Goal: Information Seeking & Learning: Learn about a topic

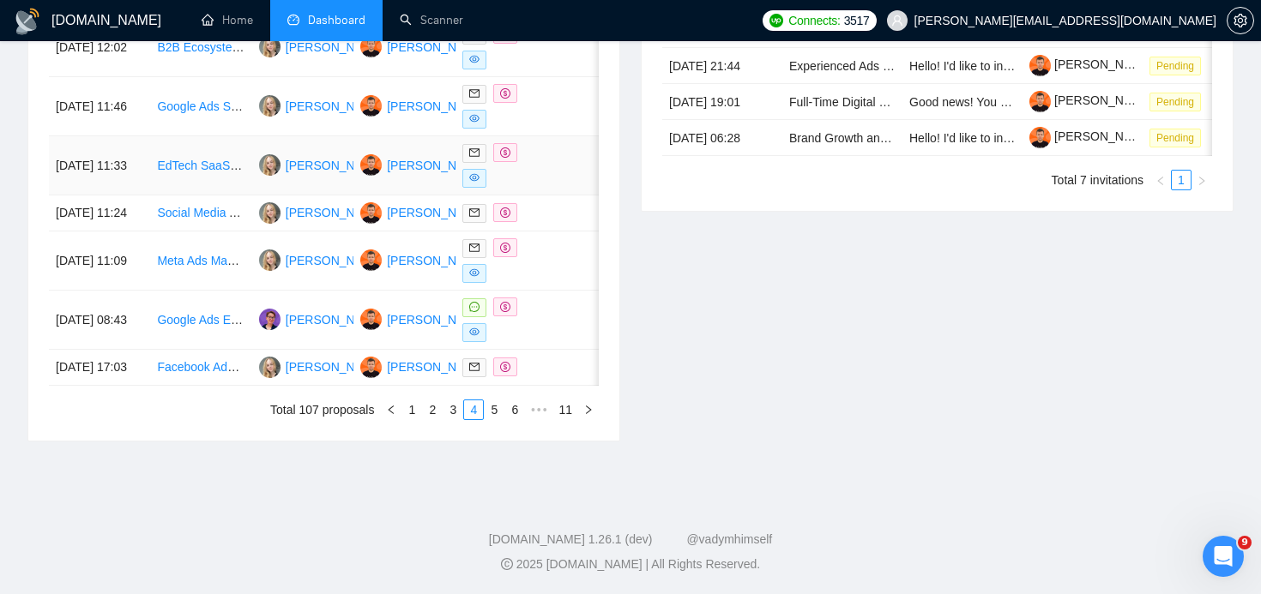
scroll to position [979, 0]
click at [411, 413] on link "1" at bounding box center [411, 409] width 19 height 19
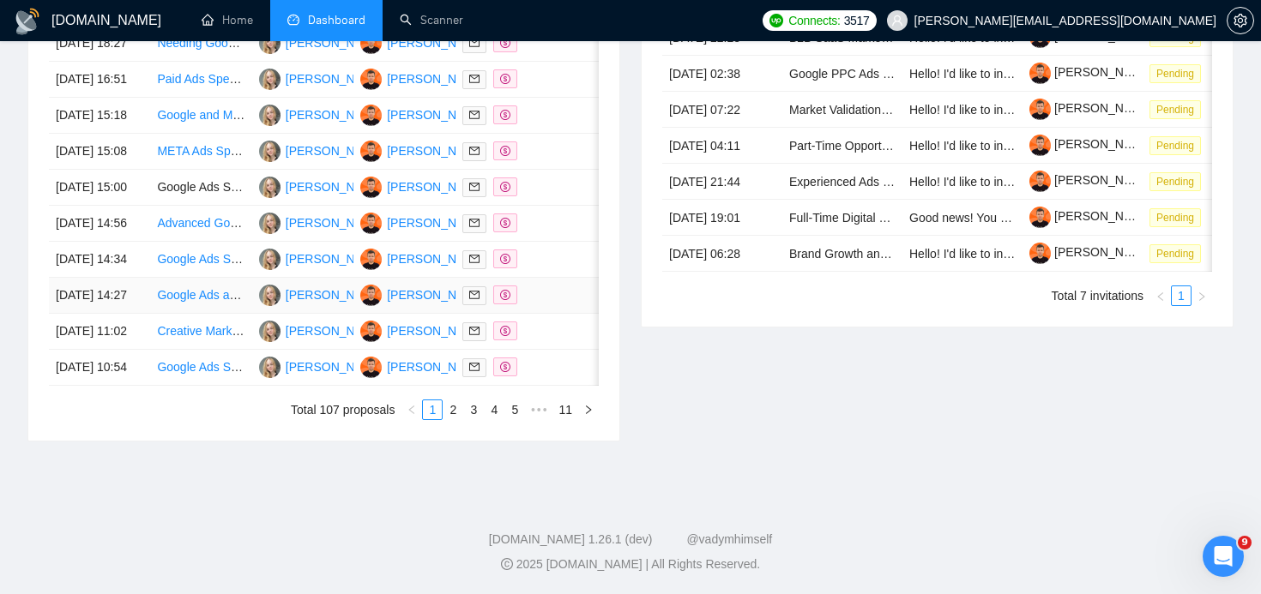
scroll to position [883, 0]
click at [454, 419] on link "2" at bounding box center [452, 409] width 19 height 19
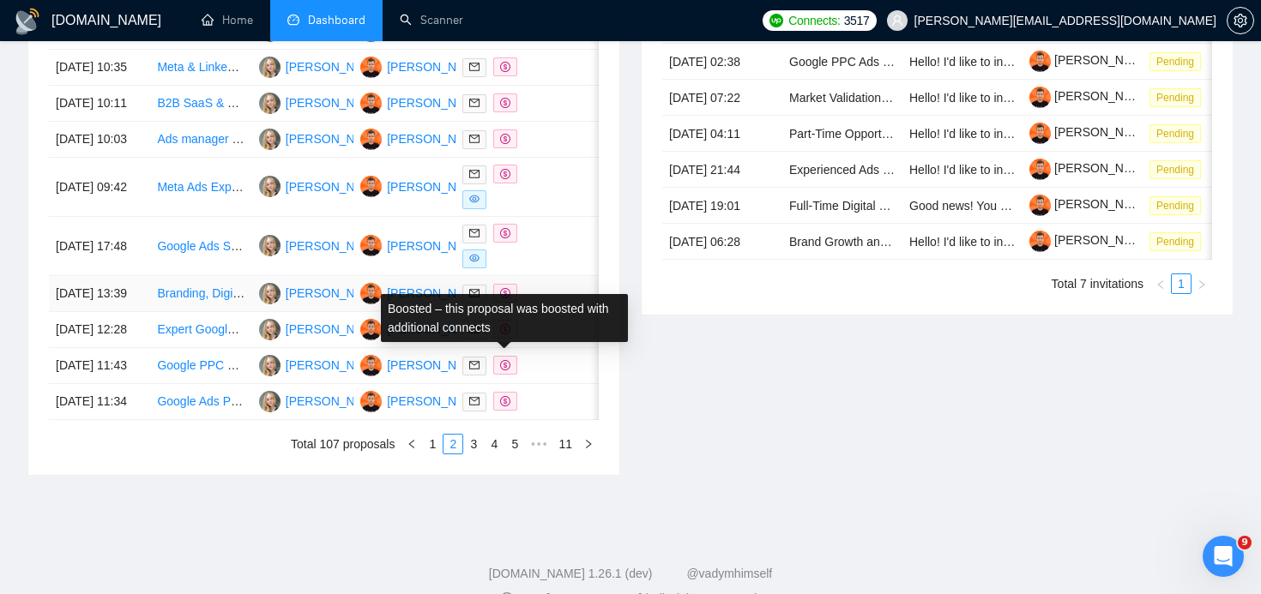
scroll to position [767, 0]
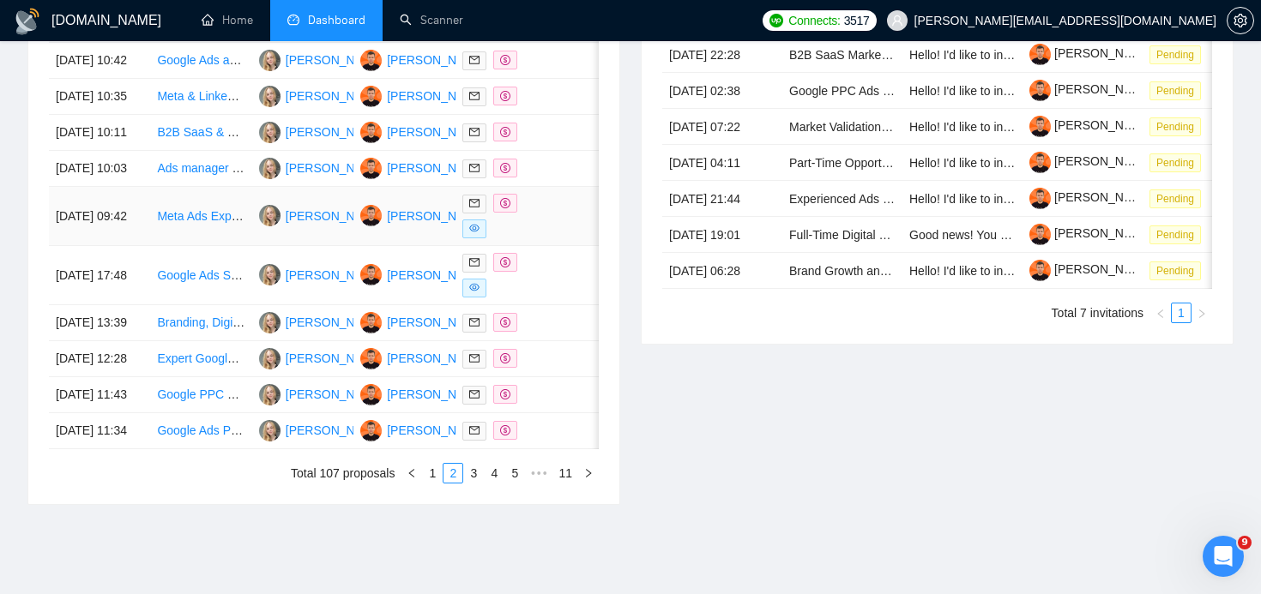
click at [504, 213] on span at bounding box center [505, 203] width 24 height 19
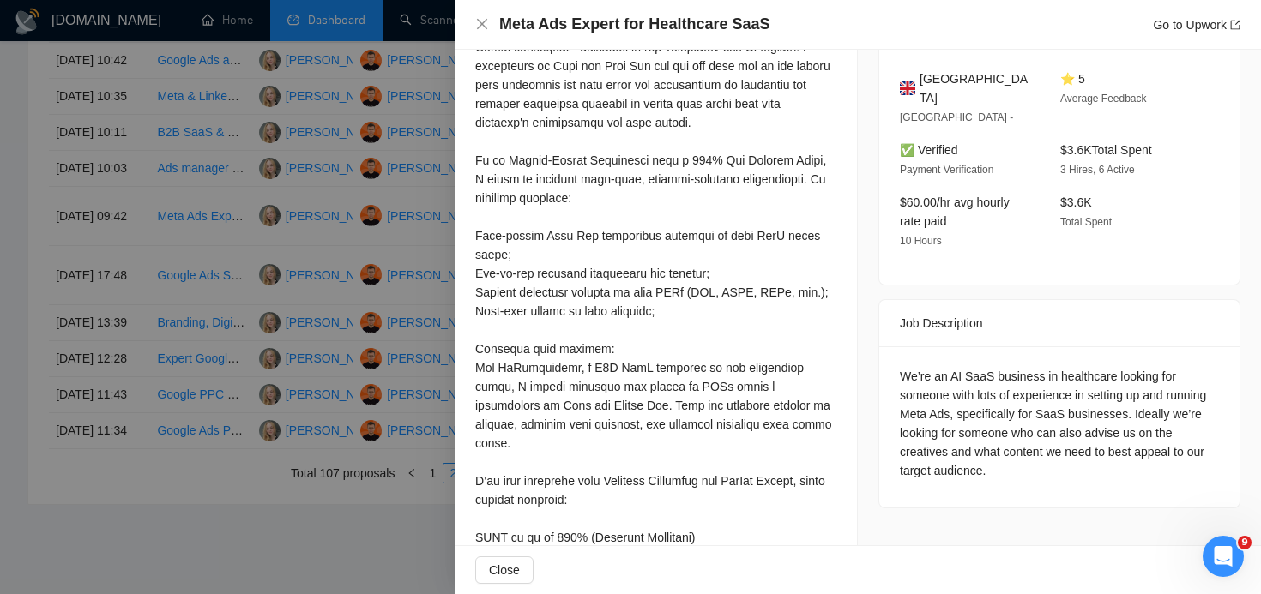
scroll to position [505, 0]
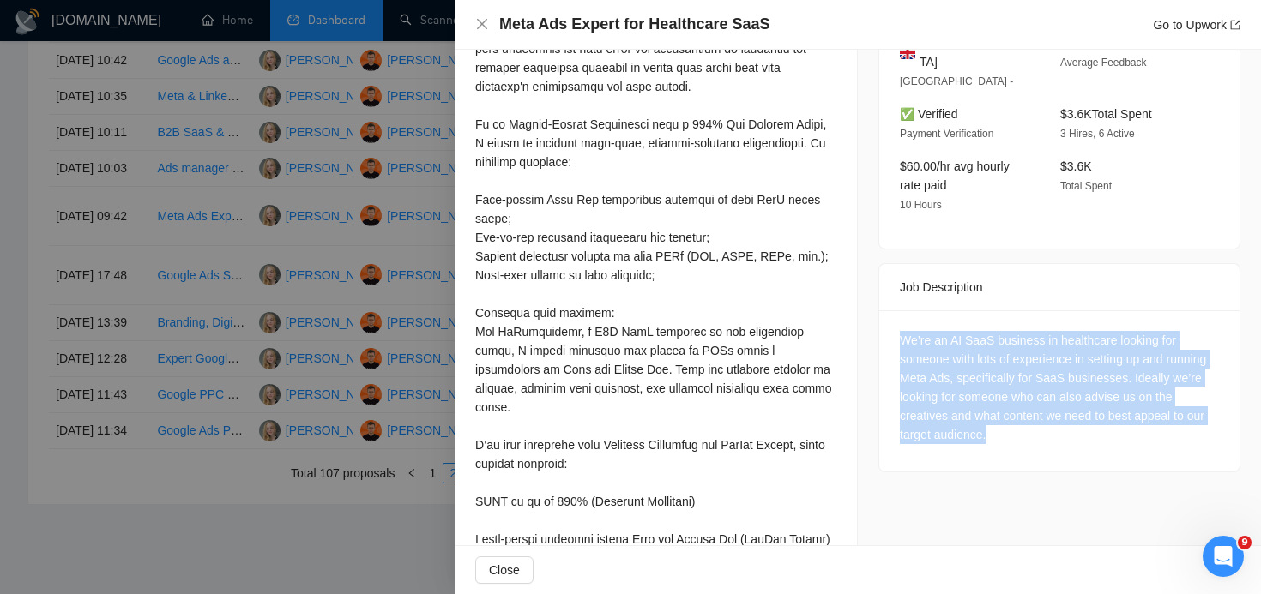
drag, startPoint x: 1092, startPoint y: 425, endPoint x: 886, endPoint y: 306, distance: 237.4
click at [886, 310] on div "We’re an AI SaaS business in healthcare looking for someone with lots of experi…" at bounding box center [1059, 390] width 360 height 161
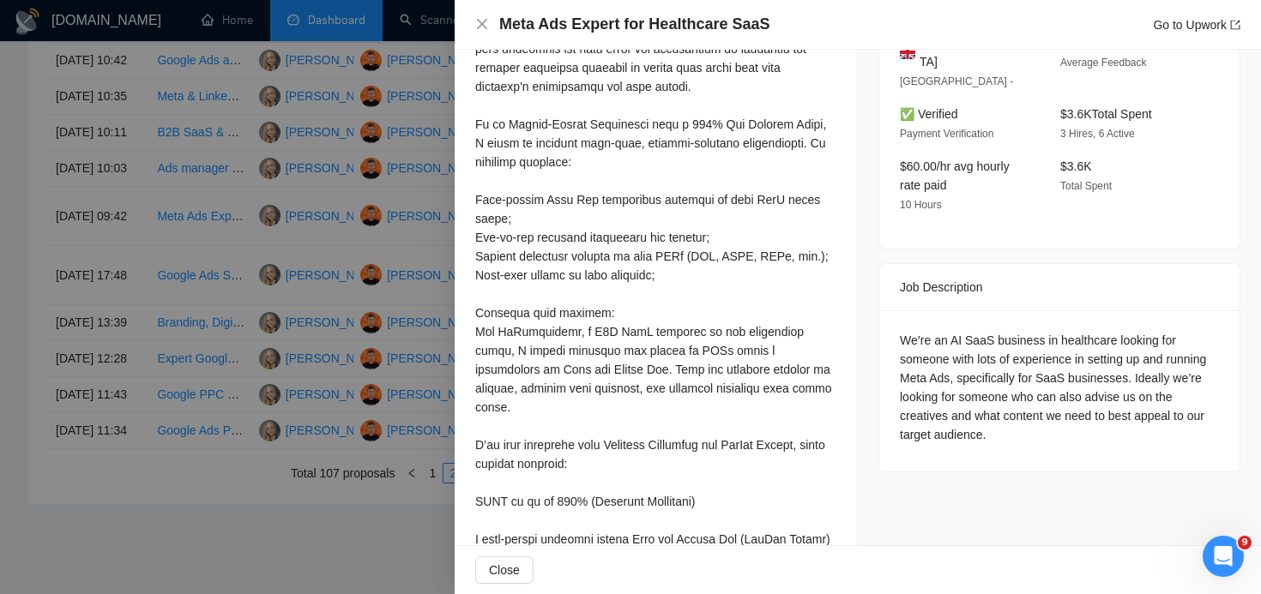
click at [888, 310] on div "We’re an AI SaaS business in healthcare looking for someone with lots of experi…" at bounding box center [1059, 390] width 360 height 161
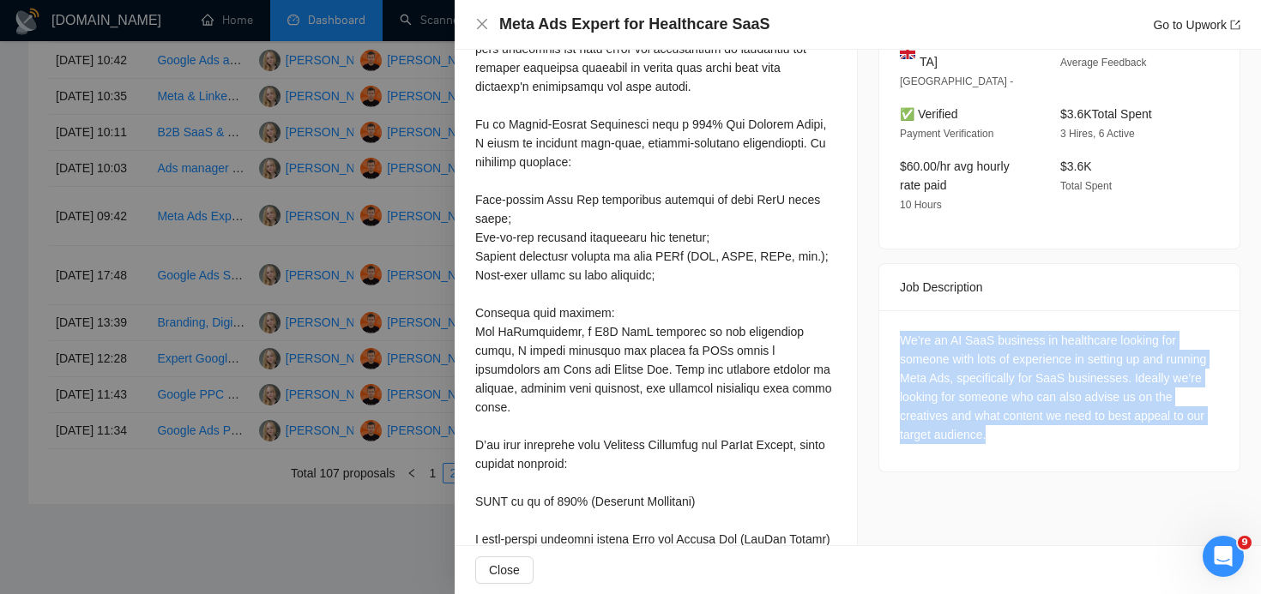
drag, startPoint x: 894, startPoint y: 308, endPoint x: 1073, endPoint y: 411, distance: 205.9
click at [1073, 411] on div "We’re an AI SaaS business in healthcare looking for someone with lots of experi…" at bounding box center [1059, 390] width 360 height 161
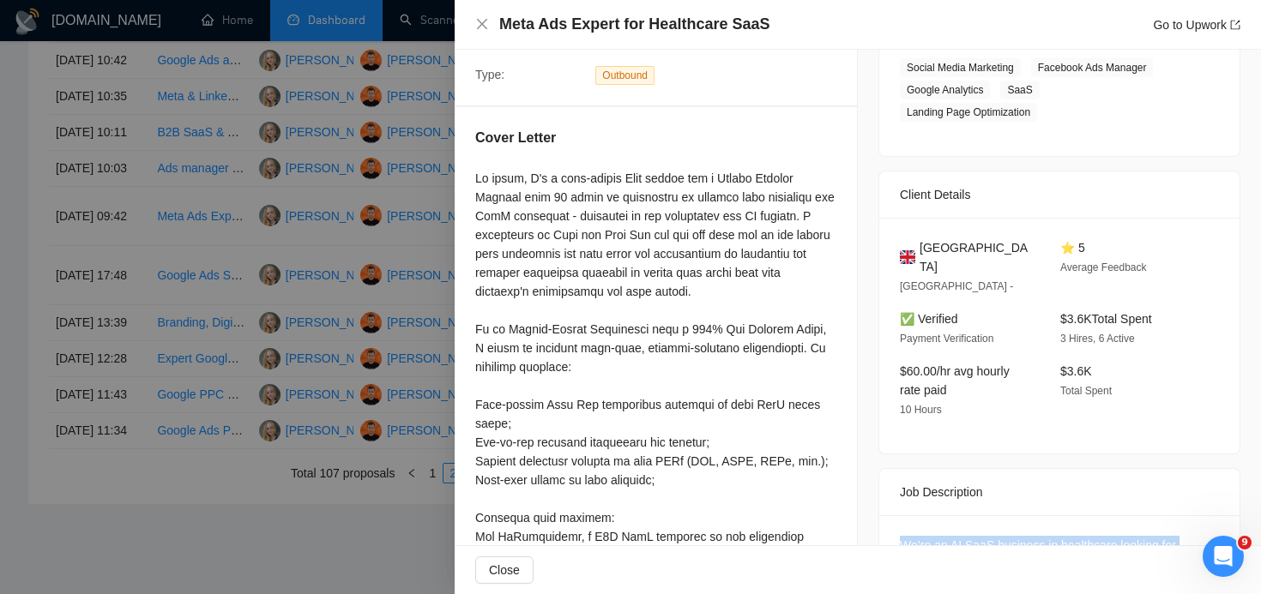
scroll to position [291, 0]
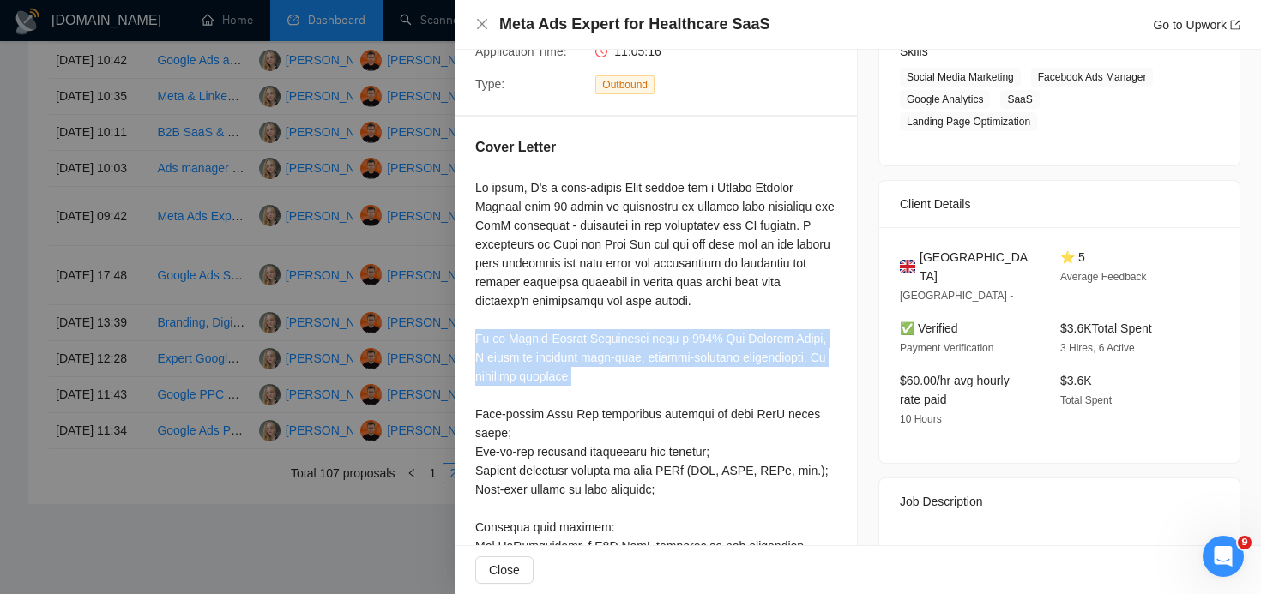
drag, startPoint x: 600, startPoint y: 375, endPoint x: 467, endPoint y: 334, distance: 139.7
click at [467, 334] on div "Cover Letter" at bounding box center [656, 529] width 402 height 825
click at [693, 337] on div at bounding box center [655, 546] width 361 height 736
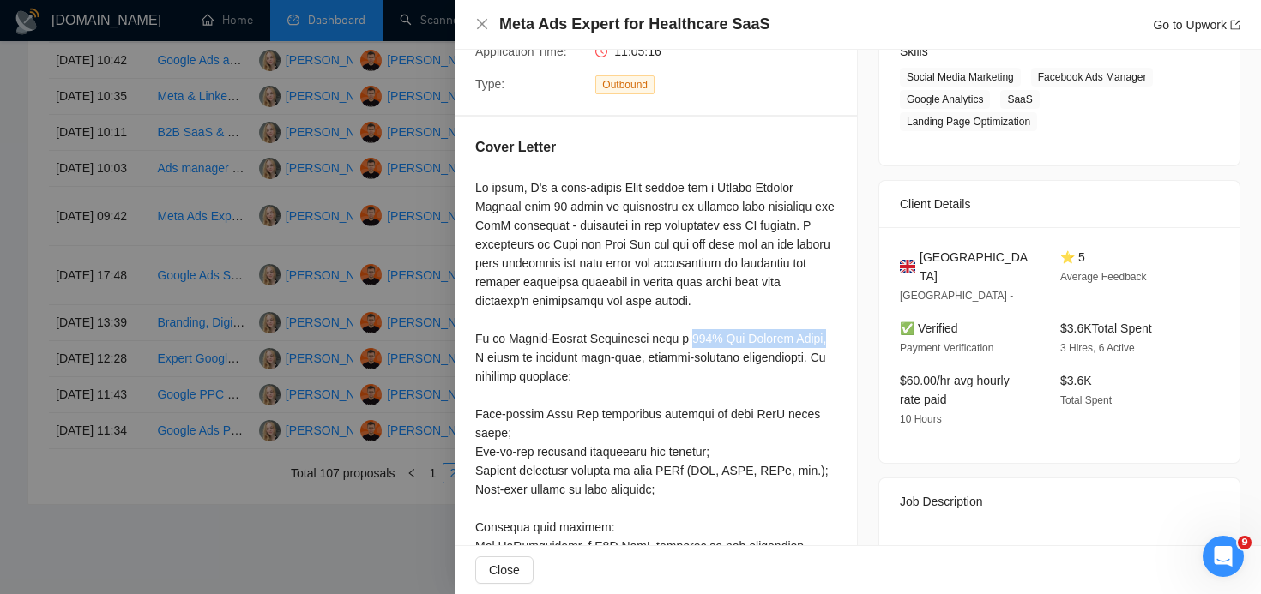
drag, startPoint x: 686, startPoint y: 337, endPoint x: 831, endPoint y: 341, distance: 145.0
click at [831, 341] on div at bounding box center [655, 546] width 361 height 736
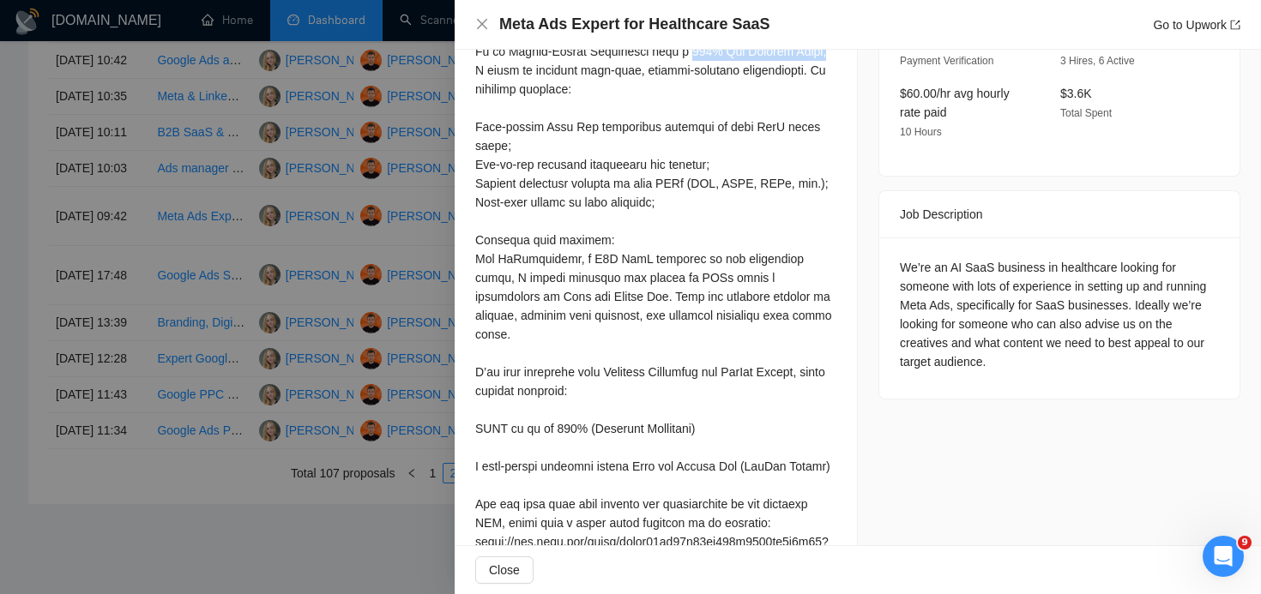
scroll to position [611, 0]
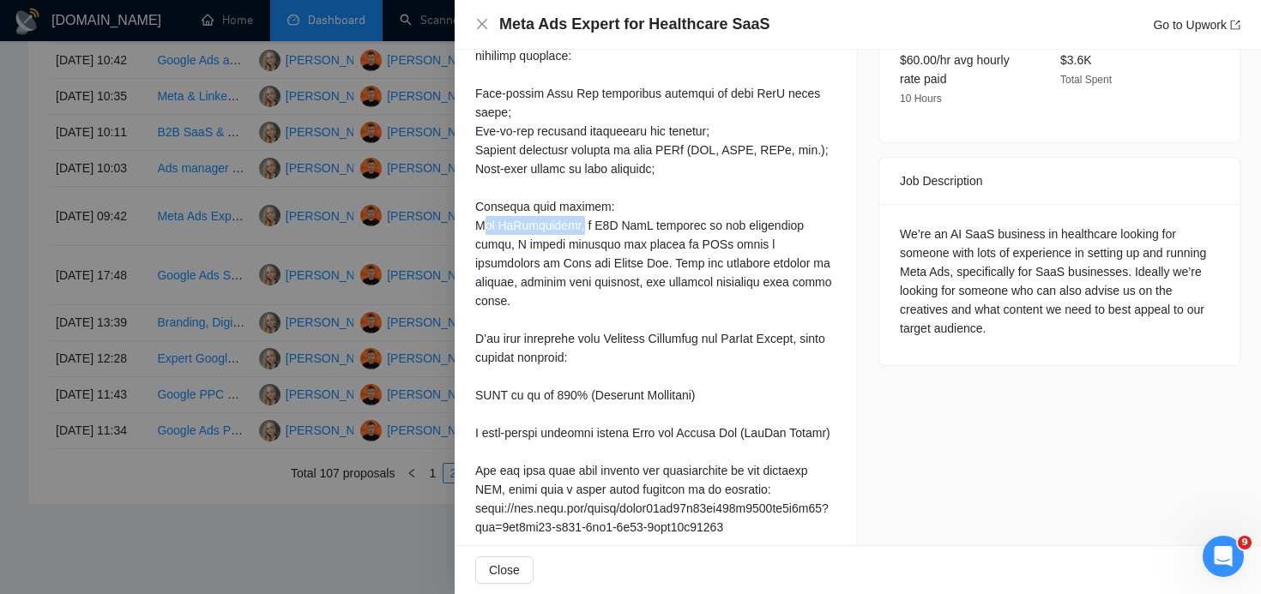
drag, startPoint x: 575, startPoint y: 223, endPoint x: 479, endPoint y: 222, distance: 96.1
click at [479, 222] on div at bounding box center [655, 226] width 361 height 736
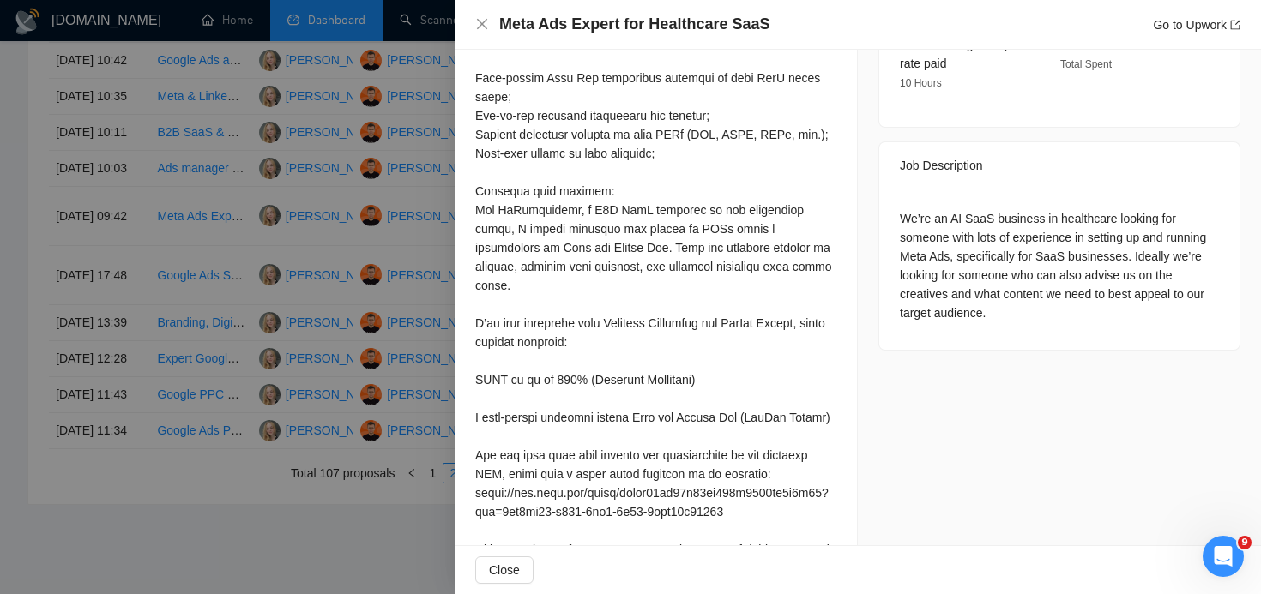
click at [739, 234] on div at bounding box center [655, 210] width 361 height 736
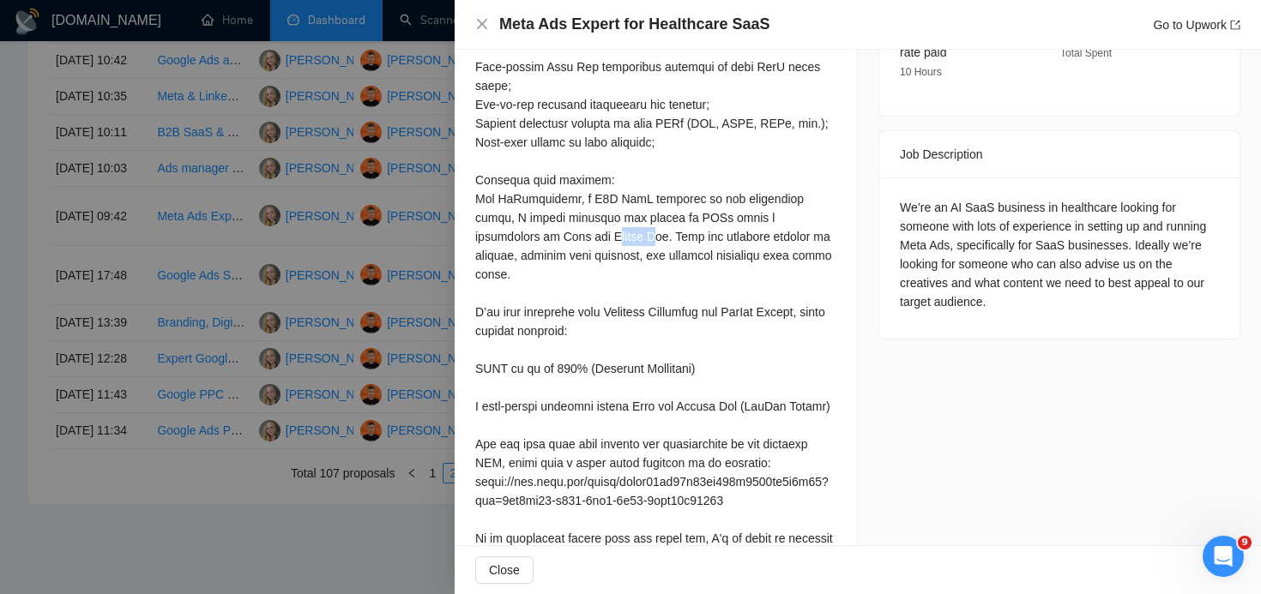
drag, startPoint x: 584, startPoint y: 237, endPoint x: 537, endPoint y: 237, distance: 47.2
click at [537, 237] on div at bounding box center [655, 199] width 361 height 736
click at [501, 237] on div at bounding box center [655, 199] width 361 height 736
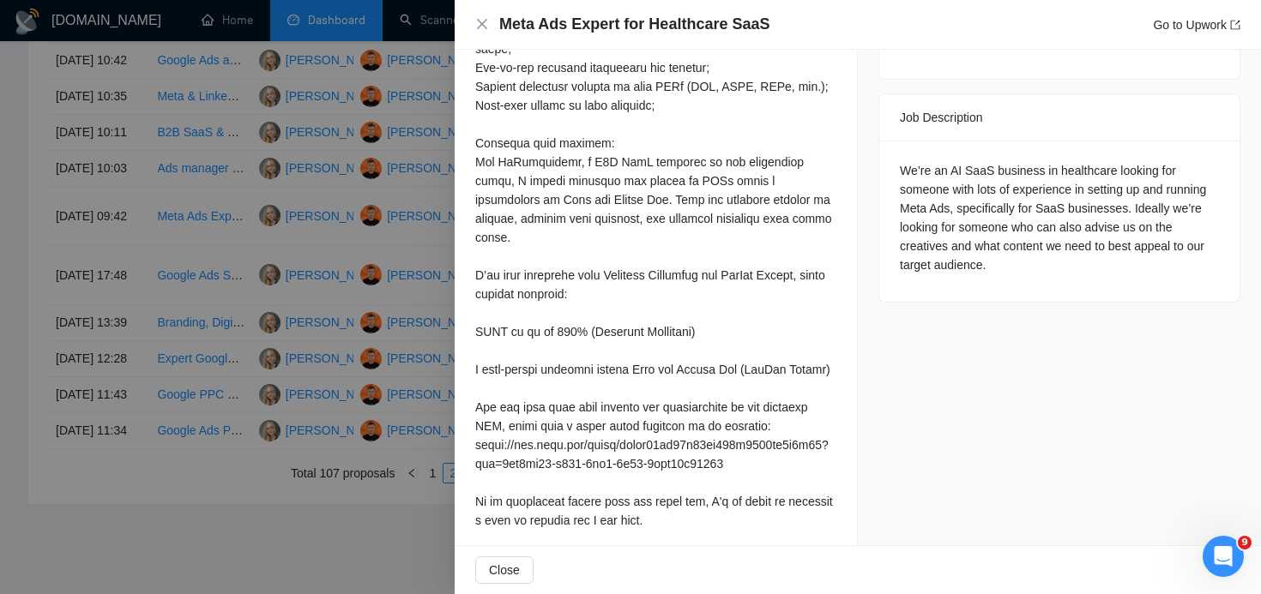
scroll to position [686, 0]
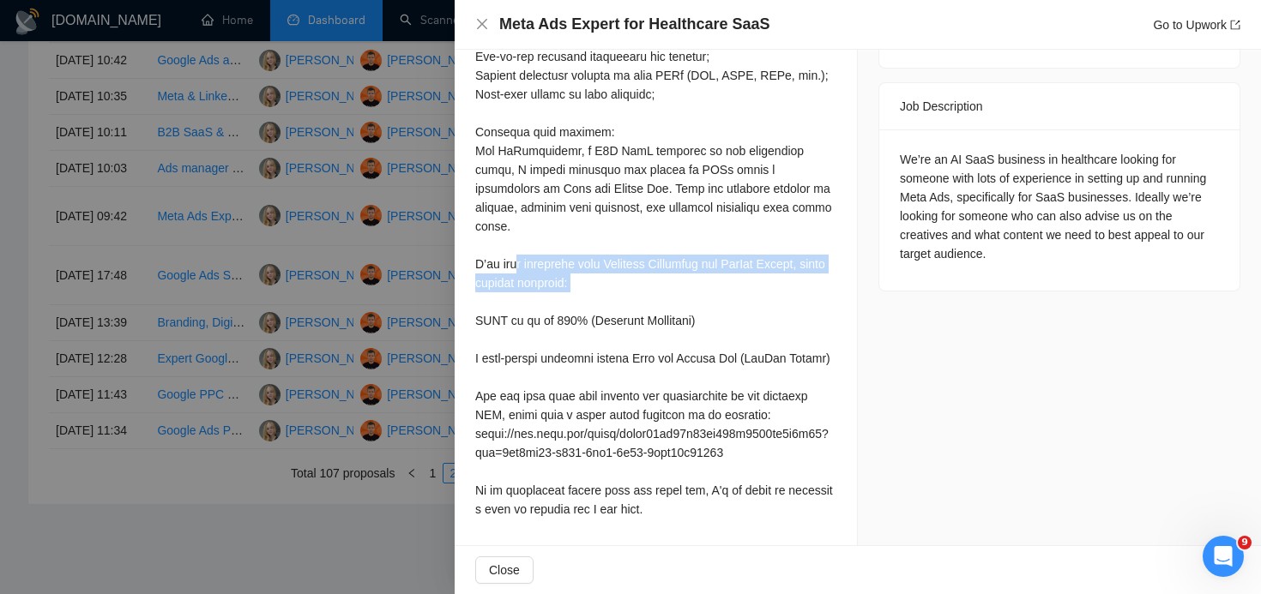
drag, startPoint x: 512, startPoint y: 242, endPoint x: 744, endPoint y: 274, distance: 233.7
click at [744, 274] on div at bounding box center [655, 151] width 361 height 736
click at [681, 272] on div at bounding box center [655, 151] width 361 height 736
drag, startPoint x: 644, startPoint y: 274, endPoint x: 599, endPoint y: 262, distance: 47.2
click at [575, 254] on div at bounding box center [655, 151] width 361 height 736
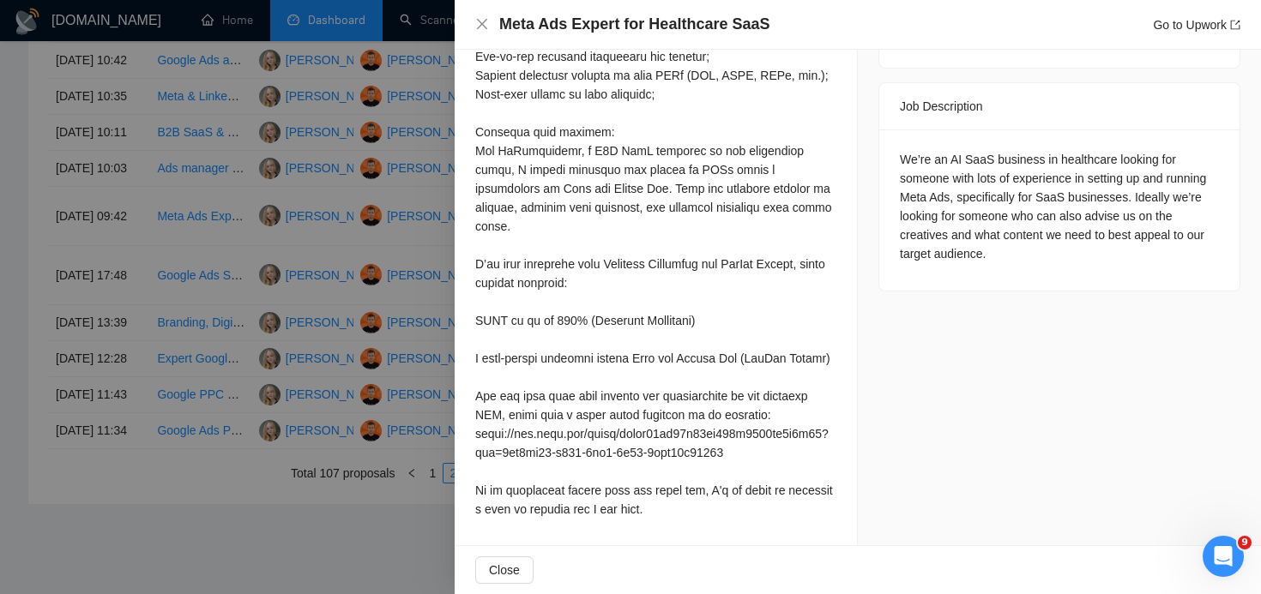
click at [491, 243] on div at bounding box center [655, 151] width 361 height 736
drag, startPoint x: 477, startPoint y: 304, endPoint x: 804, endPoint y: 318, distance: 327.1
click at [804, 318] on div at bounding box center [655, 151] width 361 height 736
click at [622, 335] on div at bounding box center [655, 151] width 361 height 736
drag, startPoint x: 545, startPoint y: 354, endPoint x: 463, endPoint y: 332, distance: 85.3
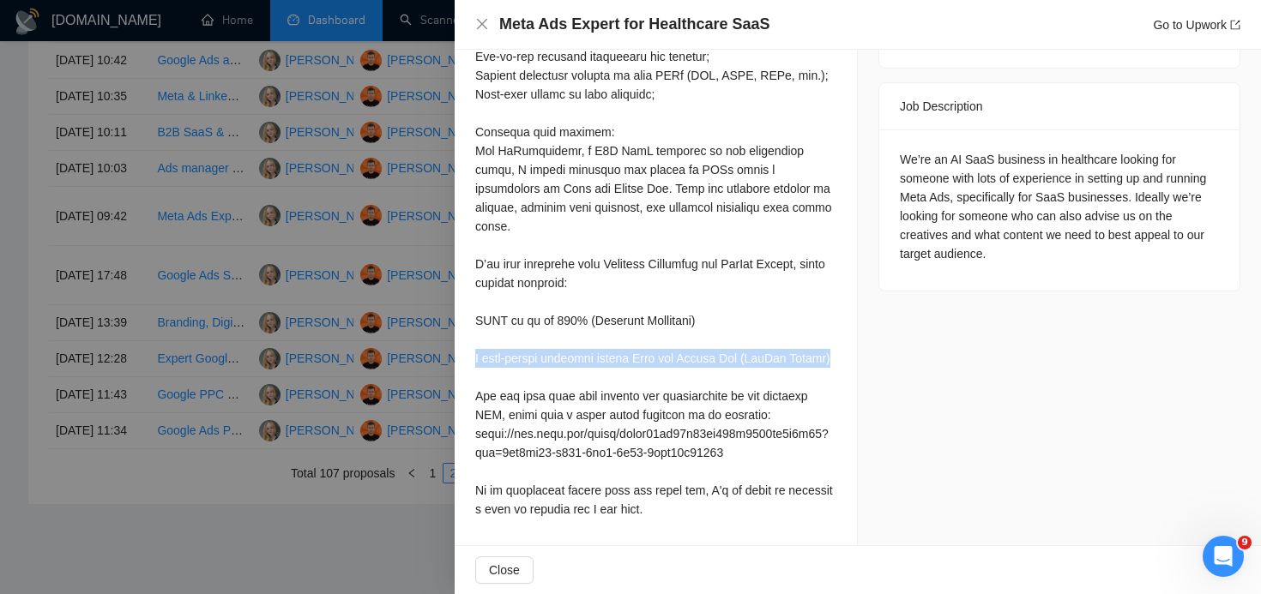
click at [463, 332] on div "Cover Letter" at bounding box center [656, 133] width 402 height 825
click at [622, 376] on div at bounding box center [655, 151] width 361 height 736
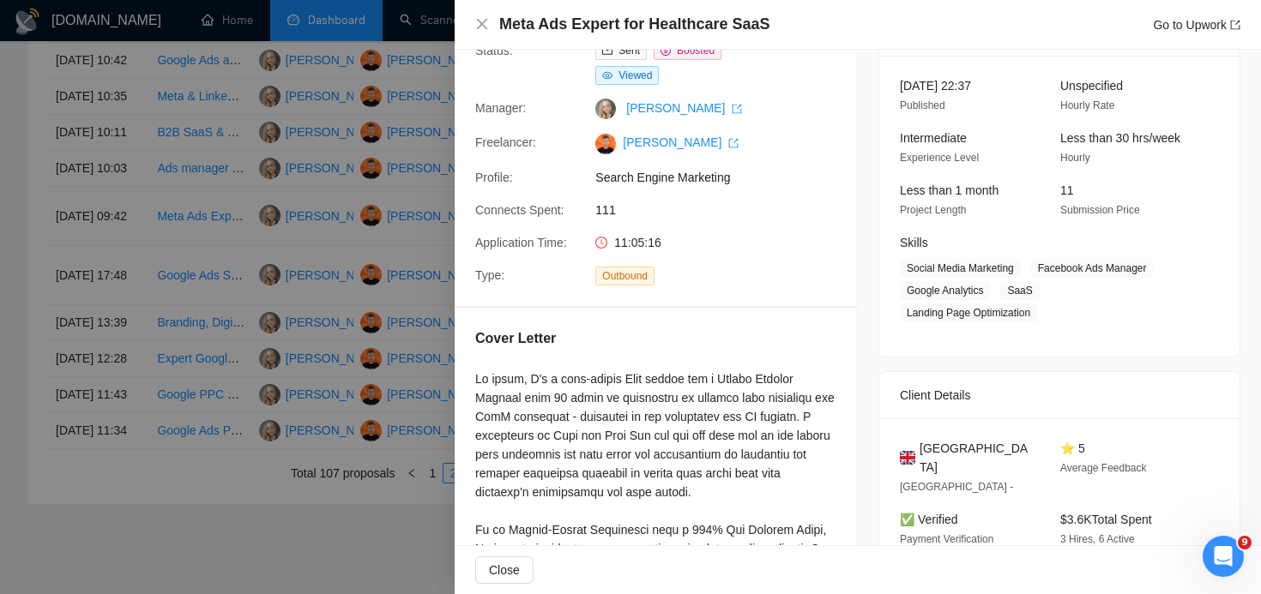
scroll to position [102, 0]
click at [489, 29] on div "Meta Ads Expert for Healthcare SaaS Go to Upwork" at bounding box center [857, 24] width 765 height 21
click at [483, 27] on icon "close" at bounding box center [482, 24] width 14 height 14
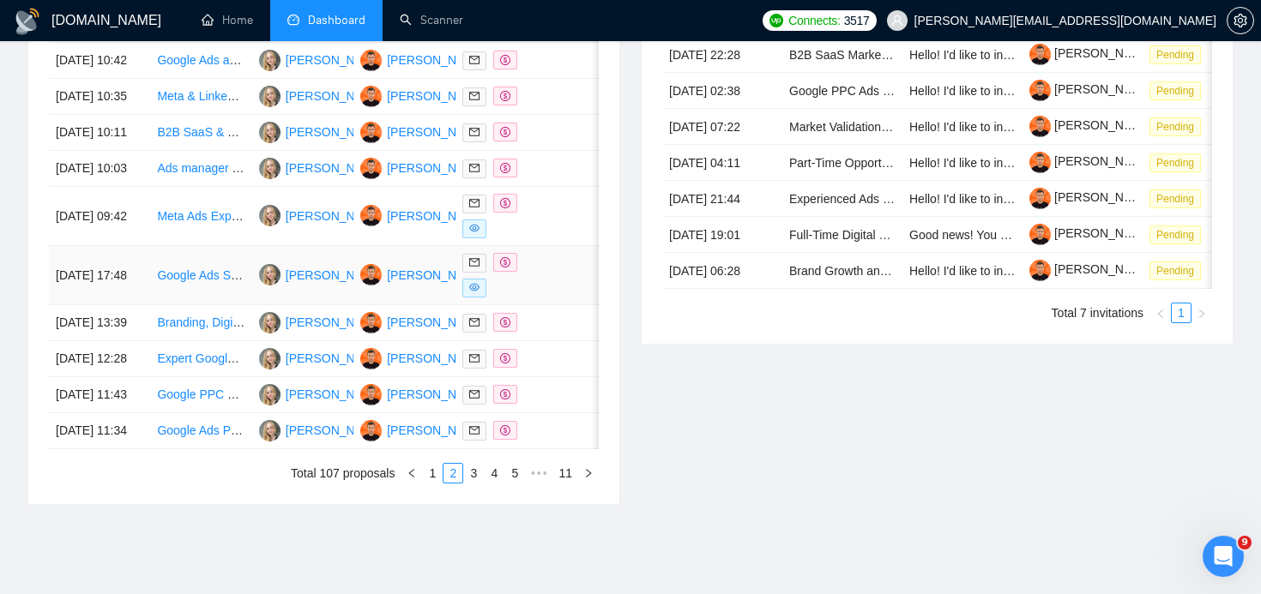
click at [508, 272] on span at bounding box center [505, 262] width 24 height 19
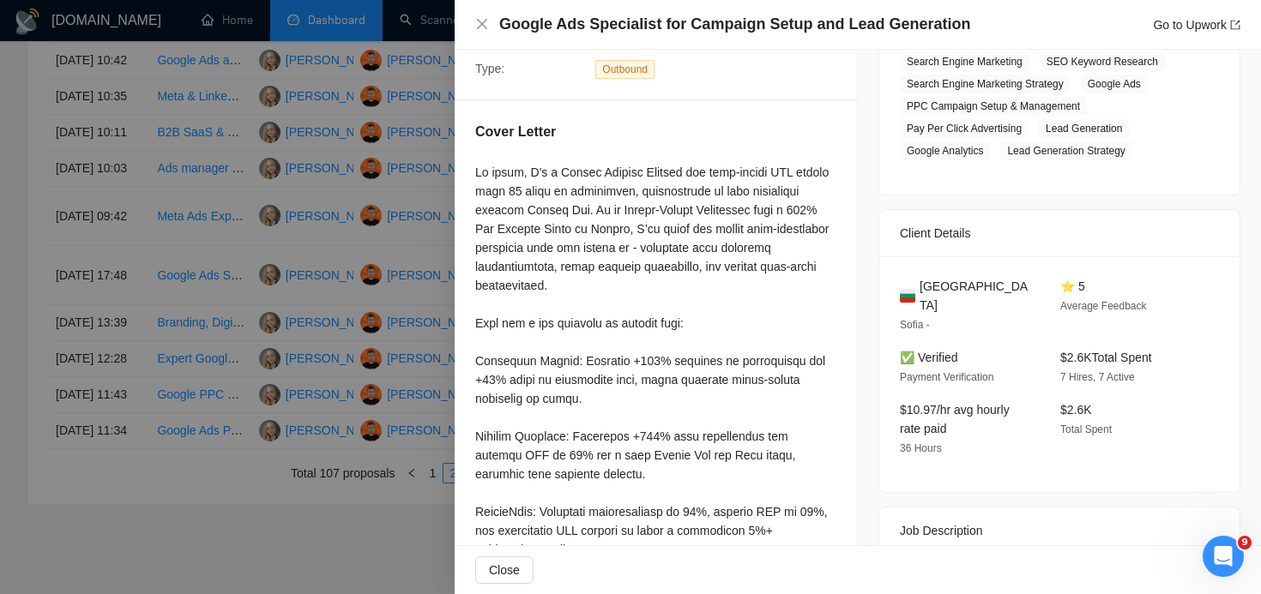
scroll to position [324, 0]
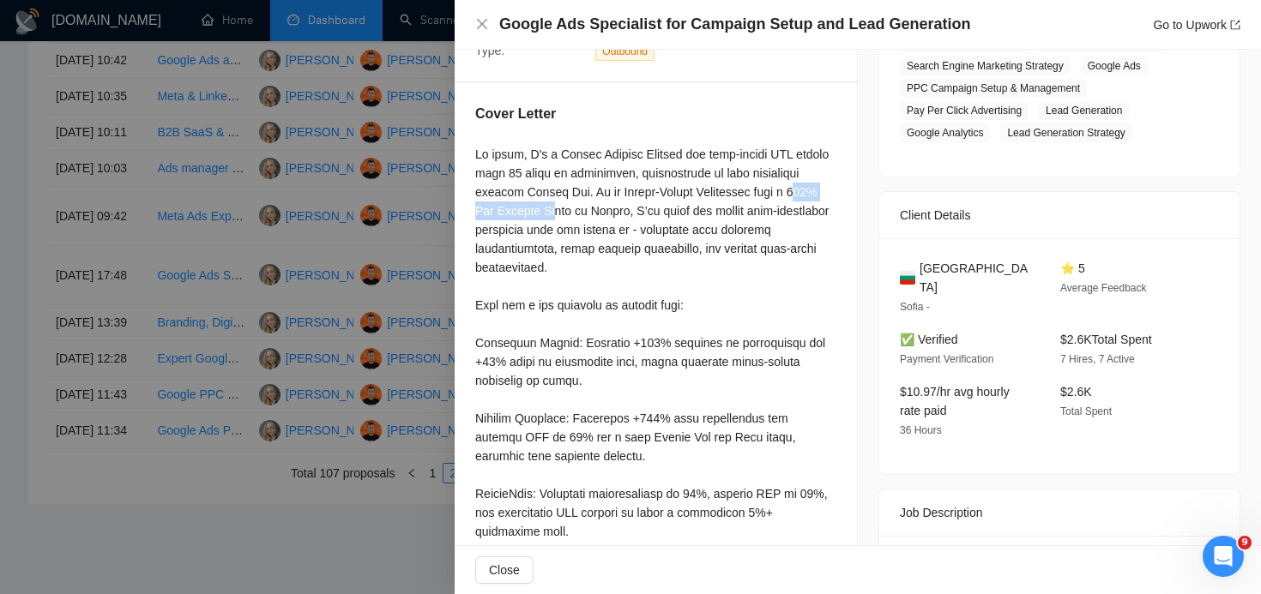
drag, startPoint x: 516, startPoint y: 202, endPoint x: 634, endPoint y: 202, distance: 117.5
click at [635, 202] on div at bounding box center [655, 409] width 361 height 528
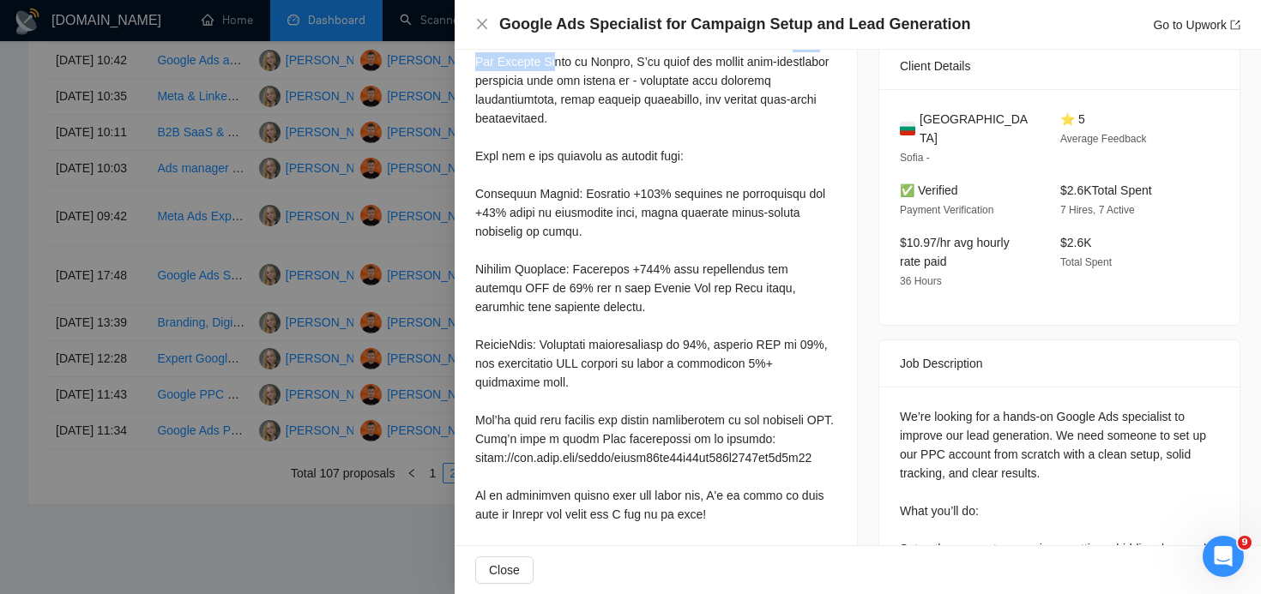
scroll to position [484, 0]
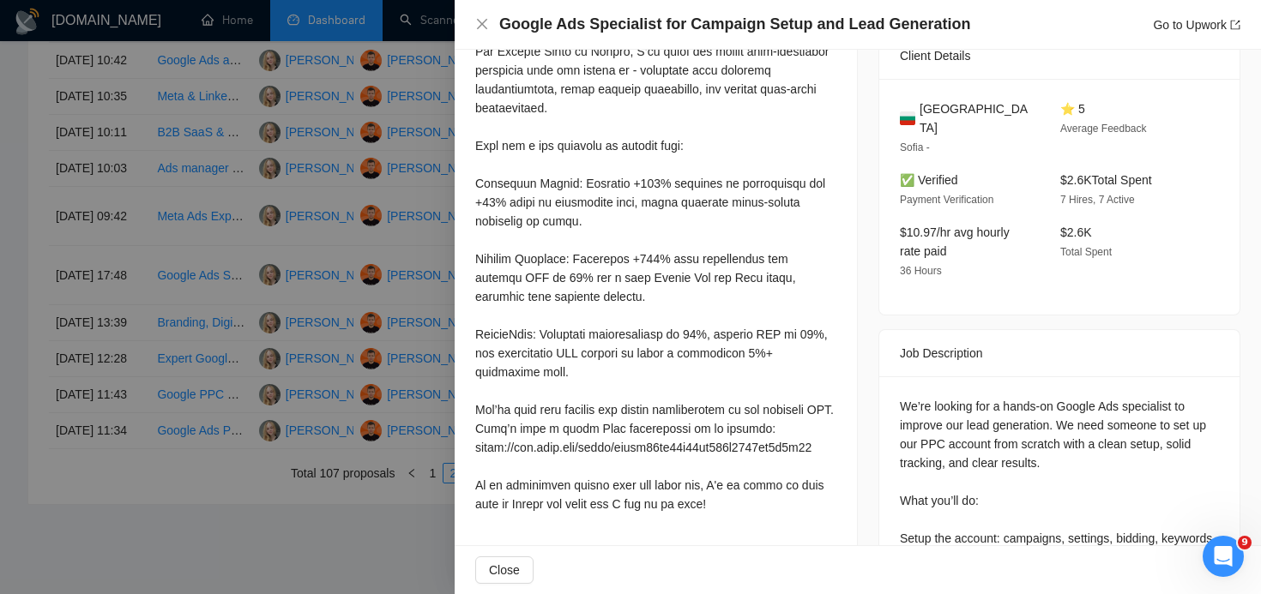
click at [563, 242] on div at bounding box center [655, 249] width 361 height 528
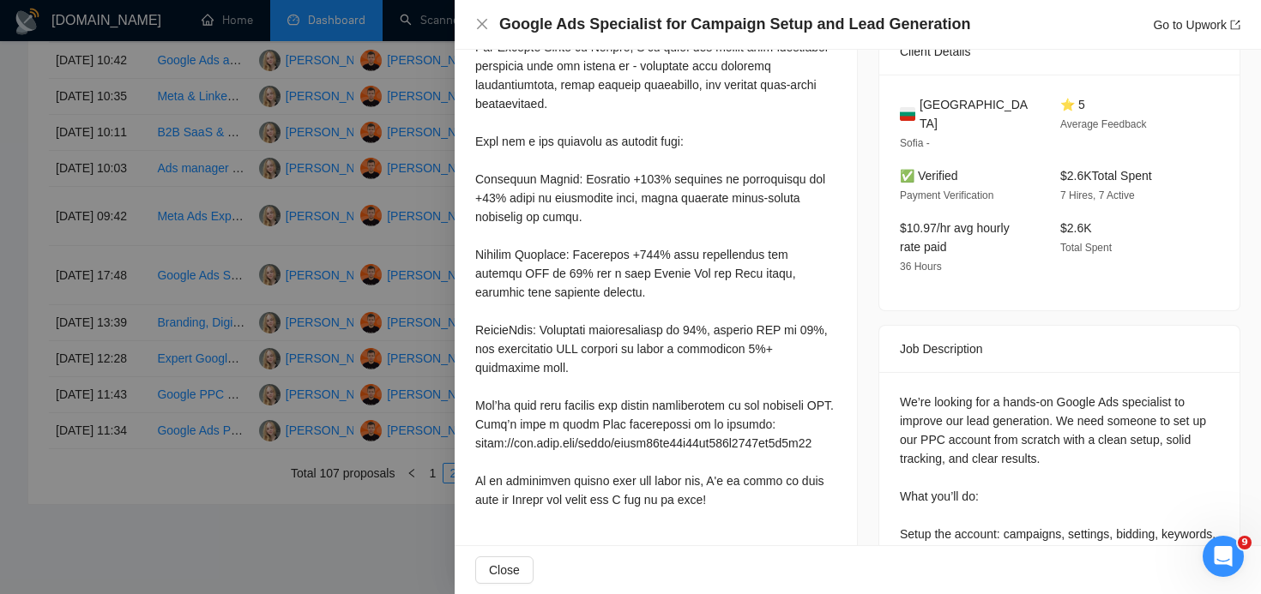
scroll to position [493, 0]
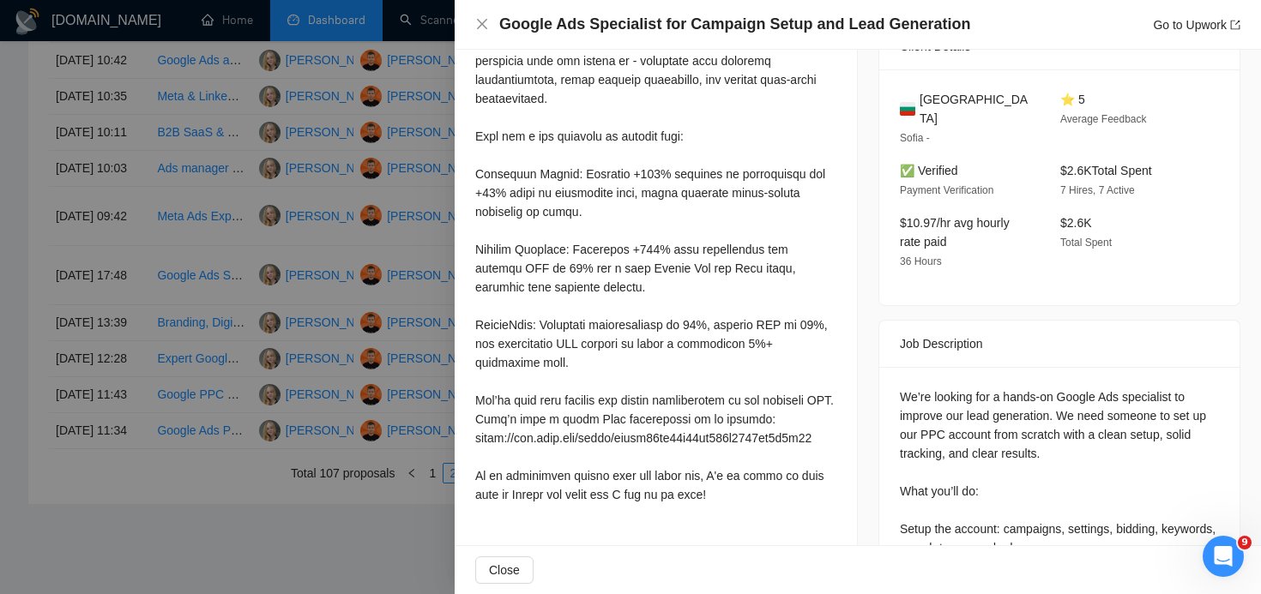
click at [539, 185] on div at bounding box center [655, 240] width 361 height 528
click at [571, 174] on div at bounding box center [655, 240] width 361 height 528
drag, startPoint x: 596, startPoint y: 173, endPoint x: 611, endPoint y: 180, distance: 16.9
click at [597, 174] on div at bounding box center [655, 240] width 361 height 528
drag, startPoint x: 601, startPoint y: 208, endPoint x: 651, endPoint y: 192, distance: 52.3
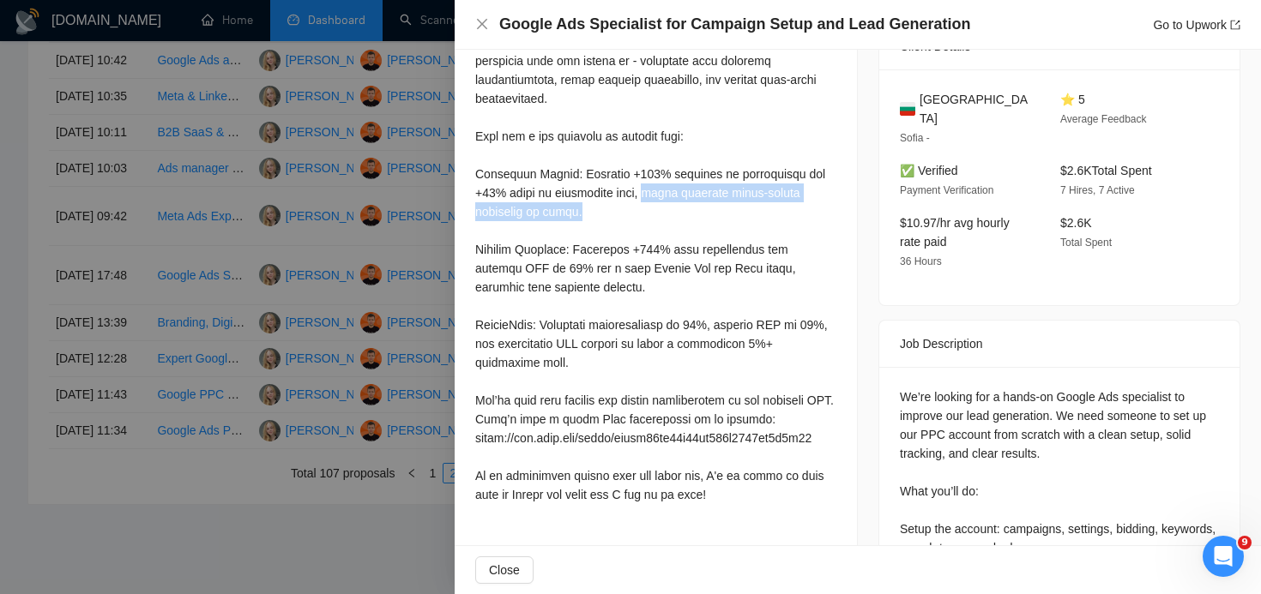
click at [651, 192] on div at bounding box center [655, 240] width 361 height 528
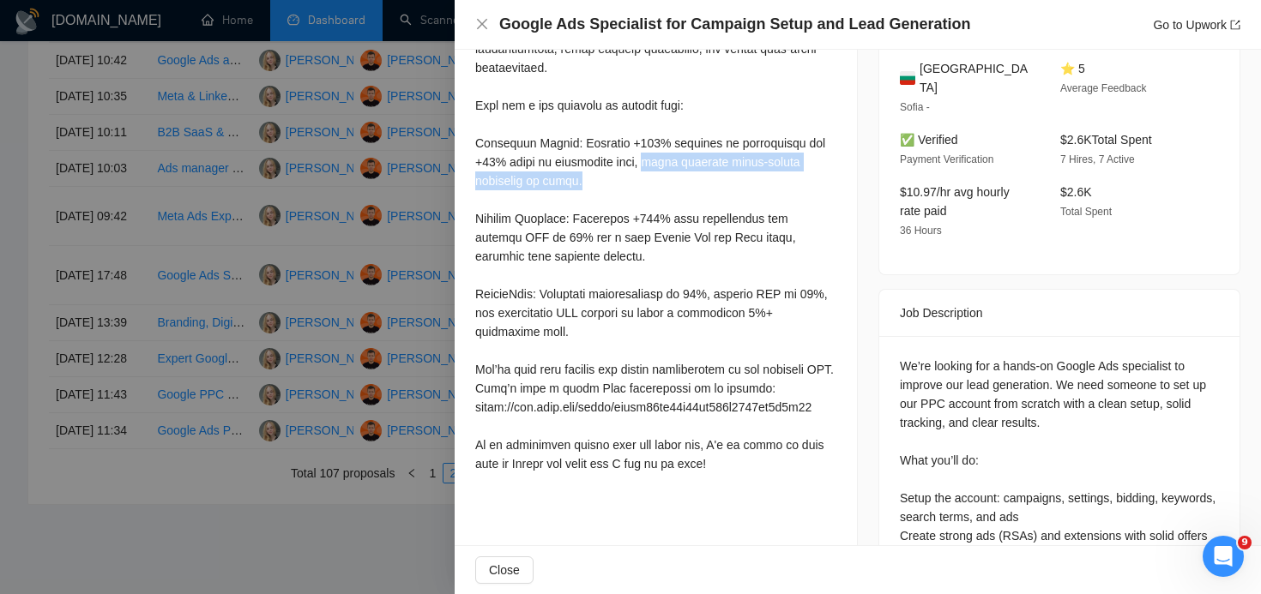
scroll to position [539, 0]
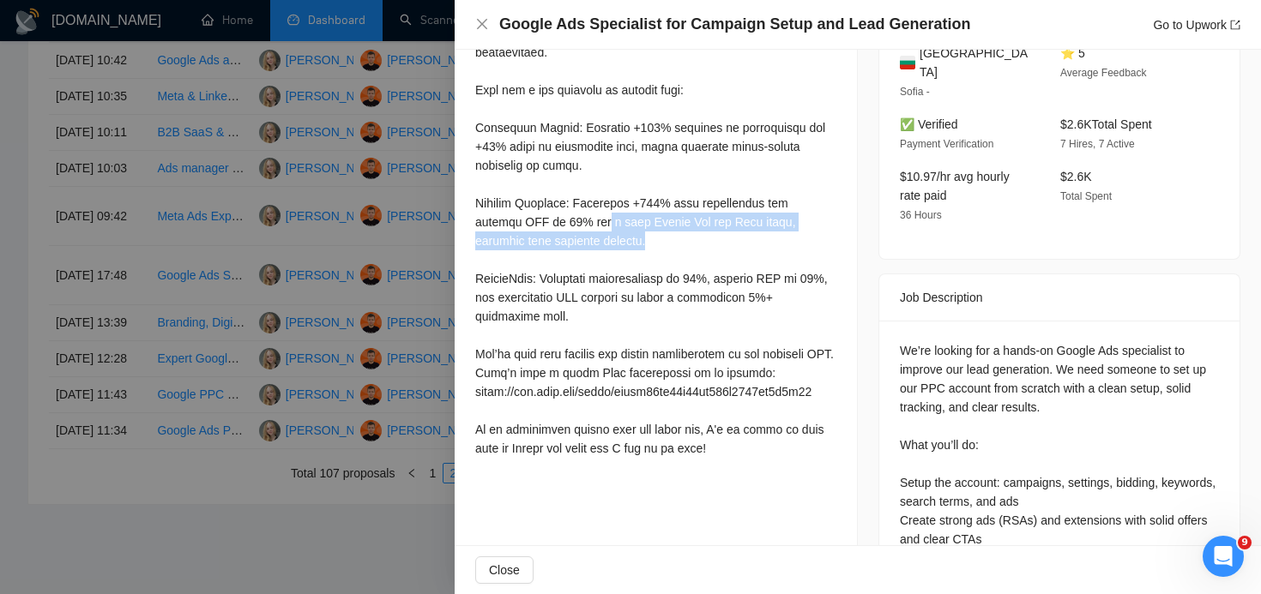
drag, startPoint x: 661, startPoint y: 241, endPoint x: 611, endPoint y: 223, distance: 52.9
click at [611, 223] on div at bounding box center [655, 194] width 361 height 528
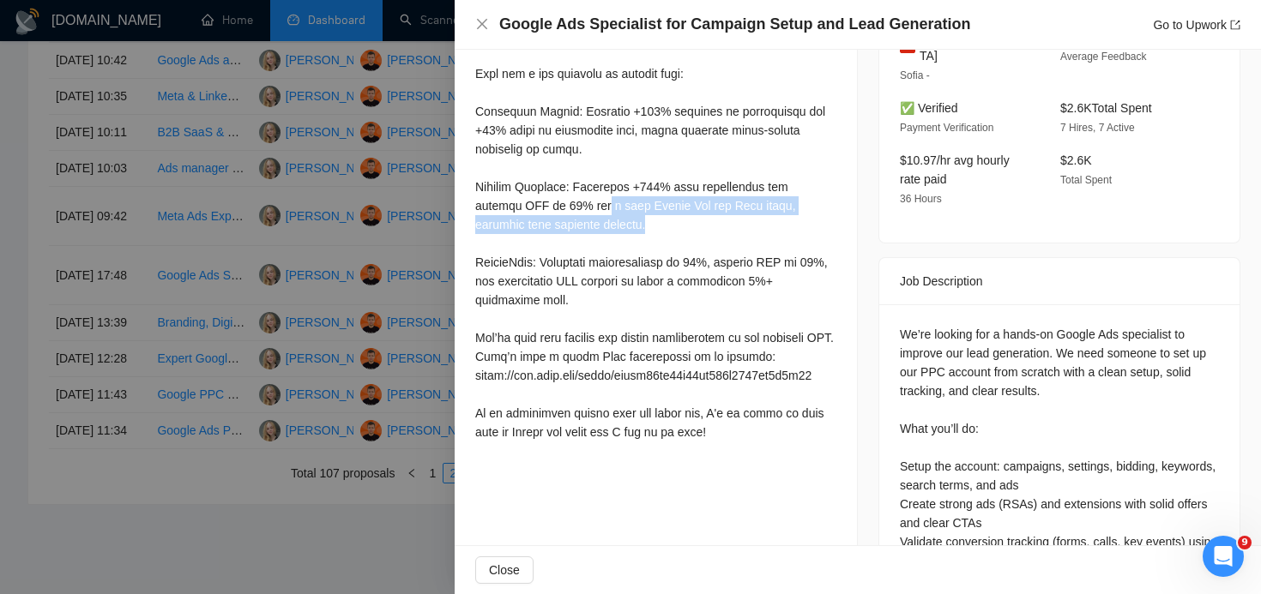
scroll to position [569, 0]
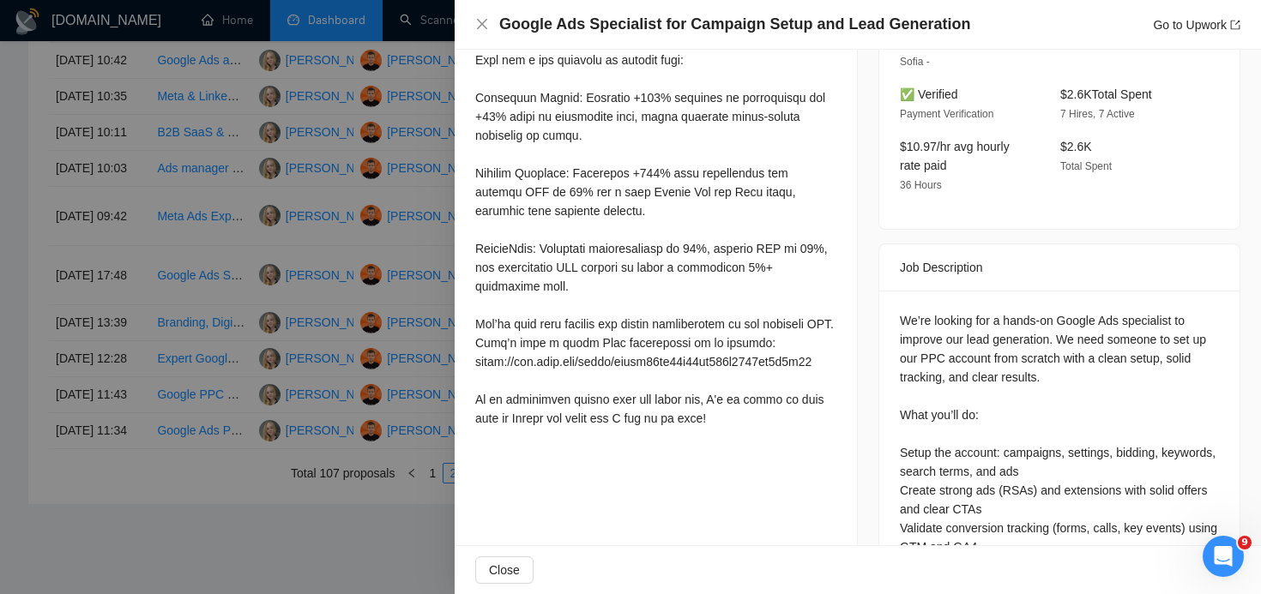
click at [675, 220] on div at bounding box center [655, 164] width 361 height 528
drag, startPoint x: 671, startPoint y: 218, endPoint x: 472, endPoint y: 208, distance: 200.0
click at [472, 208] on div "Cover Letter" at bounding box center [656, 146] width 402 height 617
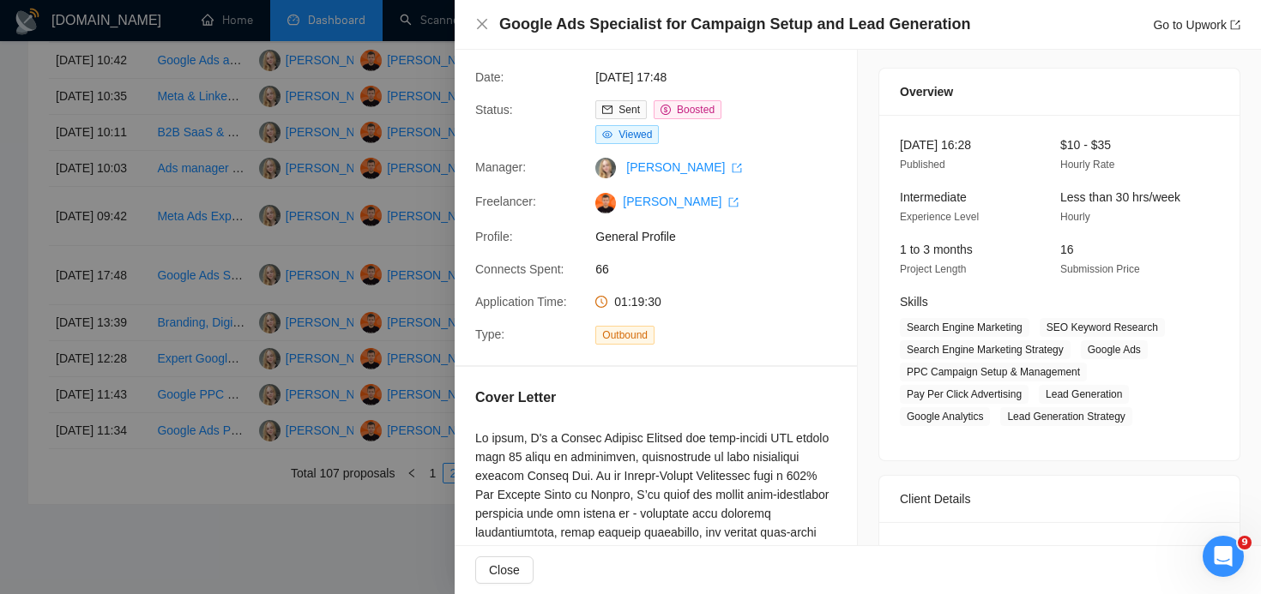
scroll to position [0, 0]
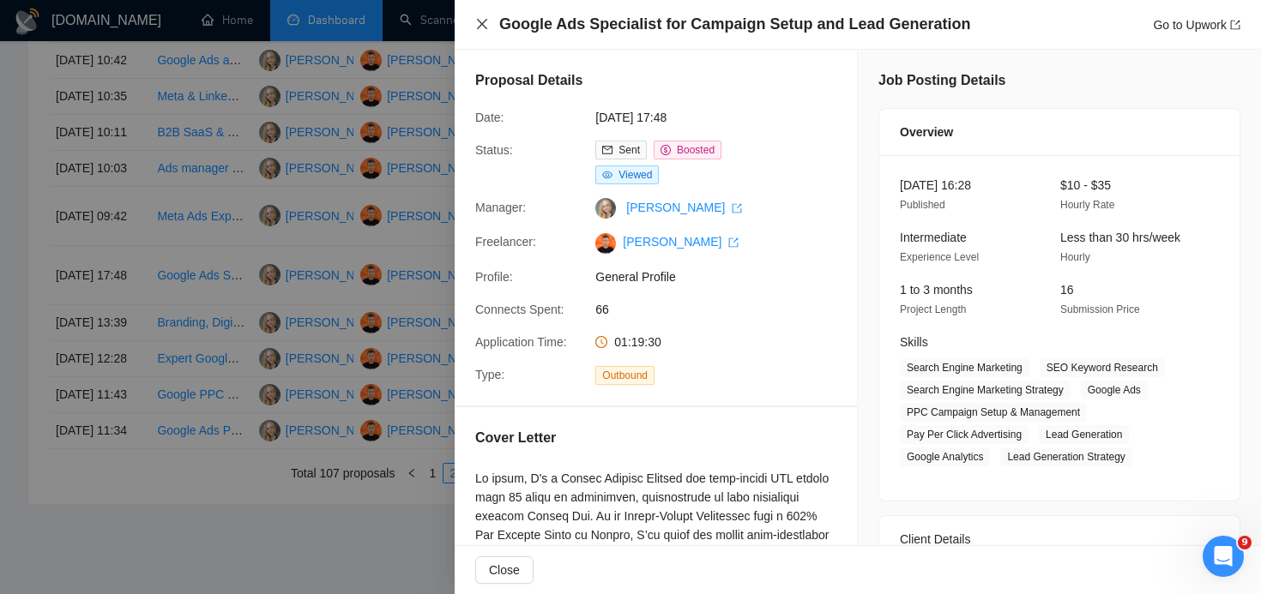
click at [479, 23] on icon "close" at bounding box center [482, 24] width 14 height 14
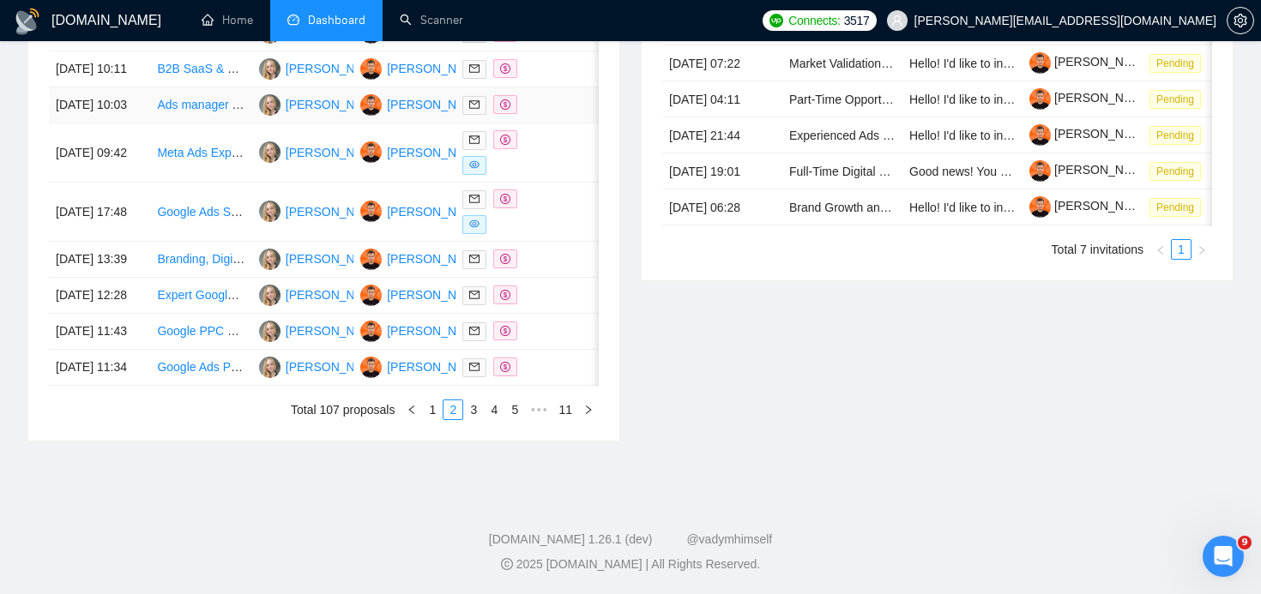
scroll to position [960, 0]
click at [473, 411] on link "3" at bounding box center [473, 409] width 19 height 19
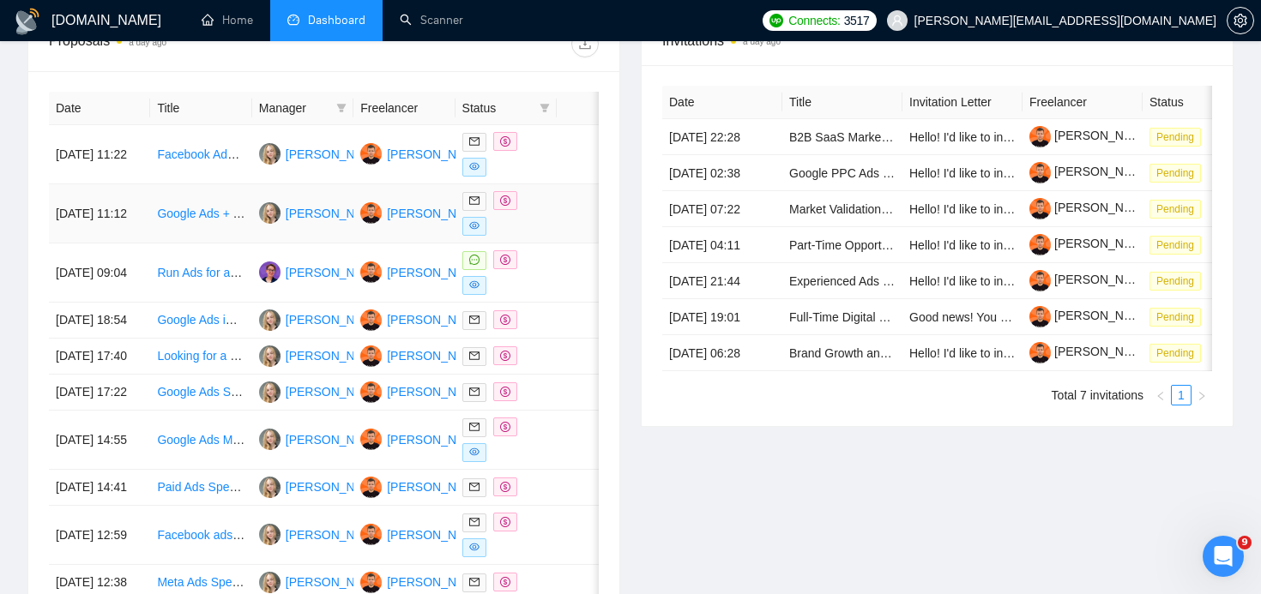
scroll to position [672, 0]
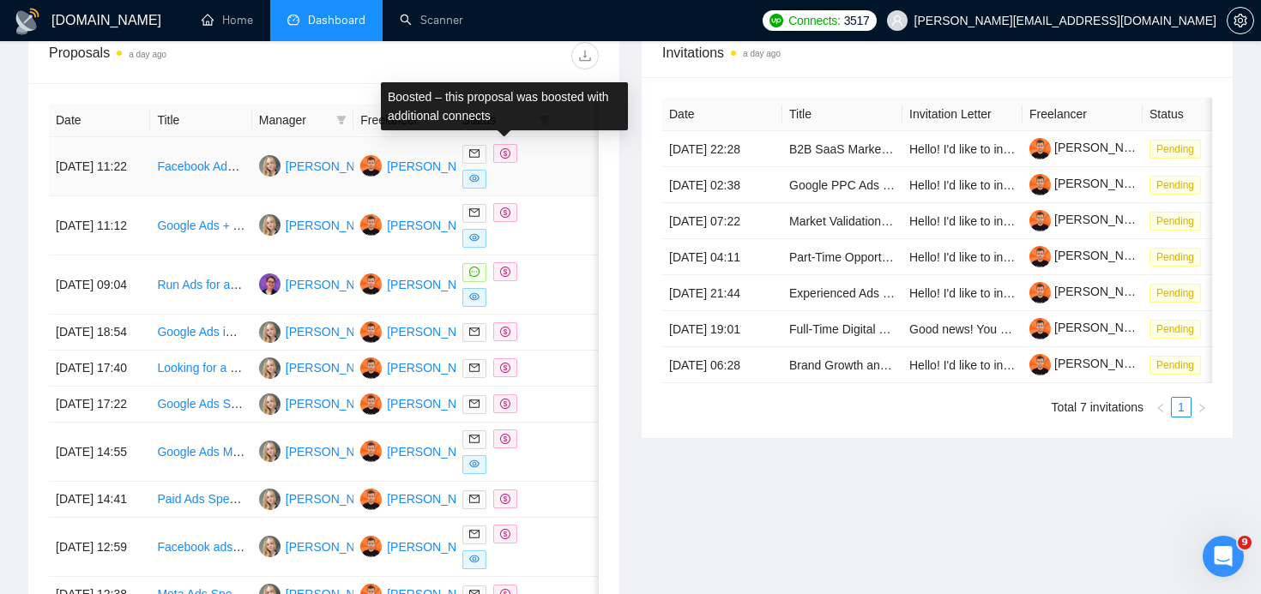
click at [509, 156] on icon "dollar" at bounding box center [505, 153] width 10 height 10
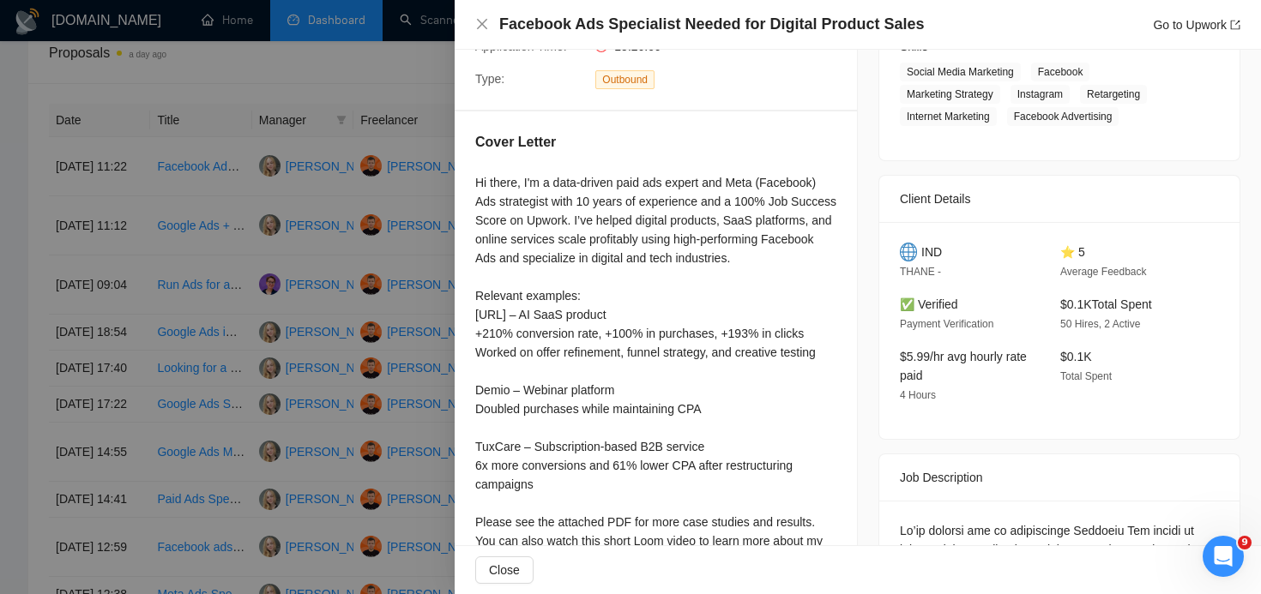
scroll to position [316, 0]
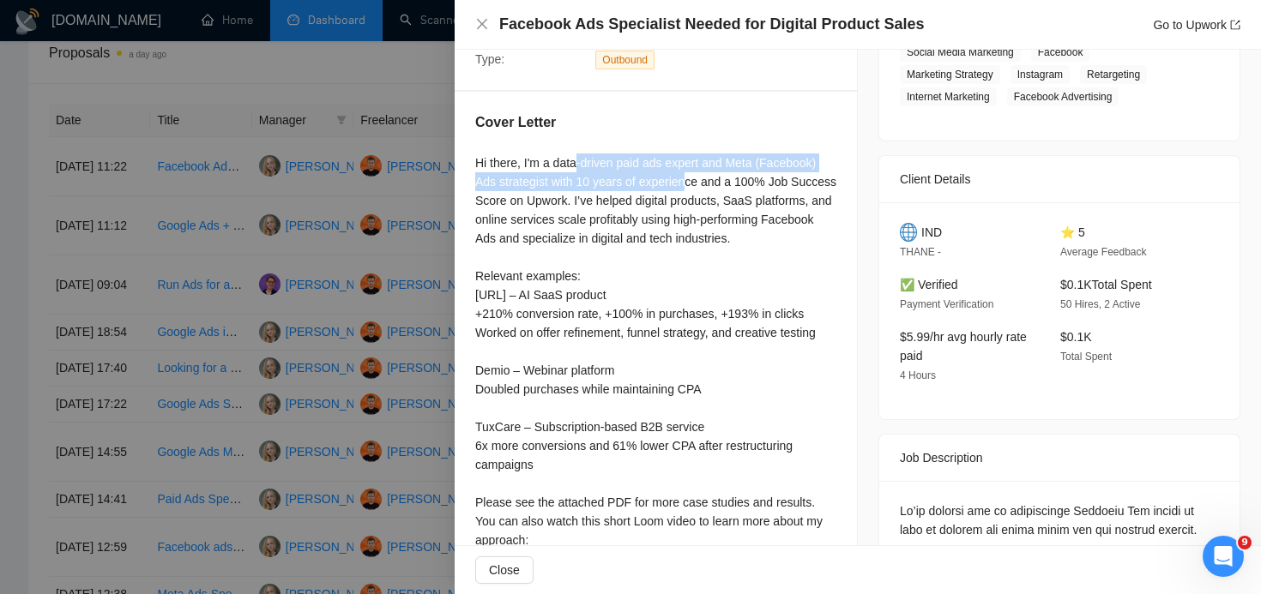
drag, startPoint x: 578, startPoint y: 163, endPoint x: 695, endPoint y: 186, distance: 118.9
click at [695, 186] on div "Hi there, I'm a data-driven paid ads expert and Meta (Facebook) Ads strategist …" at bounding box center [655, 390] width 361 height 472
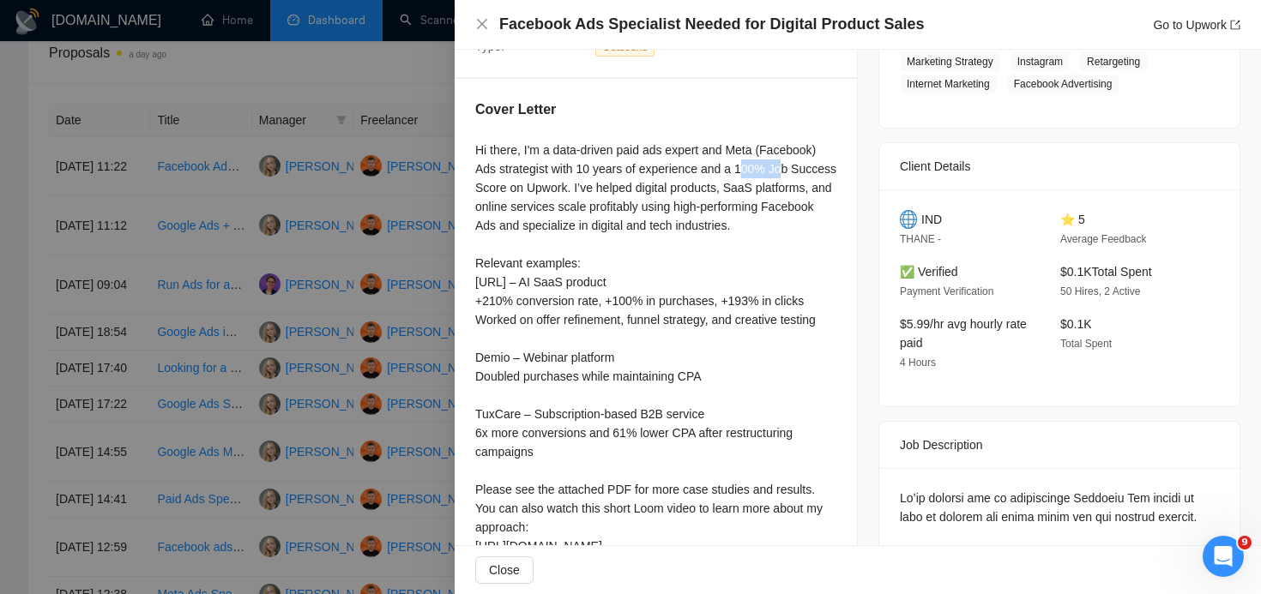
drag, startPoint x: 749, startPoint y: 167, endPoint x: 795, endPoint y: 168, distance: 46.3
click at [795, 168] on div "Hi there, I'm a data-driven paid ads expert and Meta (Facebook) Ads strategist …" at bounding box center [655, 377] width 361 height 472
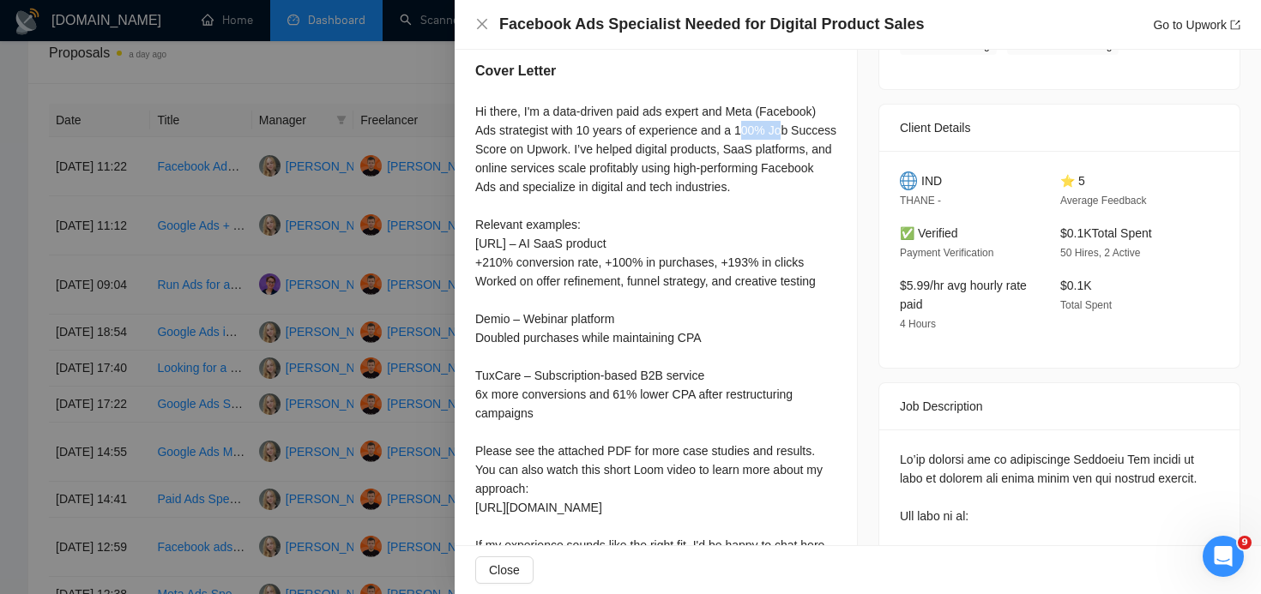
scroll to position [375, 0]
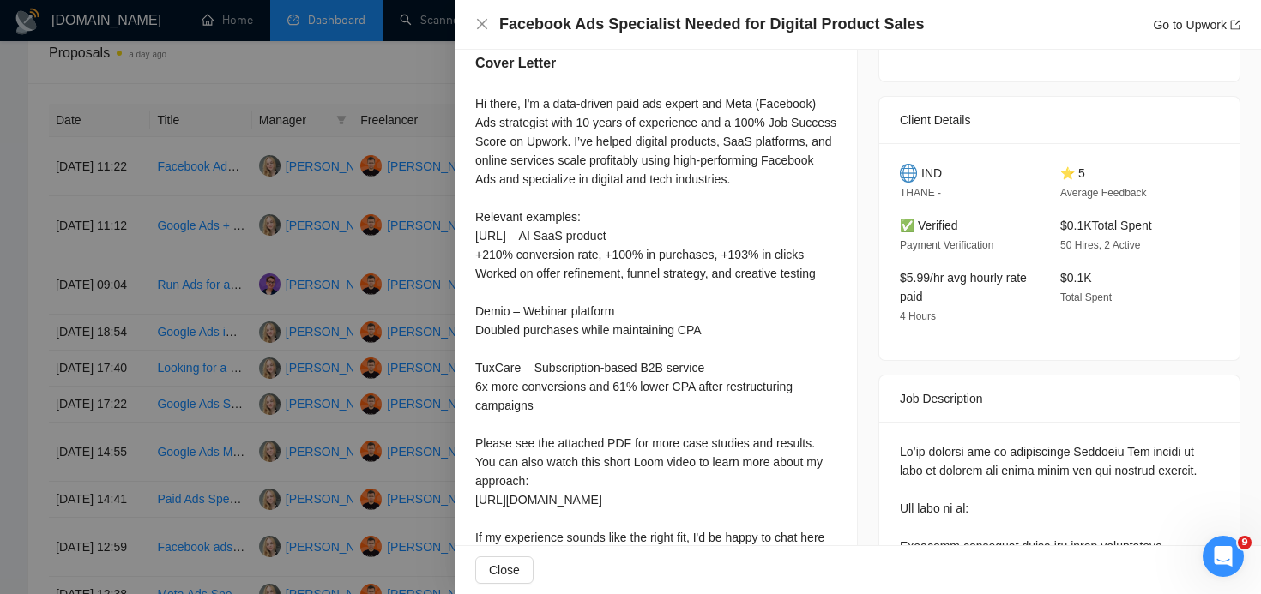
click at [756, 174] on div "Hi there, I'm a data-driven paid ads expert and Meta (Facebook) Ads strategist …" at bounding box center [655, 330] width 361 height 472
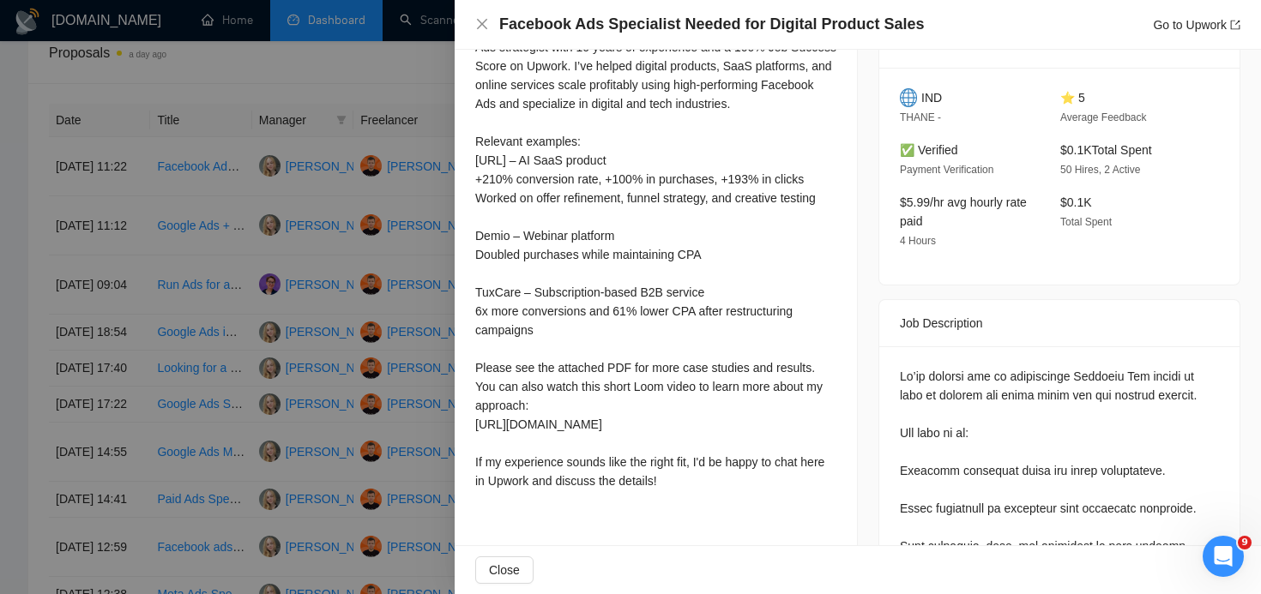
scroll to position [443, 0]
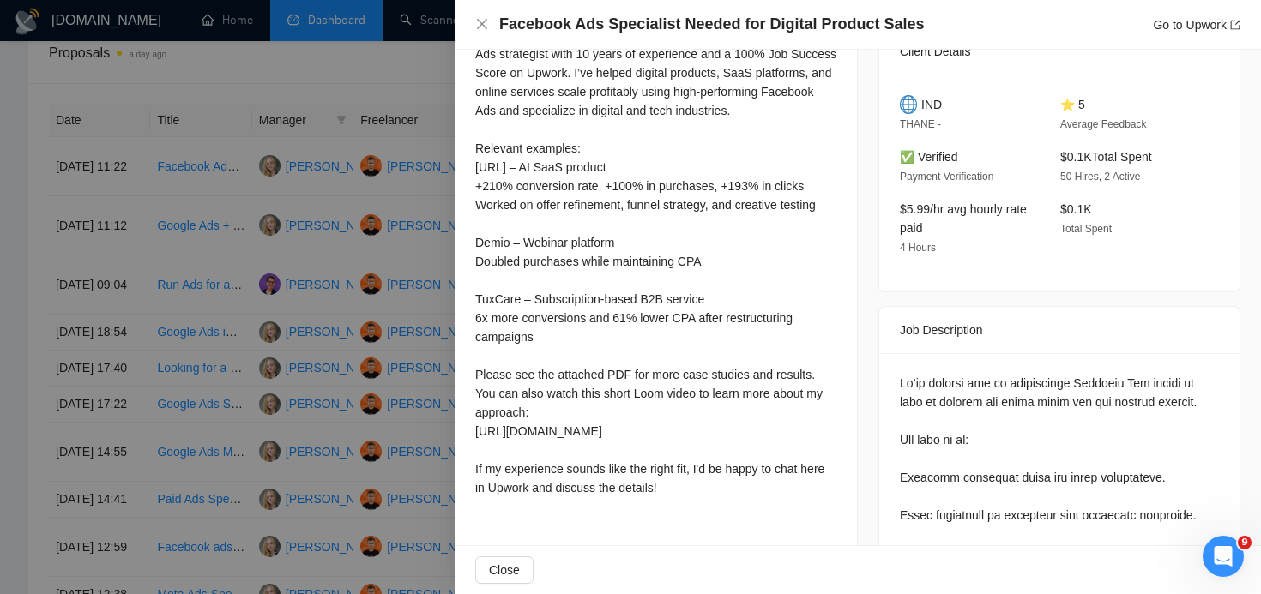
click at [499, 268] on div "Hi there, I'm a data-driven paid ads expert and Meta (Facebook) Ads strategist …" at bounding box center [655, 262] width 361 height 472
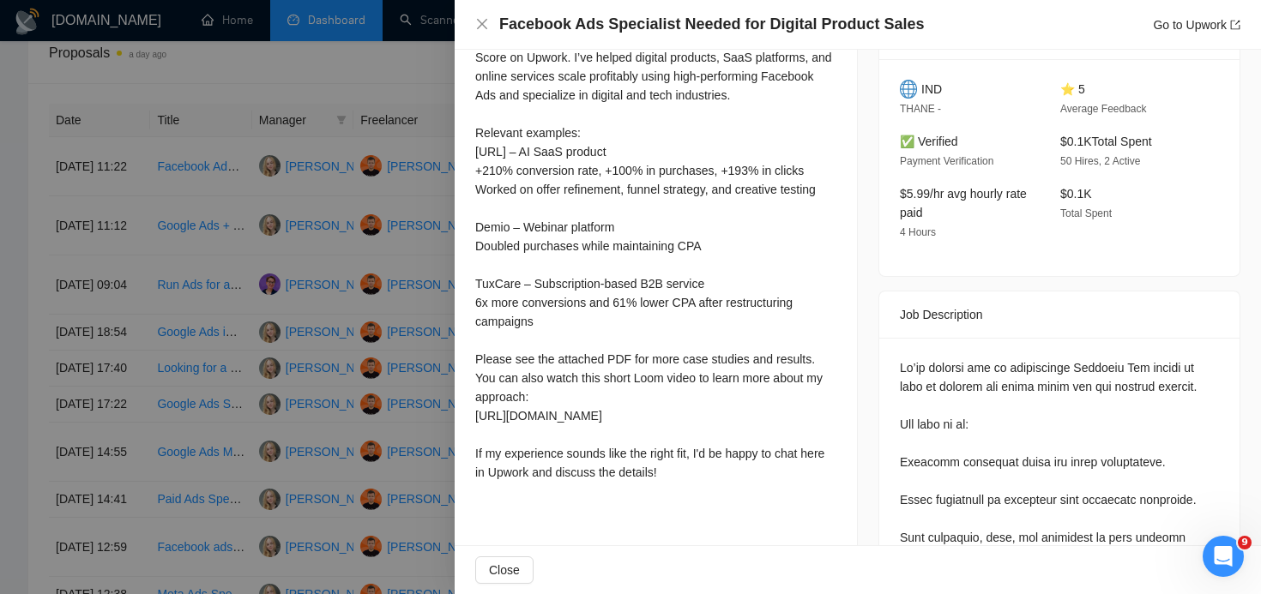
scroll to position [467, 0]
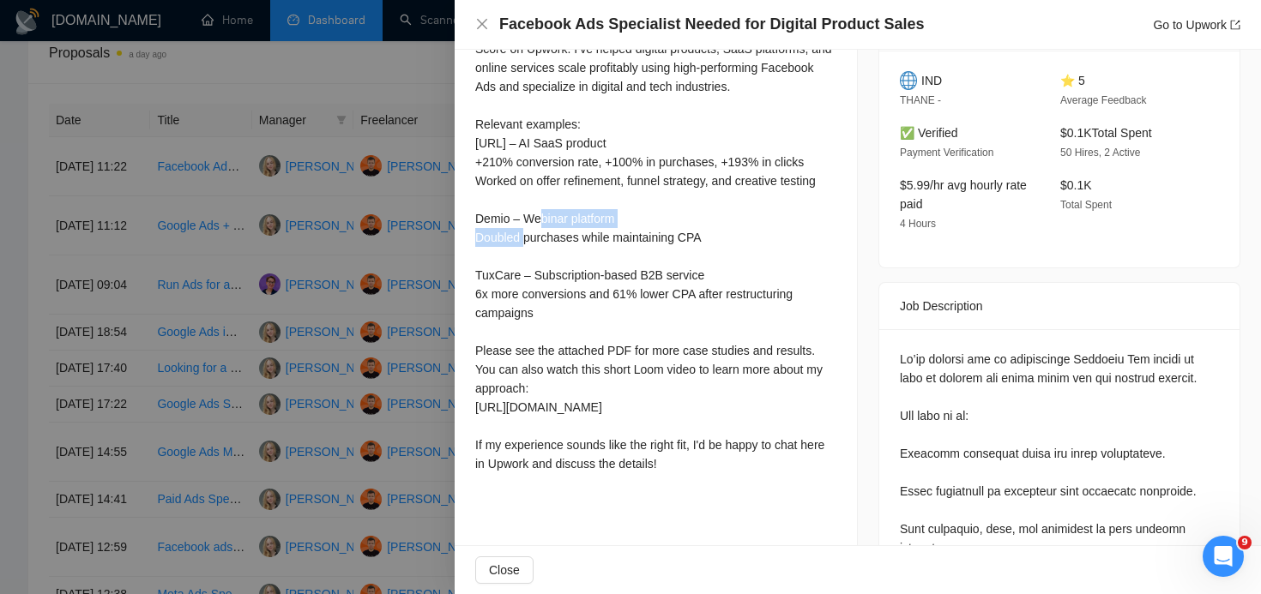
drag, startPoint x: 480, startPoint y: 239, endPoint x: 629, endPoint y: 238, distance: 149.2
click at [629, 238] on div "Hi there, I'm a data-driven paid ads expert and Meta (Facebook) Ads strategist …" at bounding box center [655, 238] width 361 height 472
drag, startPoint x: 733, startPoint y: 274, endPoint x: 477, endPoint y: 253, distance: 257.3
click at [476, 252] on div "Hi there, I'm a data-driven paid ads expert and Meta (Facebook) Ads strategist …" at bounding box center [655, 238] width 361 height 472
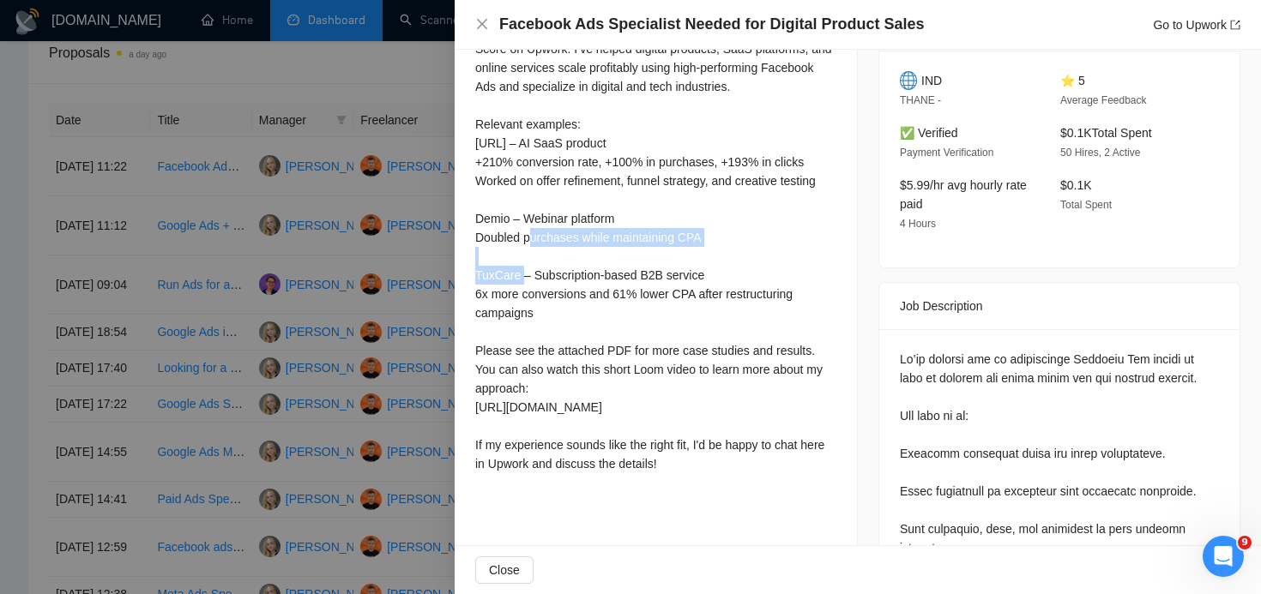
click at [581, 256] on div "Hi there, I'm a data-driven paid ads expert and Meta (Facebook) Ads strategist …" at bounding box center [655, 238] width 361 height 472
drag, startPoint x: 728, startPoint y: 248, endPoint x: 473, endPoint y: 246, distance: 255.6
click at [473, 246] on div "Cover Letter" at bounding box center [656, 220] width 402 height 561
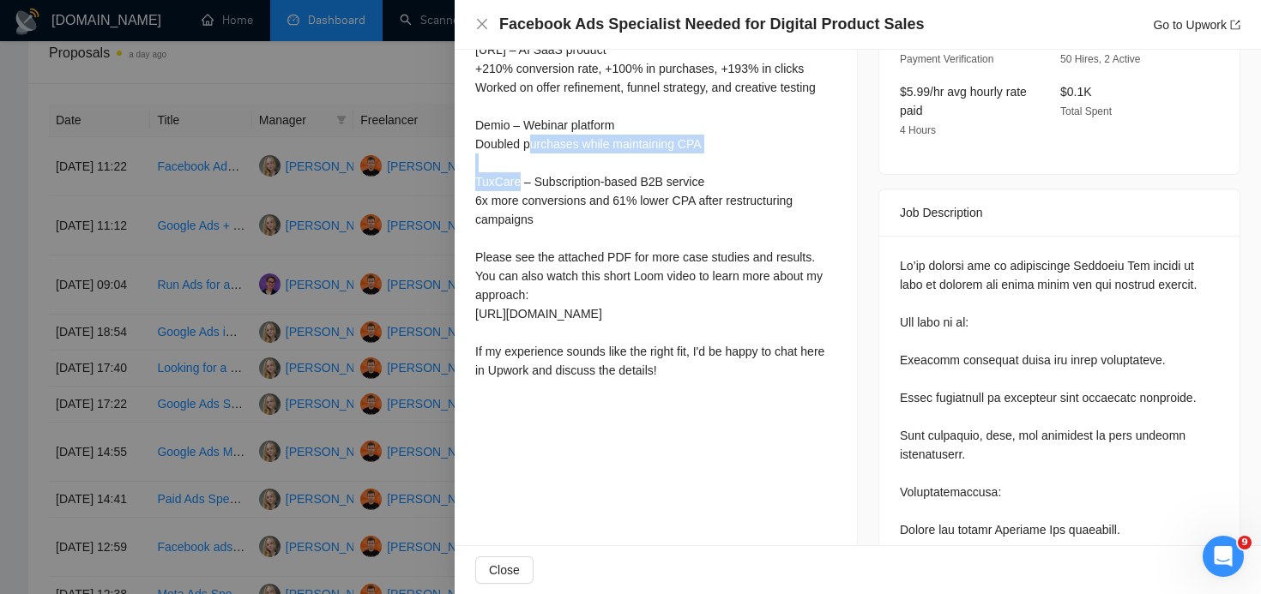
scroll to position [580, 0]
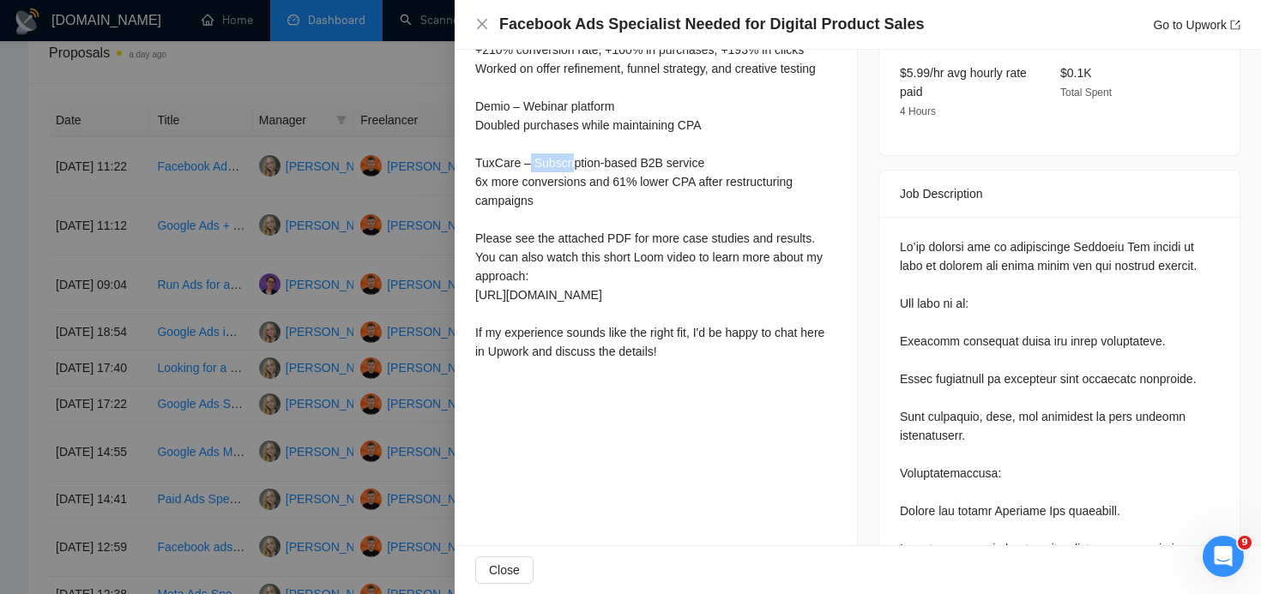
drag, startPoint x: 523, startPoint y: 187, endPoint x: 467, endPoint y: 187, distance: 55.7
click at [467, 187] on div "Cover Letter" at bounding box center [656, 108] width 402 height 561
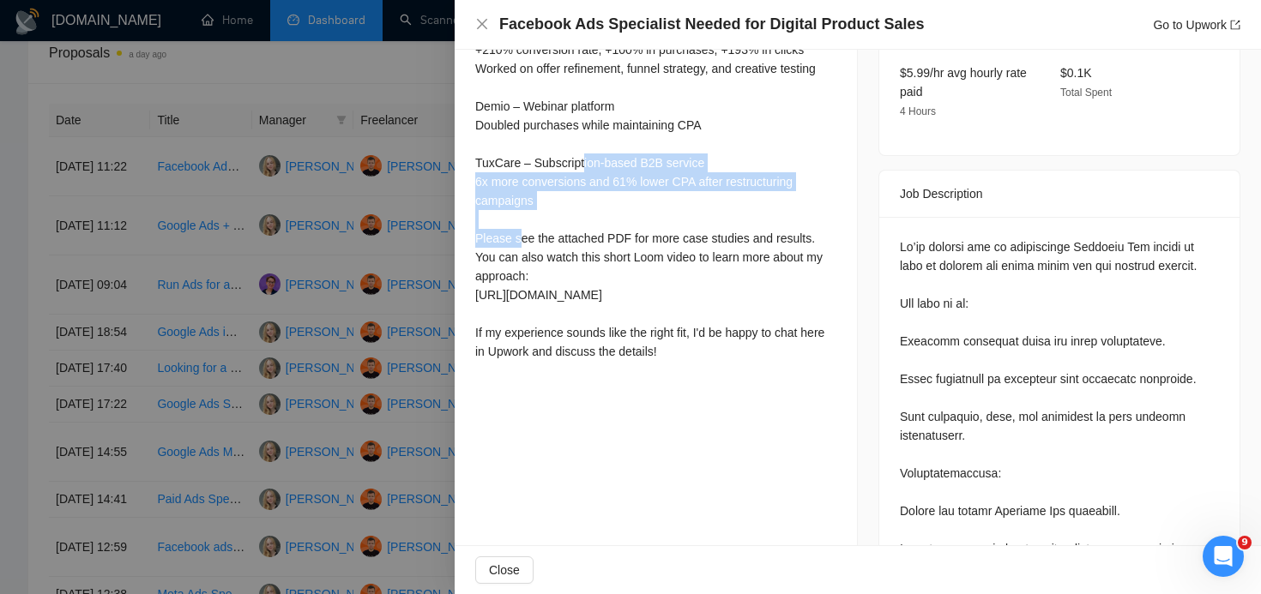
drag, startPoint x: 534, startPoint y: 182, endPoint x: 687, endPoint y: 229, distance: 159.8
click at [688, 230] on div "Hi there, I'm a data-driven paid ads expert and Meta (Facebook) Ads strategist …" at bounding box center [655, 125] width 361 height 472
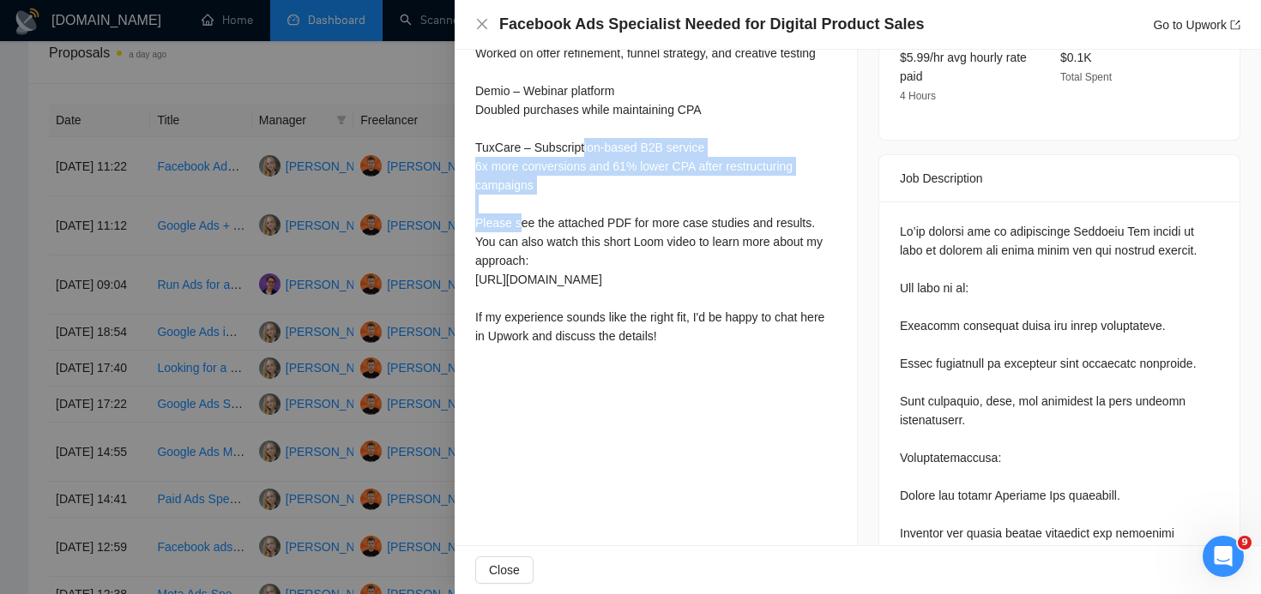
scroll to position [599, 0]
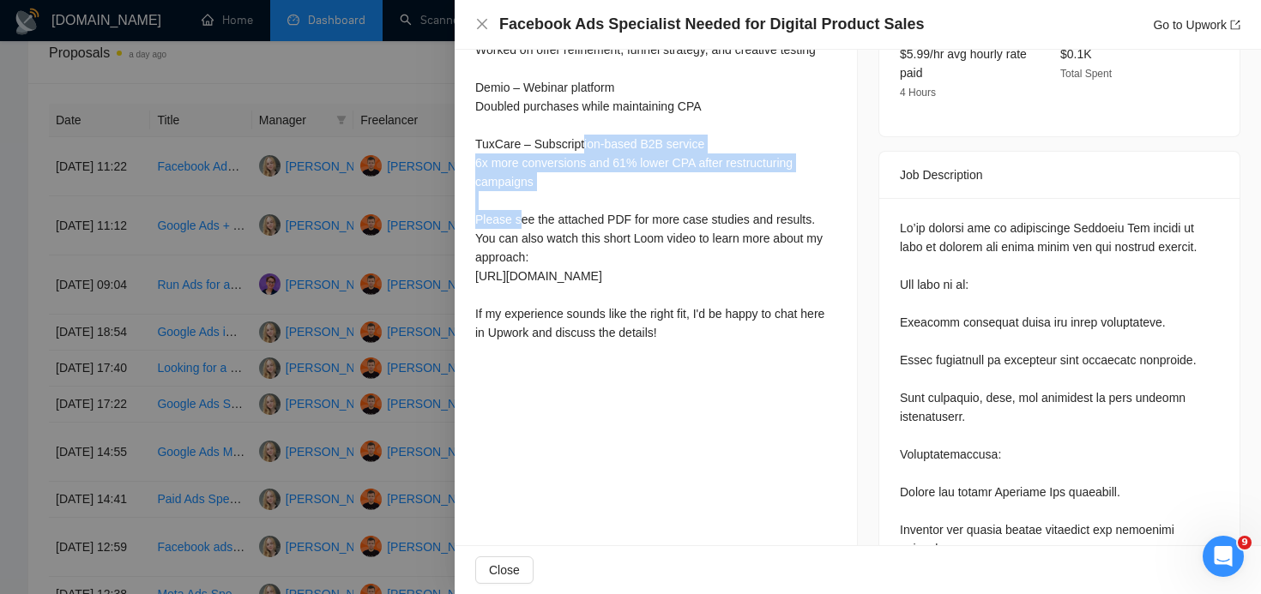
click at [551, 196] on div "Hi there, I'm a data-driven paid ads expert and Meta (Facebook) Ads strategist …" at bounding box center [655, 107] width 361 height 472
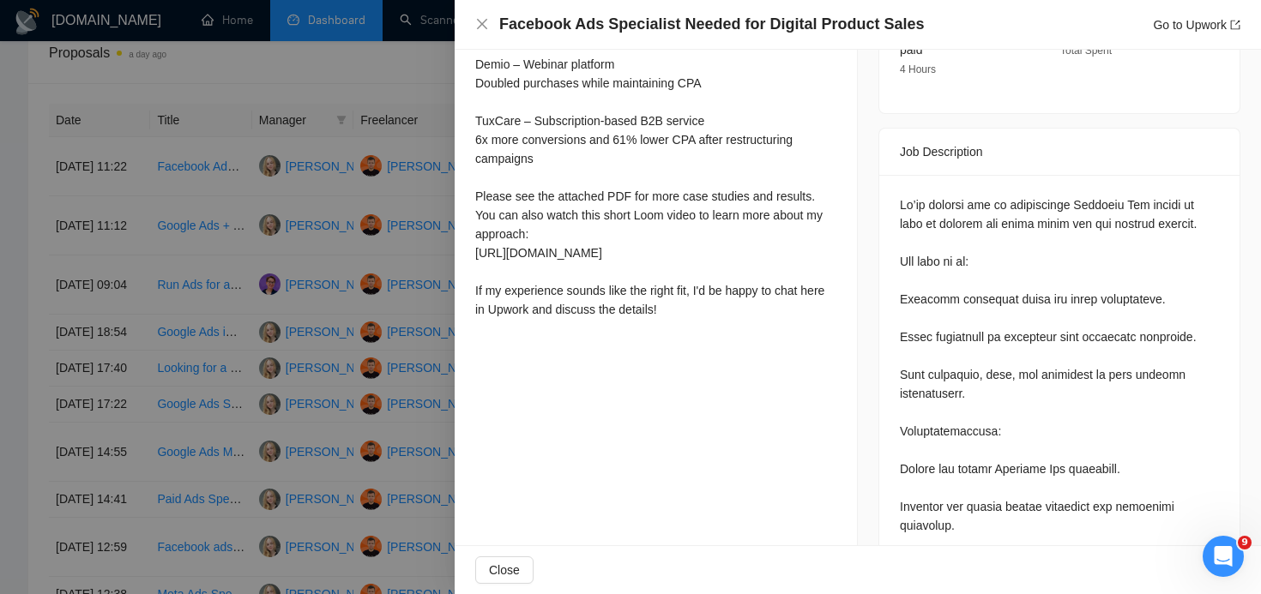
scroll to position [629, 0]
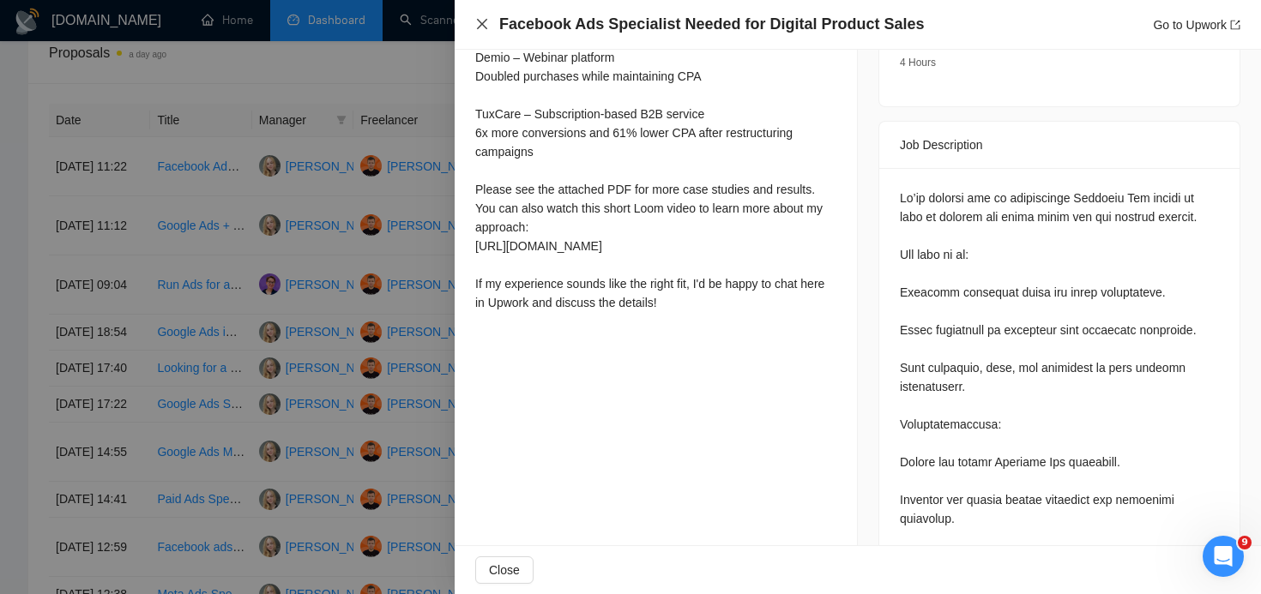
click at [481, 21] on icon "close" at bounding box center [482, 24] width 14 height 14
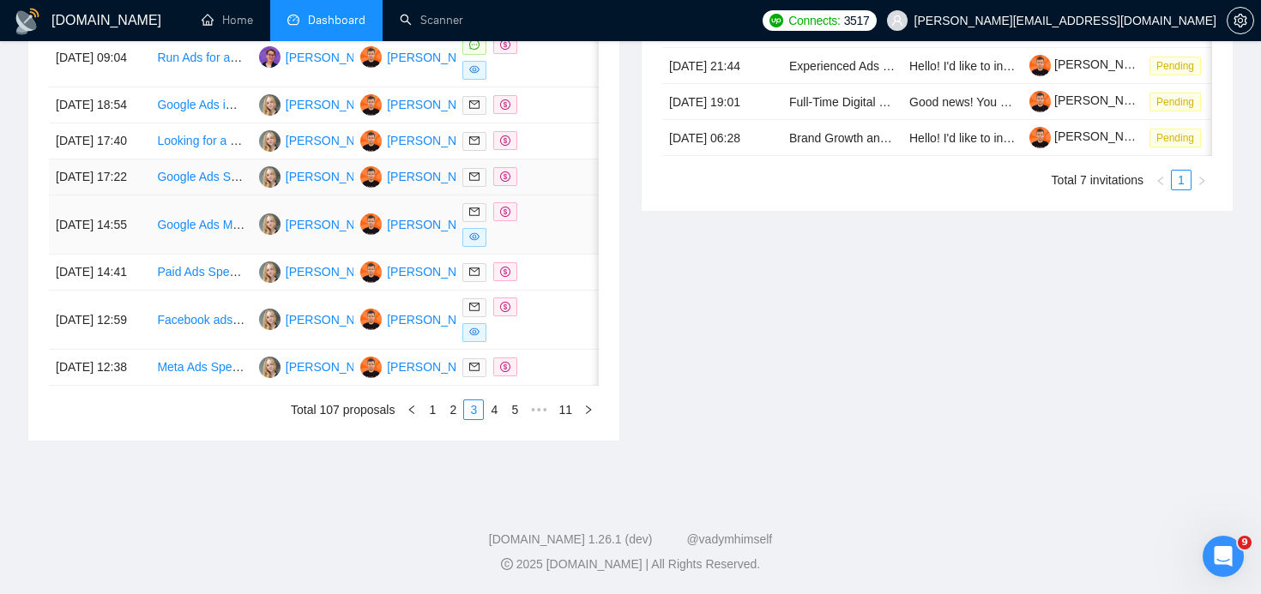
scroll to position [935, 0]
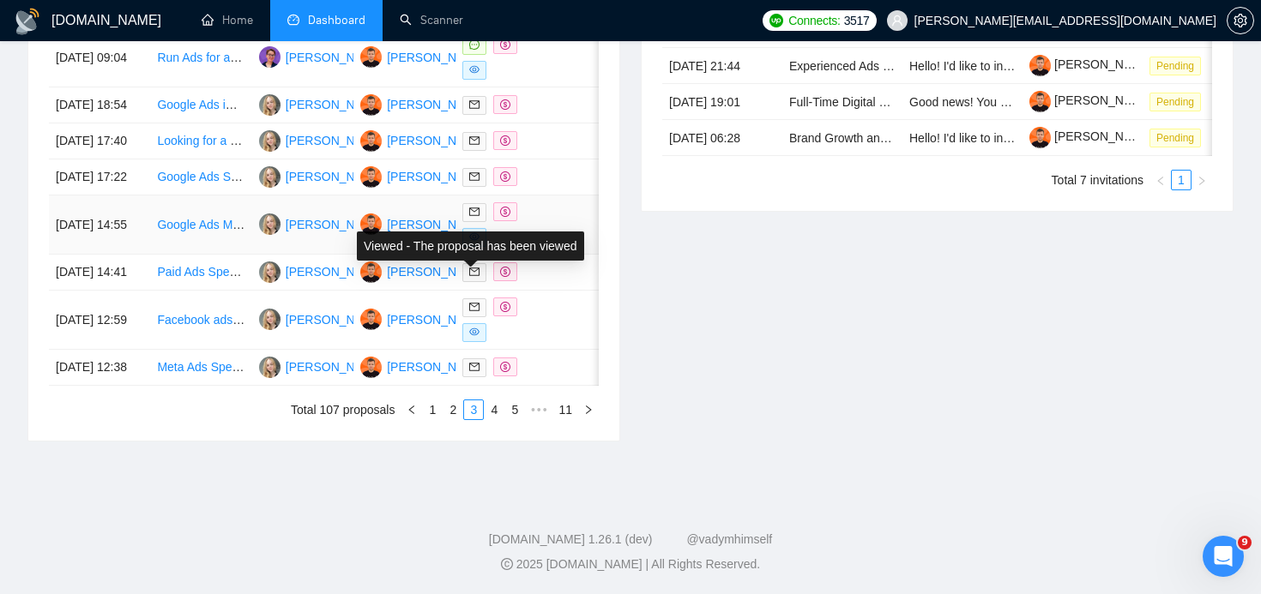
click at [504, 232] on div "Viewed - The proposal has been viewed" at bounding box center [470, 246] width 227 height 29
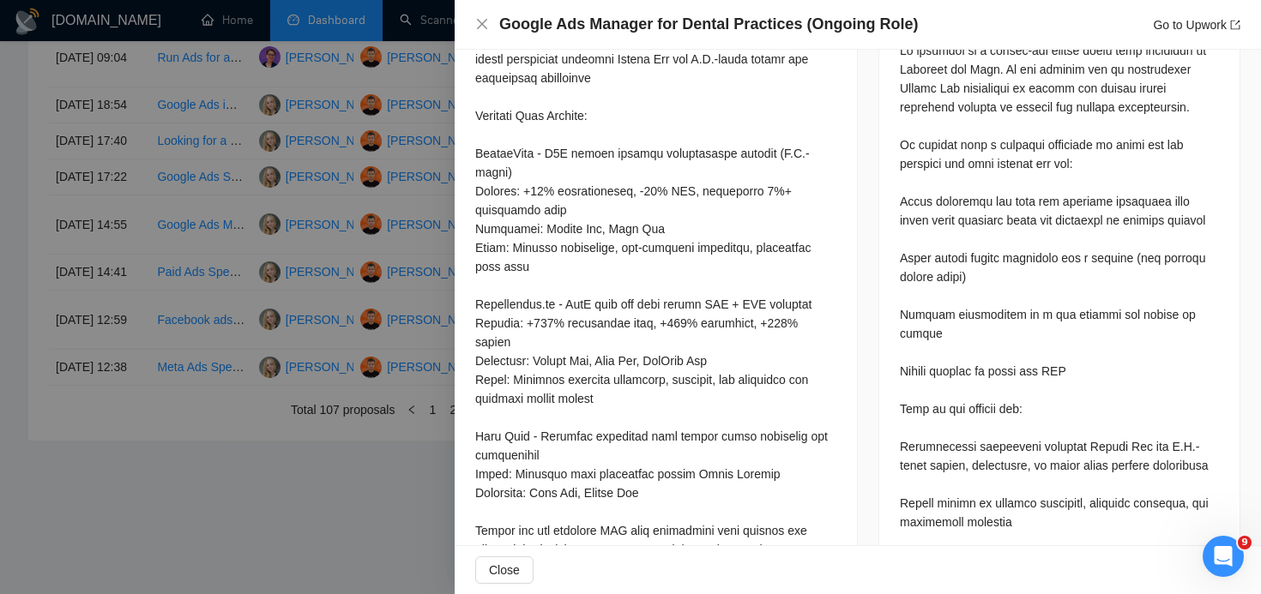
scroll to position [845, 0]
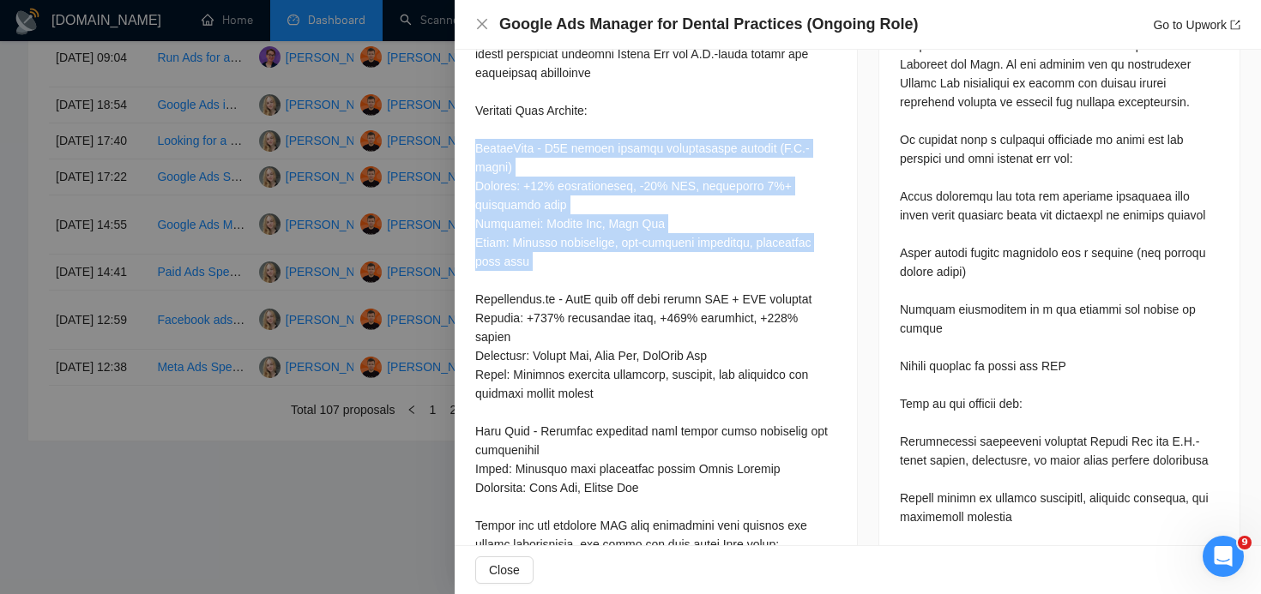
drag, startPoint x: 477, startPoint y: 150, endPoint x: 556, endPoint y: 275, distance: 148.0
click at [556, 275] on div at bounding box center [655, 308] width 361 height 679
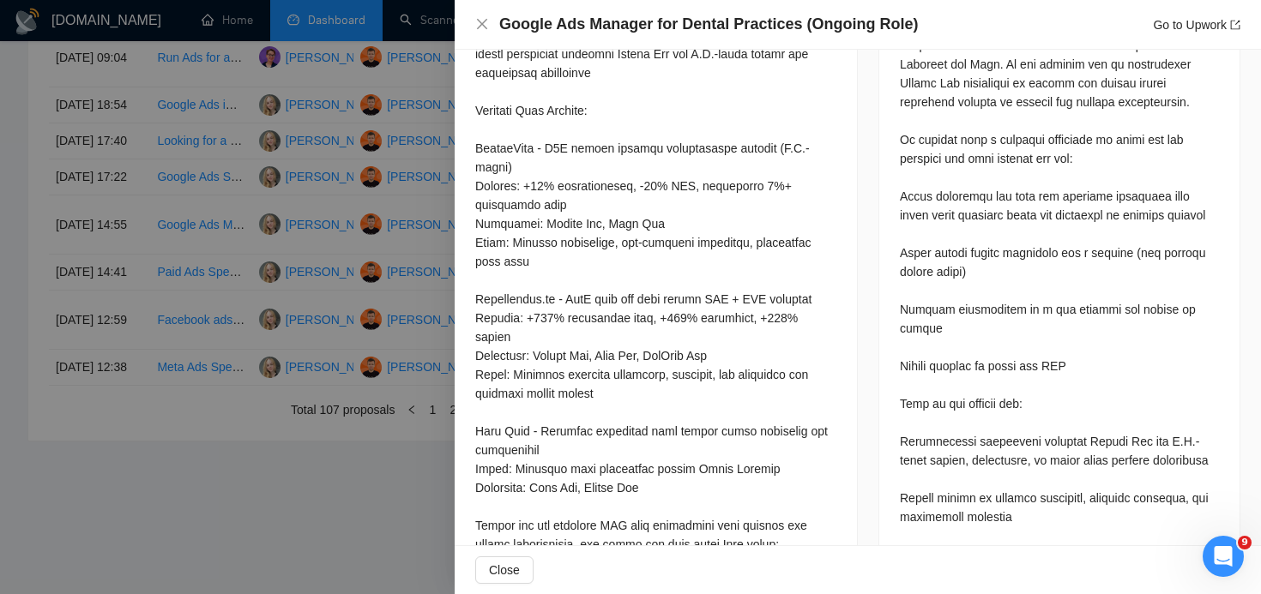
click at [510, 162] on div at bounding box center [655, 308] width 361 height 679
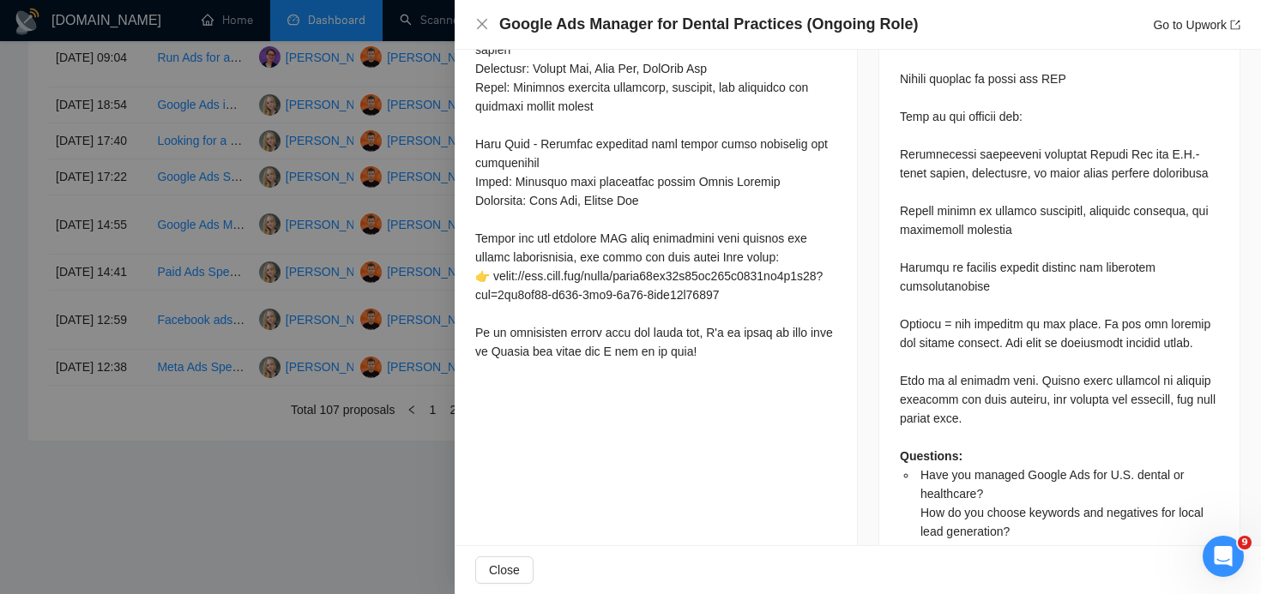
scroll to position [1129, 0]
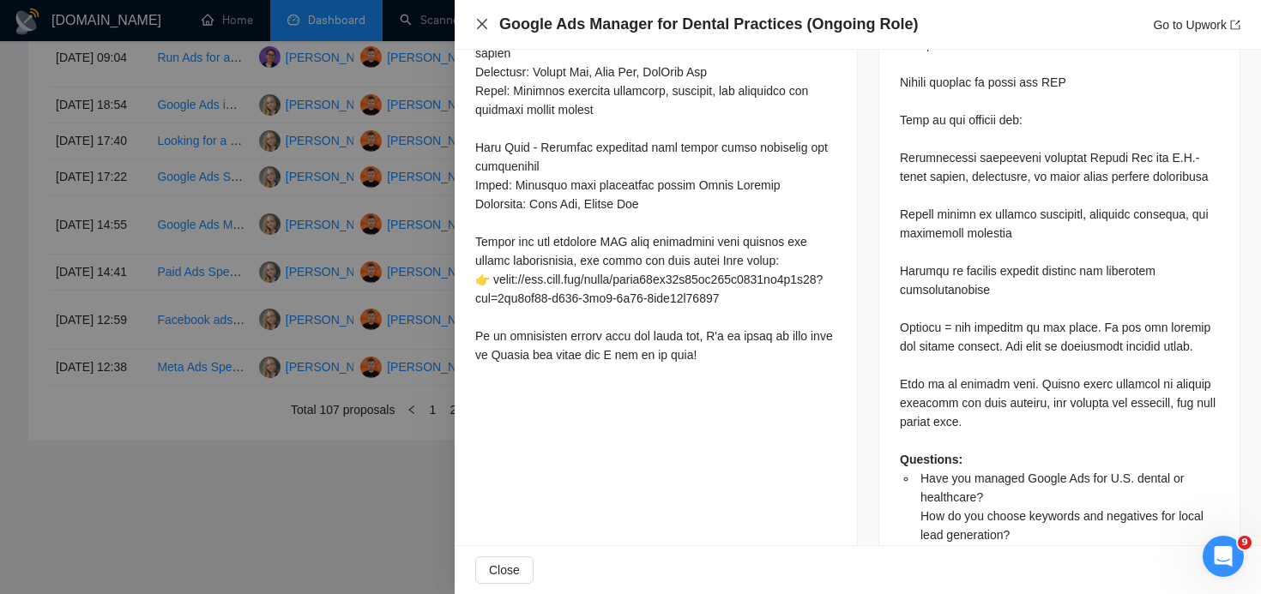
click at [480, 26] on icon "close" at bounding box center [482, 24] width 10 height 10
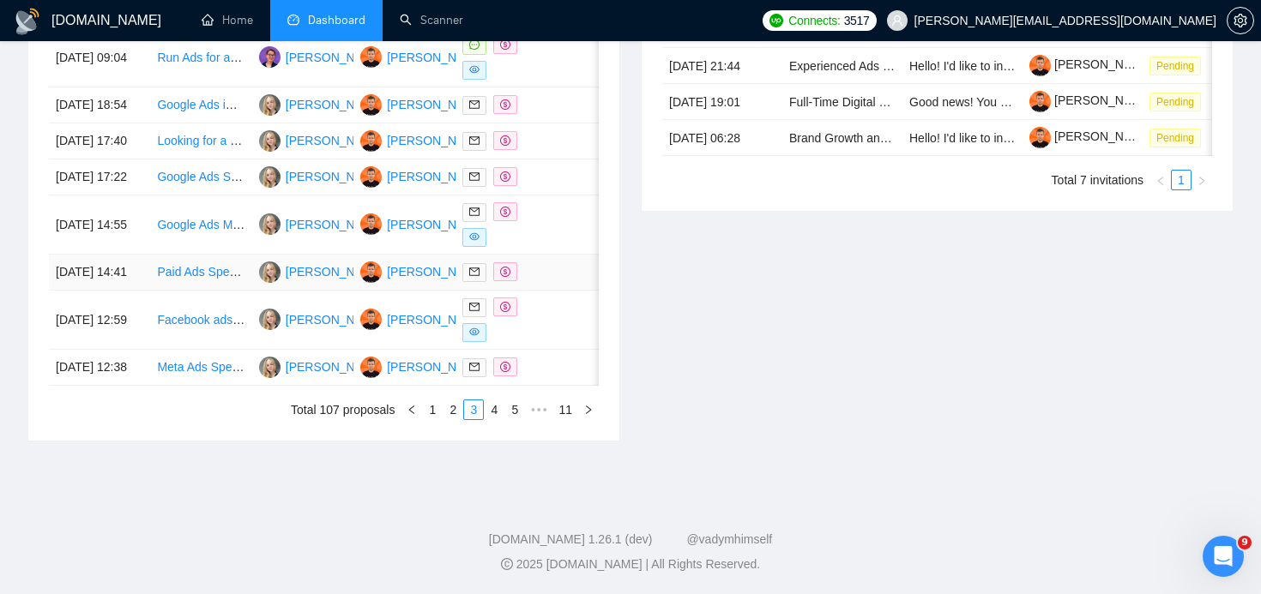
scroll to position [979, 0]
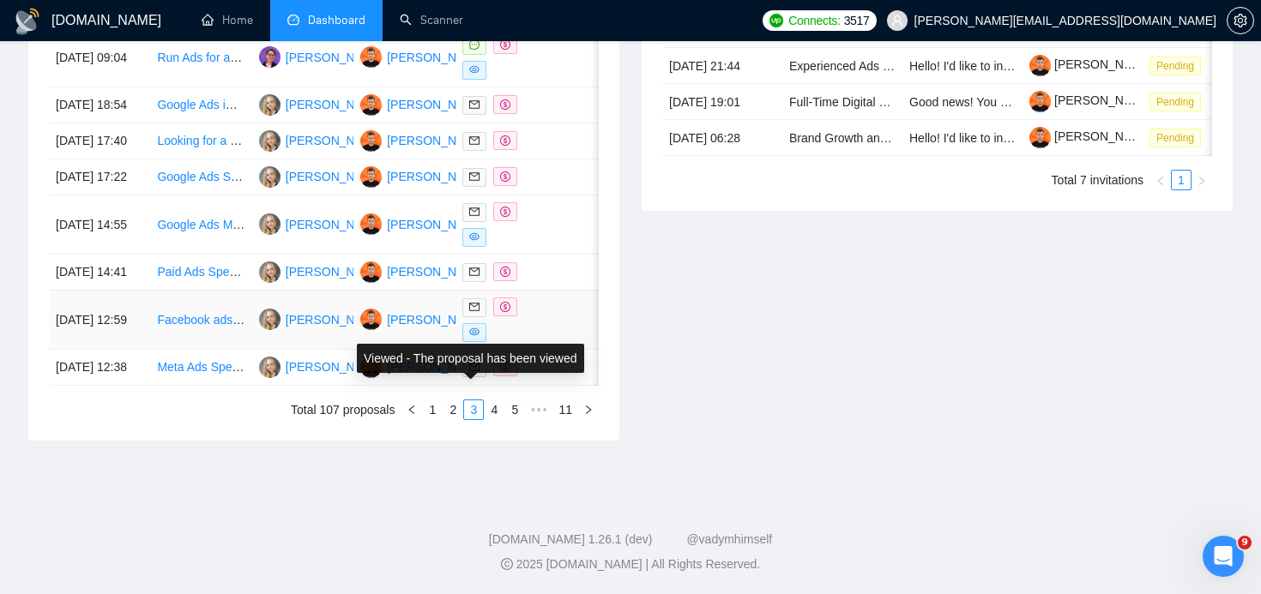
click at [500, 344] on div "Viewed - The proposal has been viewed" at bounding box center [470, 358] width 227 height 29
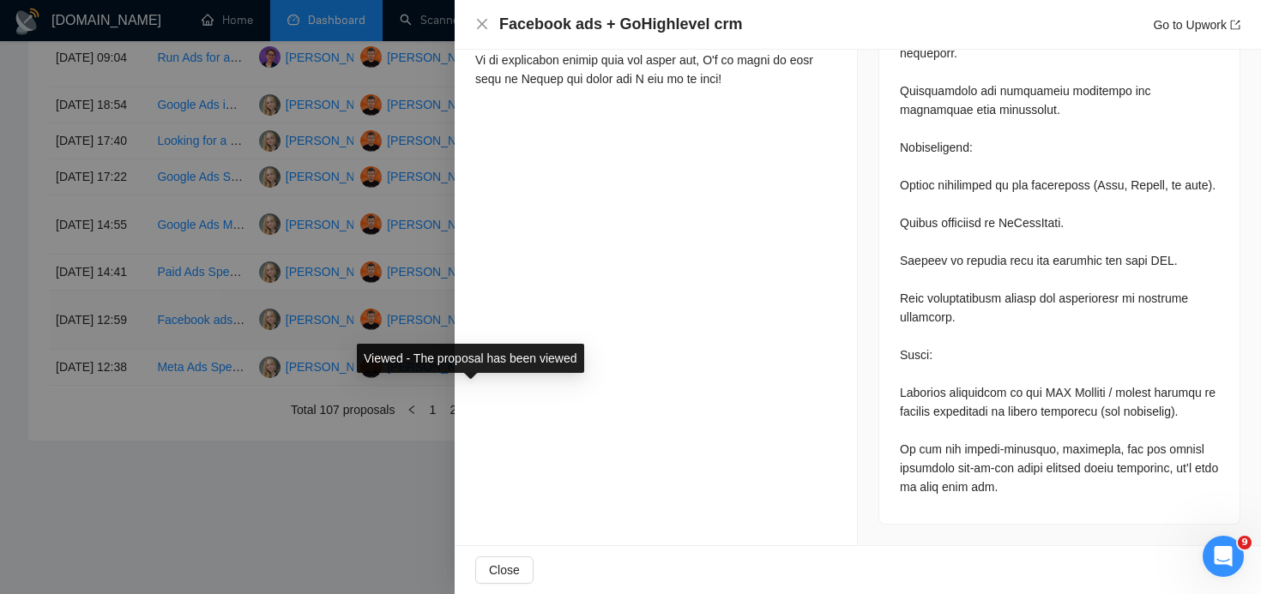
scroll to position [1039, 0]
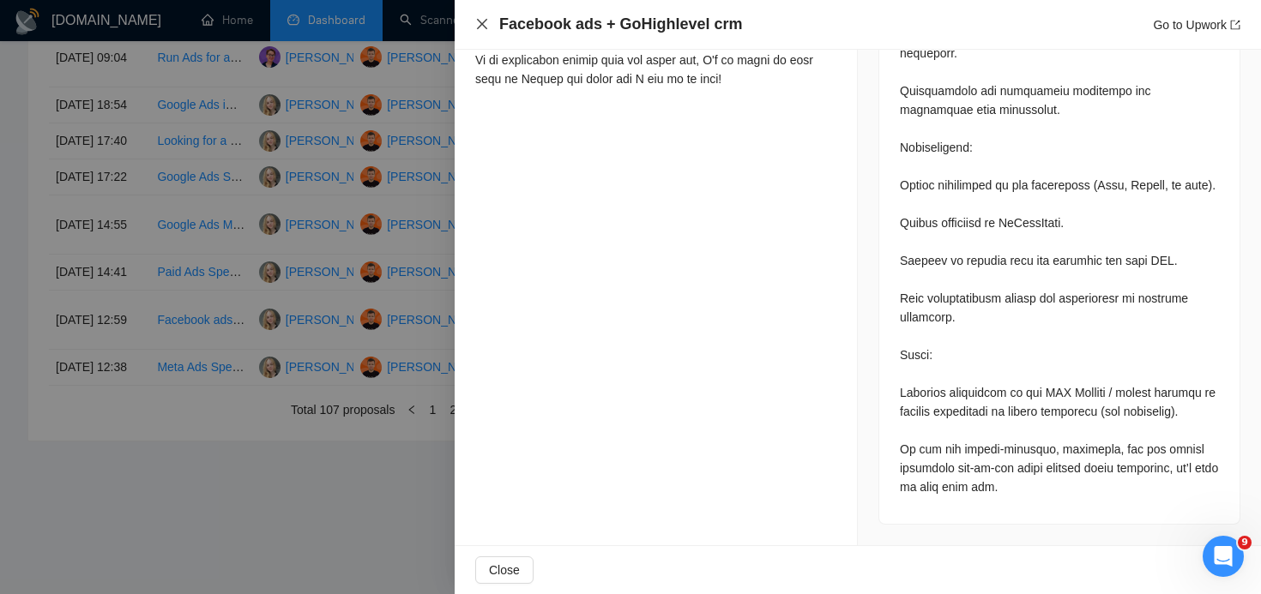
click at [486, 28] on icon "close" at bounding box center [482, 24] width 10 height 10
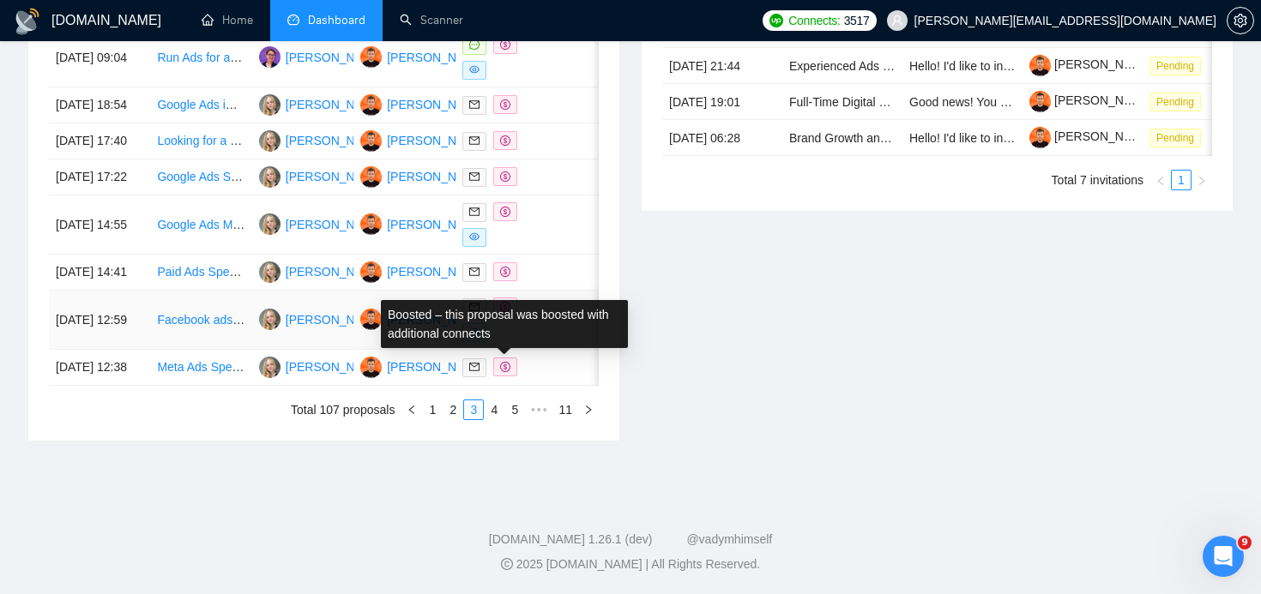
click at [509, 302] on icon "dollar" at bounding box center [505, 307] width 10 height 10
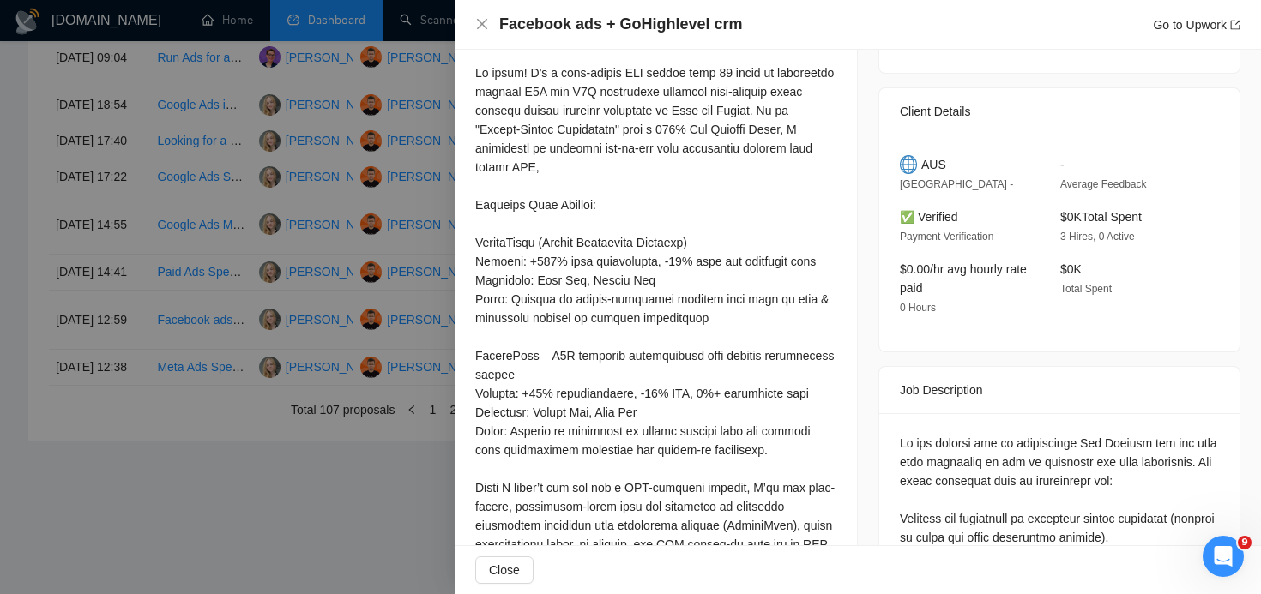
scroll to position [445, 0]
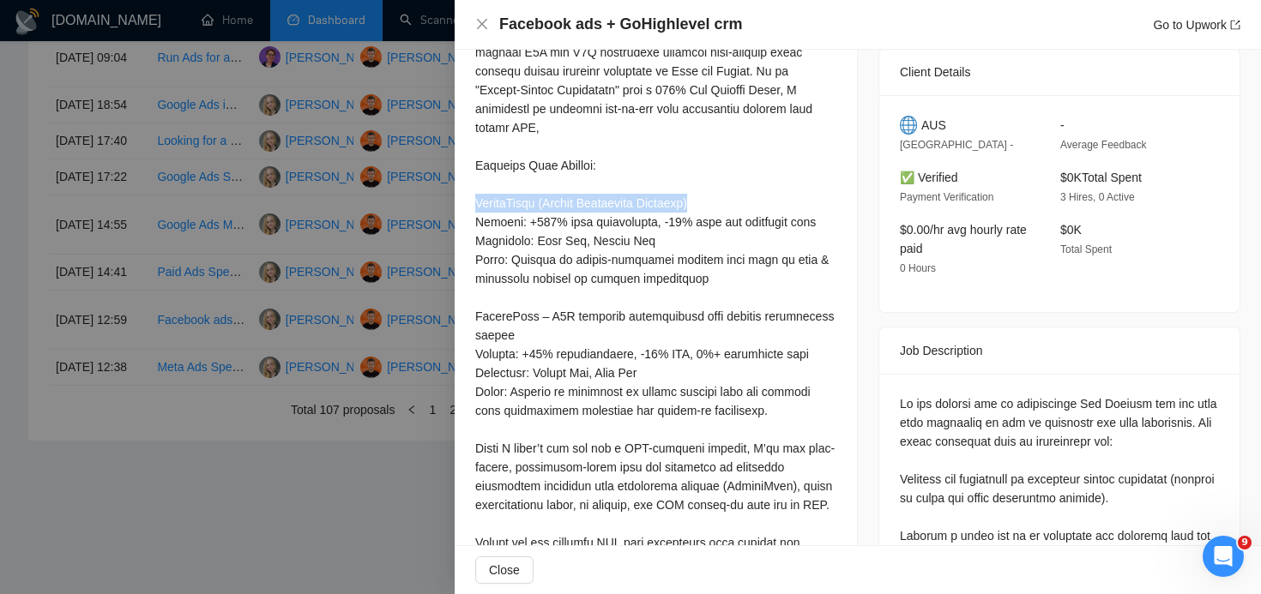
drag, startPoint x: 473, startPoint y: 203, endPoint x: 748, endPoint y: 212, distance: 275.4
click at [748, 212] on div "Cover Letter" at bounding box center [656, 327] width 402 height 731
click at [709, 234] on div at bounding box center [655, 344] width 361 height 641
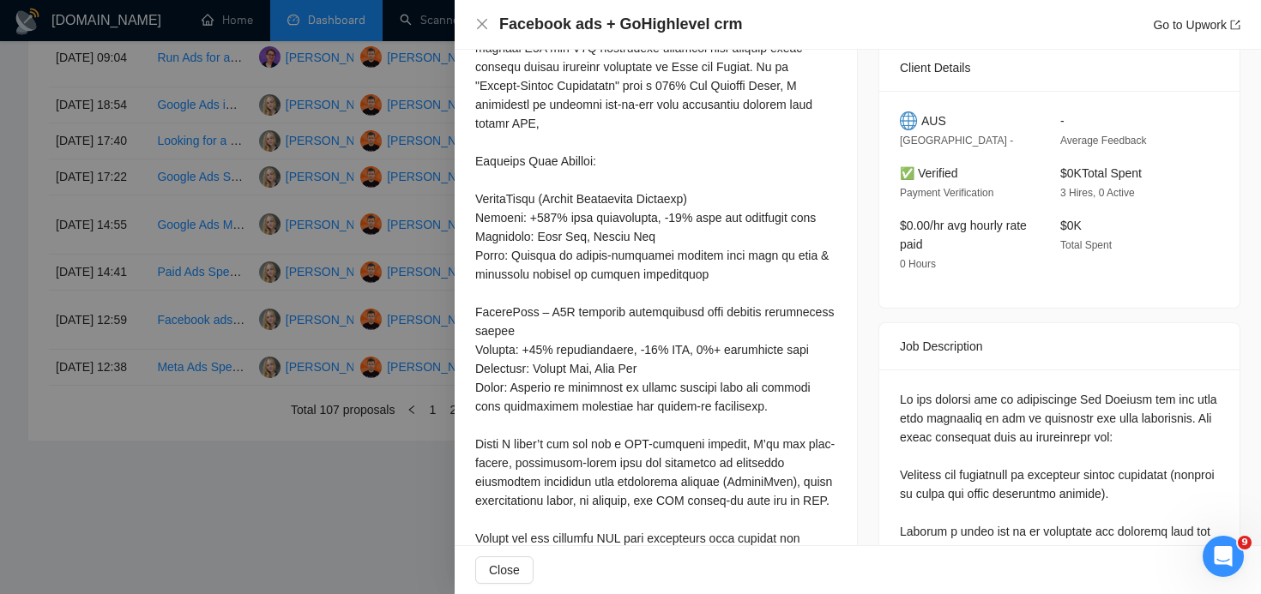
scroll to position [457, 0]
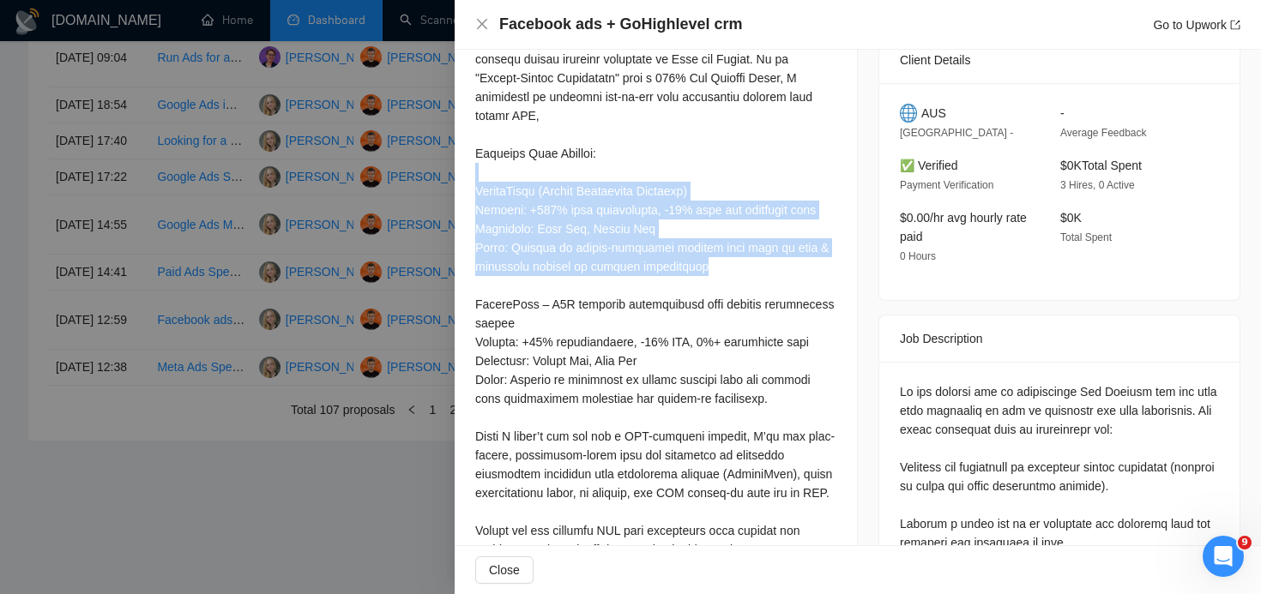
drag, startPoint x: 693, startPoint y: 265, endPoint x: 483, endPoint y: 172, distance: 230.0
click at [483, 171] on div at bounding box center [655, 332] width 361 height 641
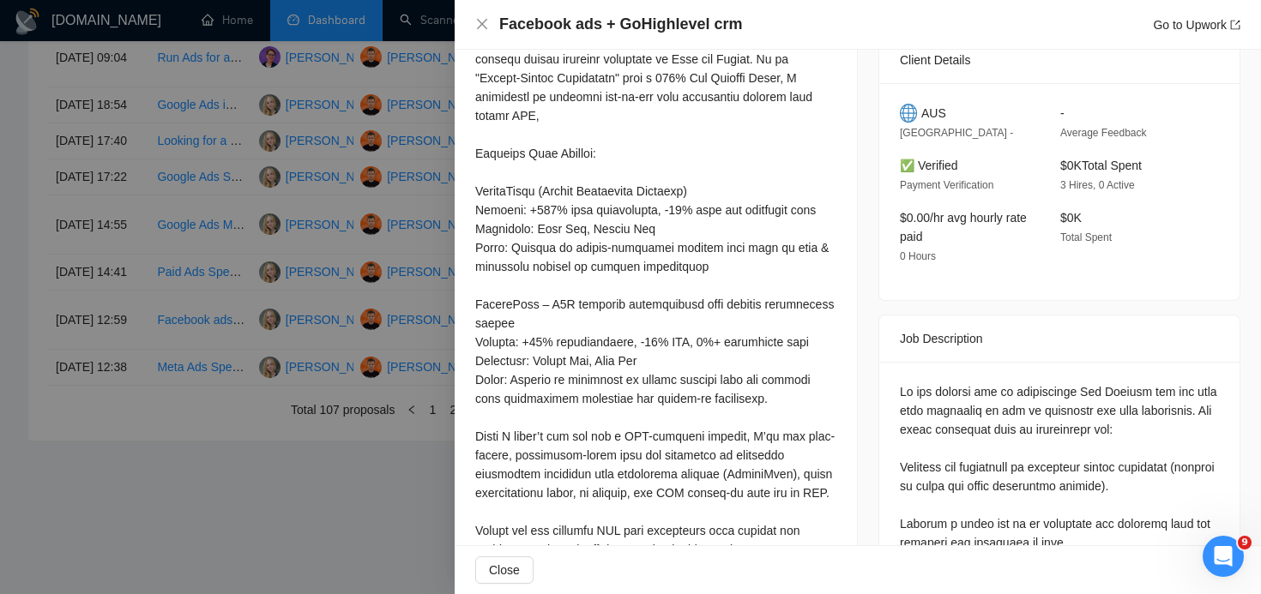
click at [599, 204] on div at bounding box center [655, 332] width 361 height 641
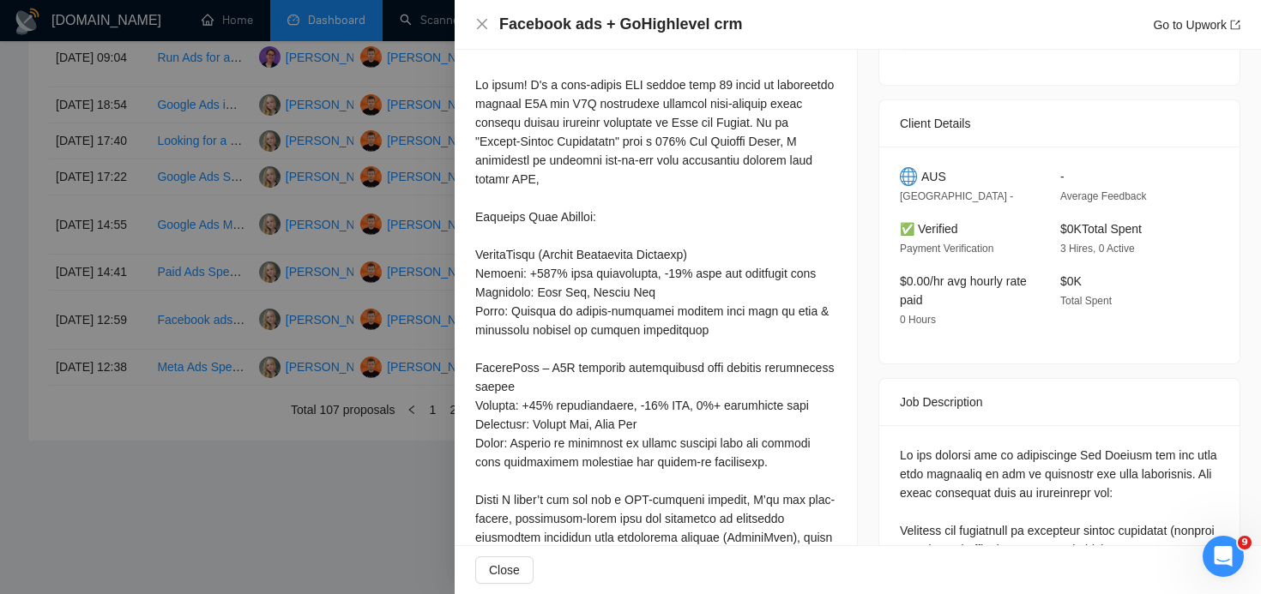
scroll to position [361, 0]
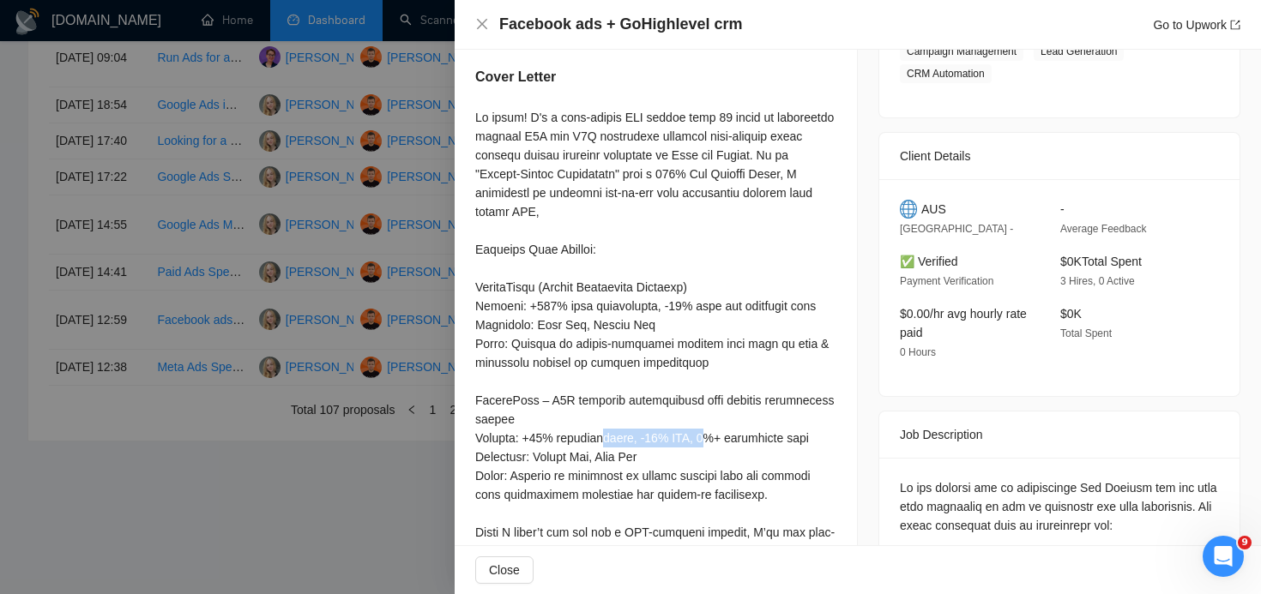
drag, startPoint x: 599, startPoint y: 440, endPoint x: 704, endPoint y: 432, distance: 104.9
click at [704, 432] on div at bounding box center [655, 428] width 361 height 641
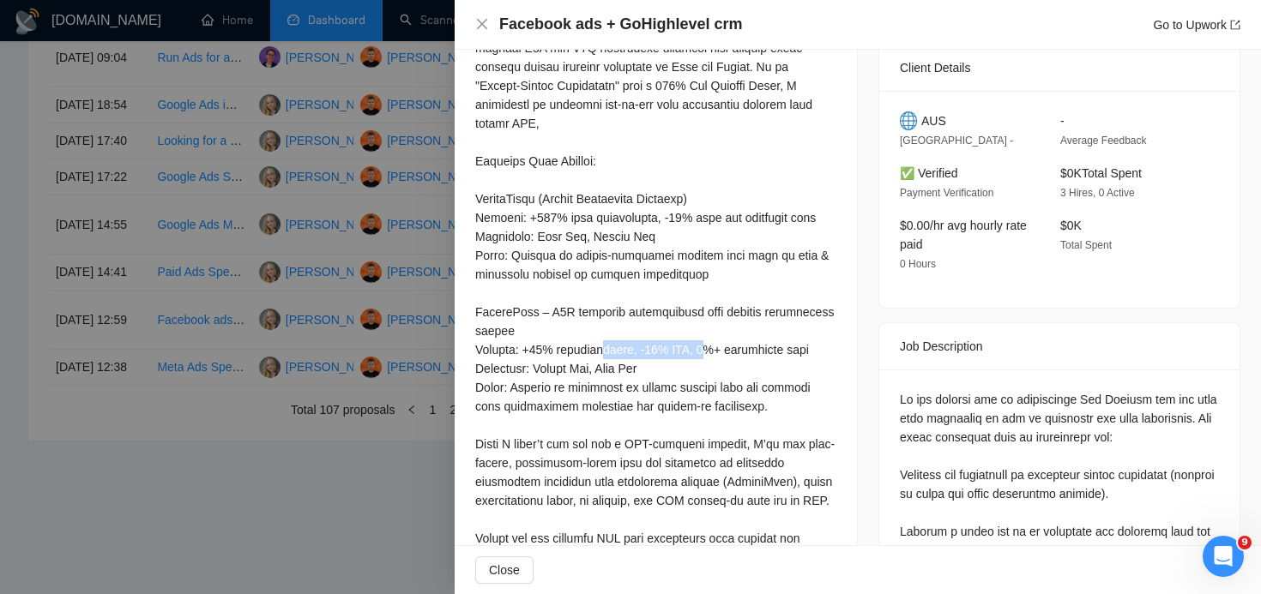
scroll to position [459, 0]
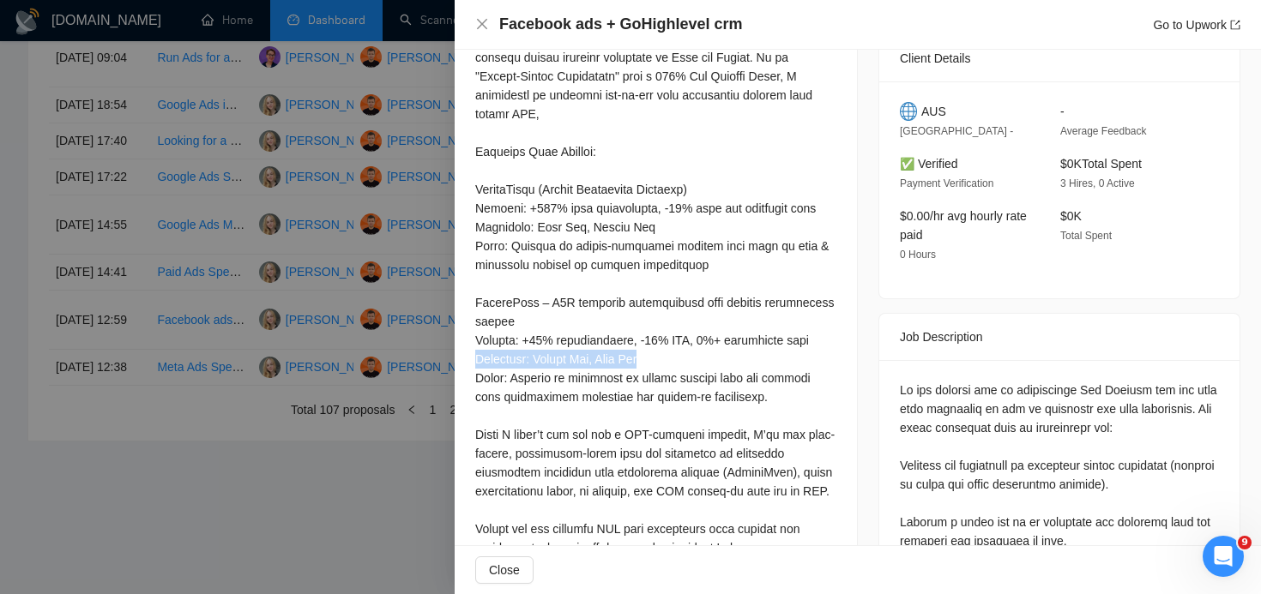
drag, startPoint x: 479, startPoint y: 355, endPoint x: 684, endPoint y: 360, distance: 205.9
click at [684, 360] on div at bounding box center [655, 330] width 361 height 641
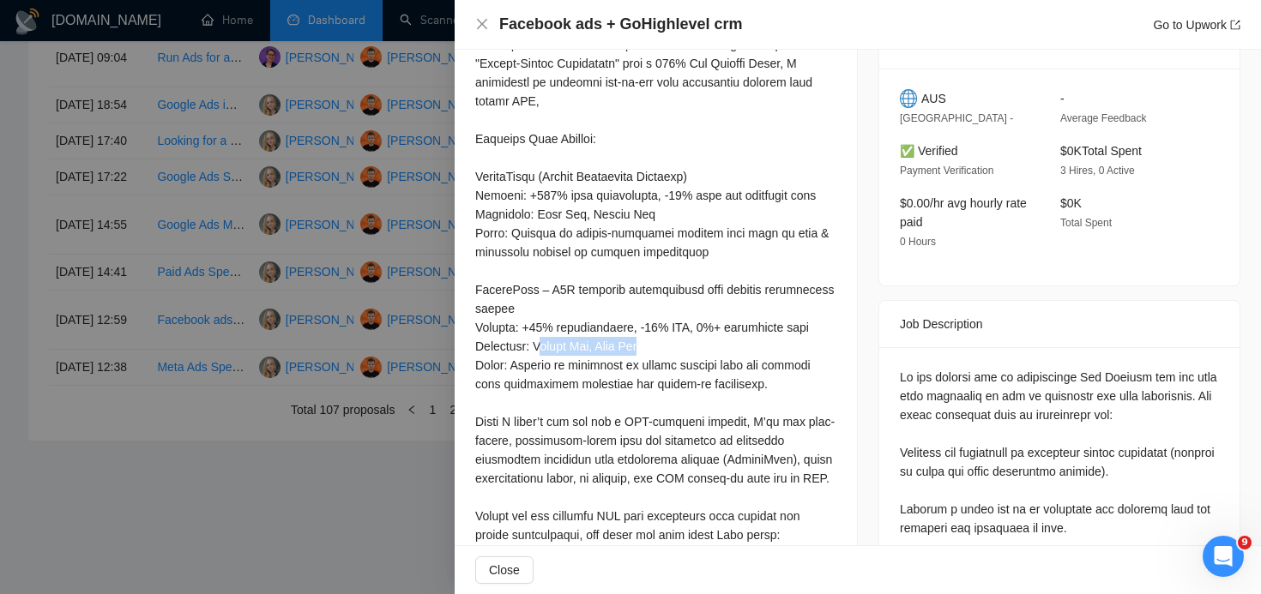
drag, startPoint x: 674, startPoint y: 340, endPoint x: 544, endPoint y: 339, distance: 130.4
click at [545, 340] on div at bounding box center [655, 317] width 361 height 641
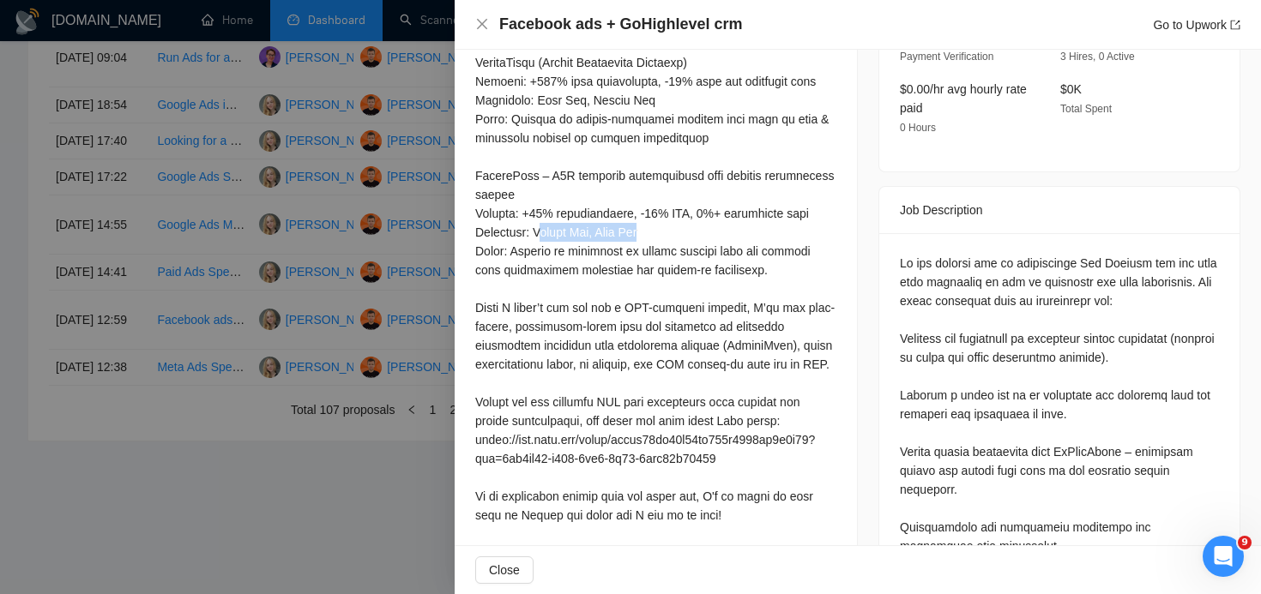
scroll to position [602, 0]
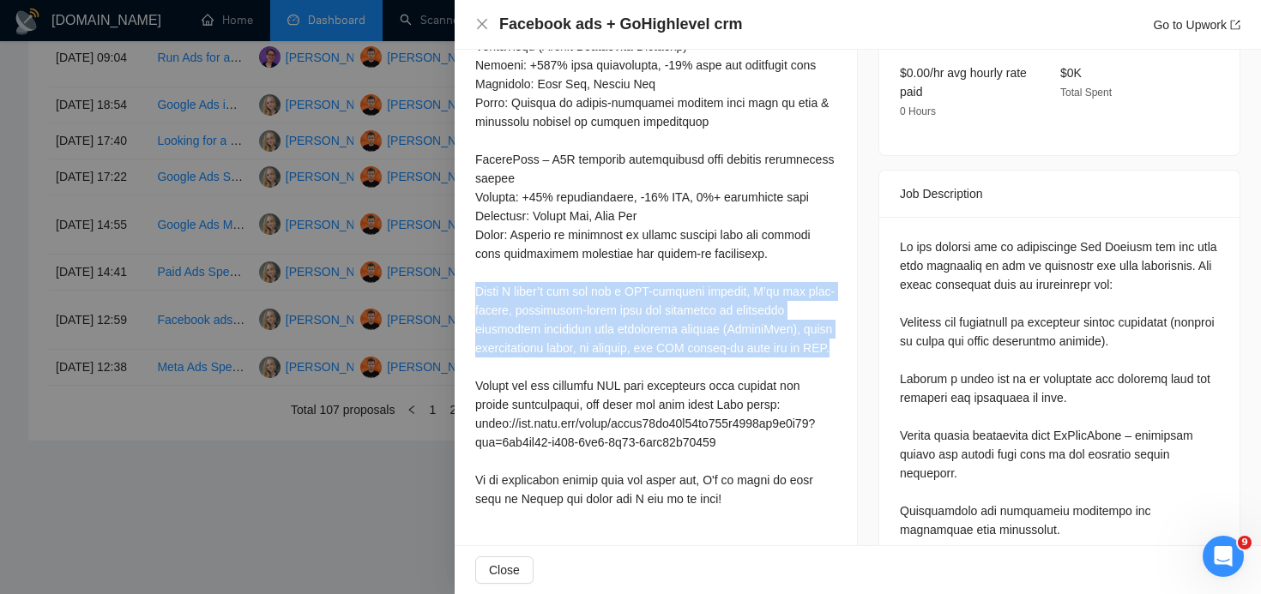
drag, startPoint x: 479, startPoint y: 290, endPoint x: 835, endPoint y: 354, distance: 361.7
click at [835, 354] on div at bounding box center [655, 187] width 361 height 641
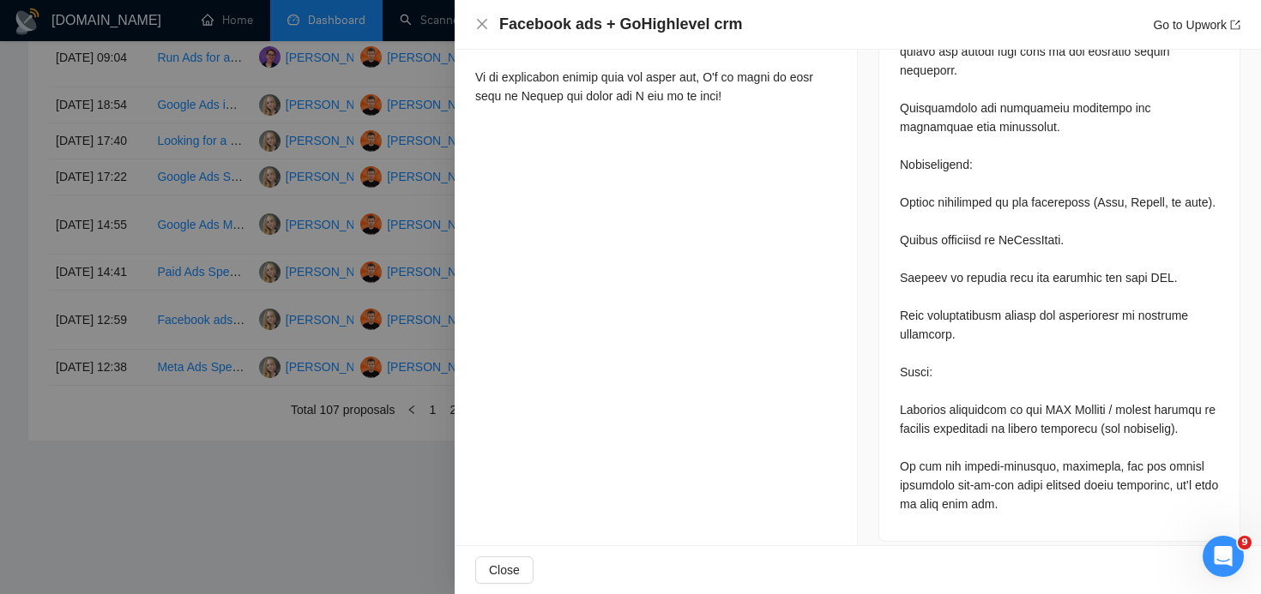
scroll to position [1039, 0]
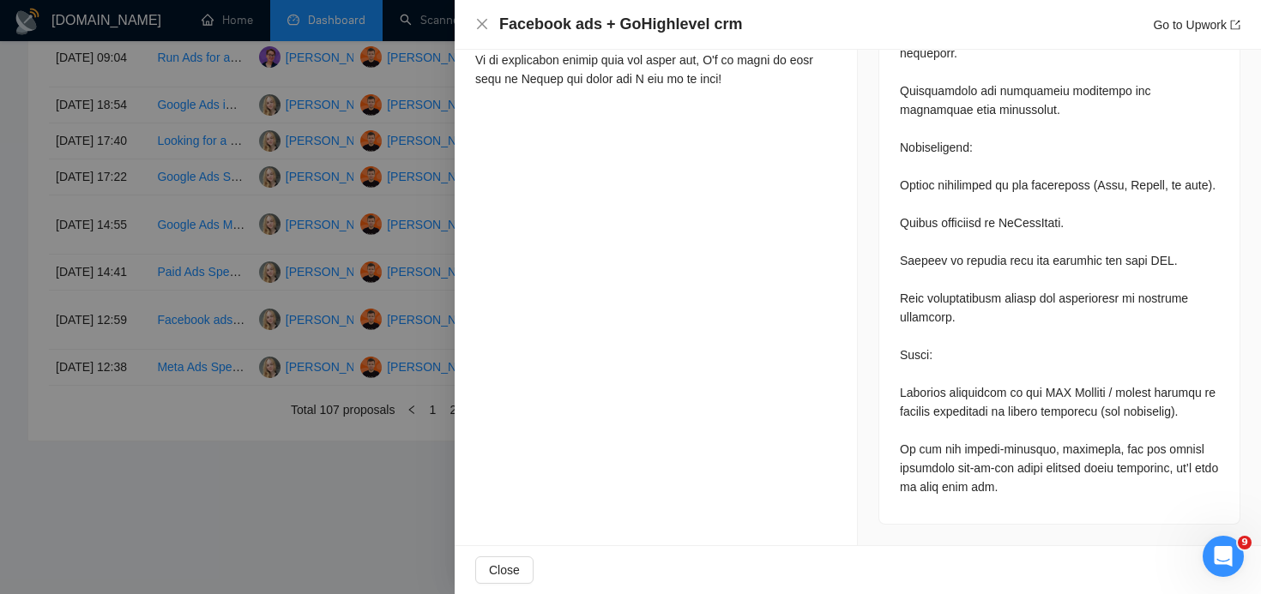
click at [930, 374] on div at bounding box center [1059, 156] width 319 height 679
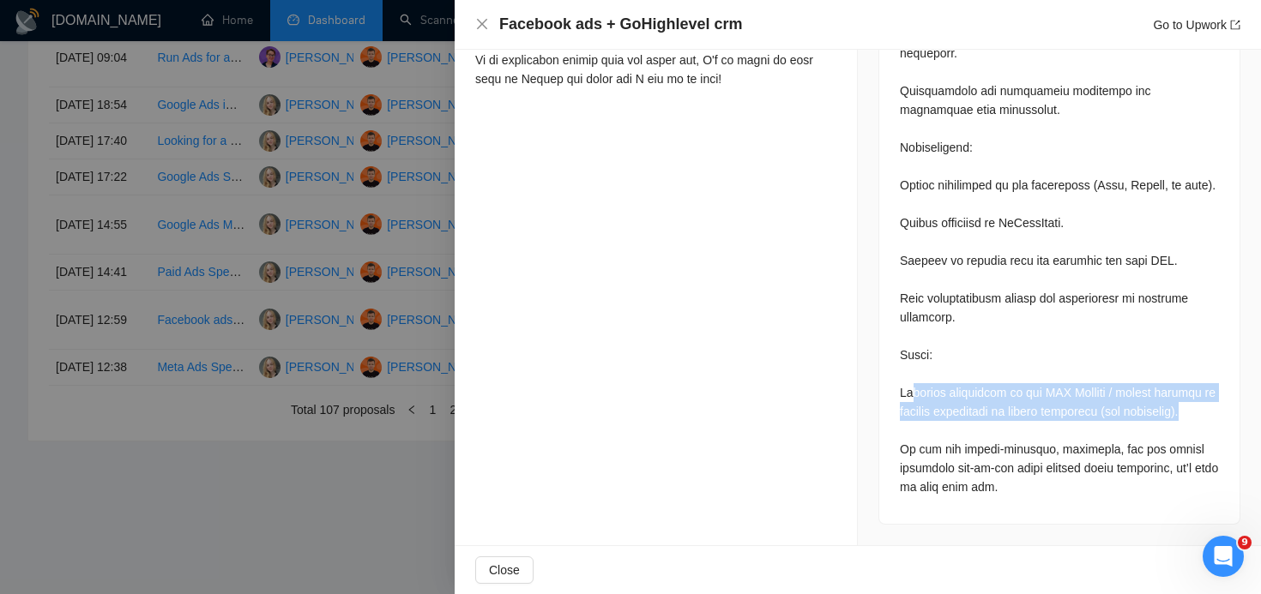
drag, startPoint x: 911, startPoint y: 395, endPoint x: 1249, endPoint y: 404, distance: 338.0
click at [1178, 407] on div at bounding box center [1059, 156] width 319 height 679
drag, startPoint x: 1212, startPoint y: 418, endPoint x: 897, endPoint y: 390, distance: 315.9
click at [897, 390] on div at bounding box center [1059, 160] width 360 height 727
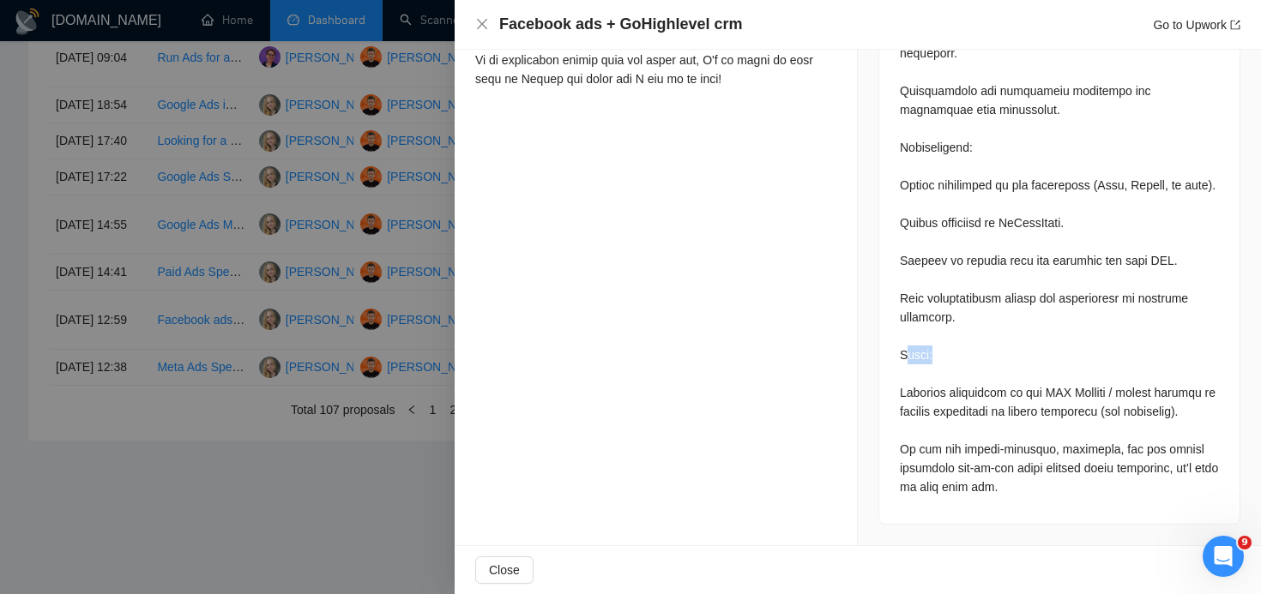
drag, startPoint x: 948, startPoint y: 359, endPoint x: 906, endPoint y: 359, distance: 42.0
click at [906, 359] on div at bounding box center [1059, 156] width 319 height 679
drag, startPoint x: 902, startPoint y: 356, endPoint x: 946, endPoint y: 356, distance: 43.7
click at [918, 356] on div at bounding box center [1059, 156] width 319 height 679
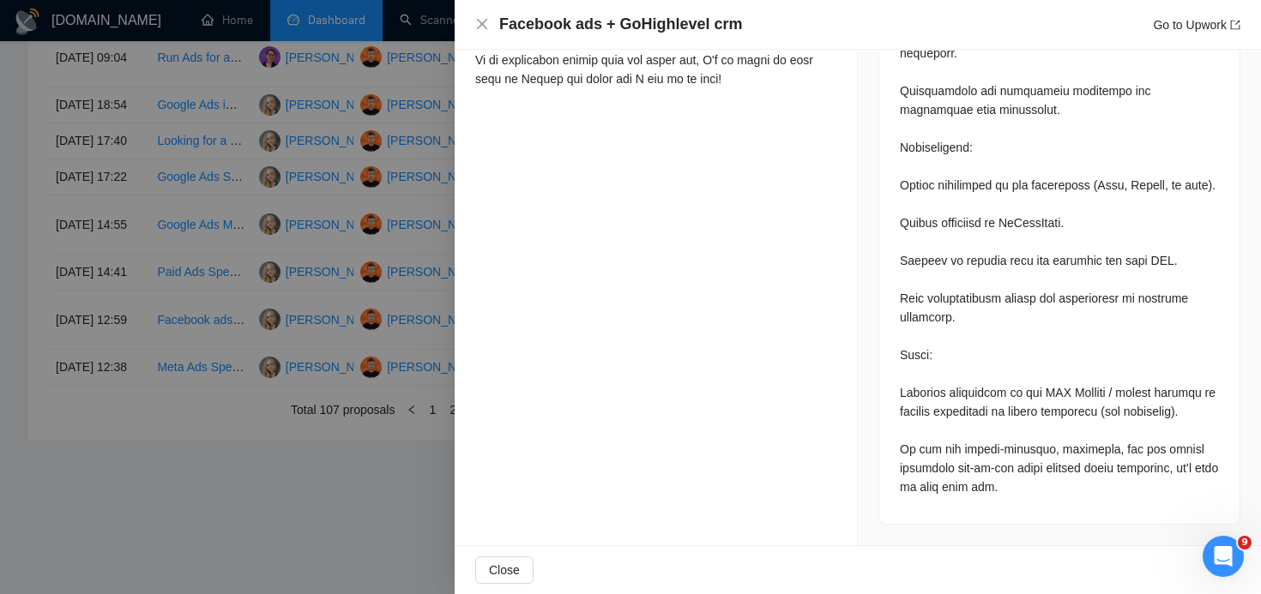
click at [952, 356] on div at bounding box center [1059, 156] width 319 height 679
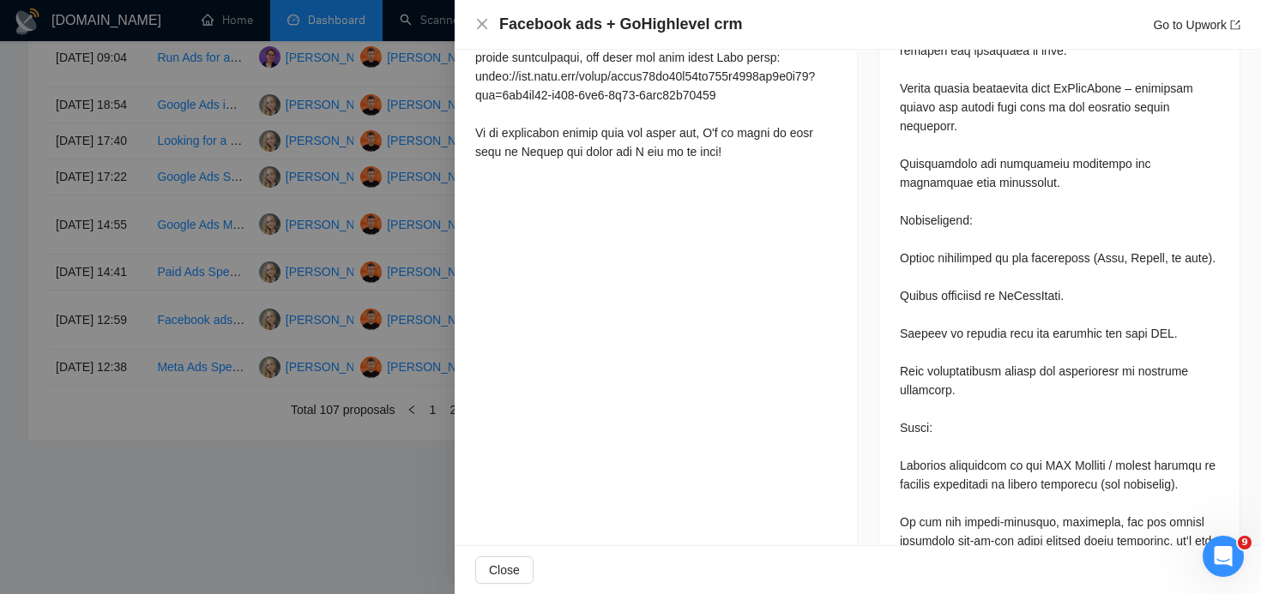
scroll to position [1024, 0]
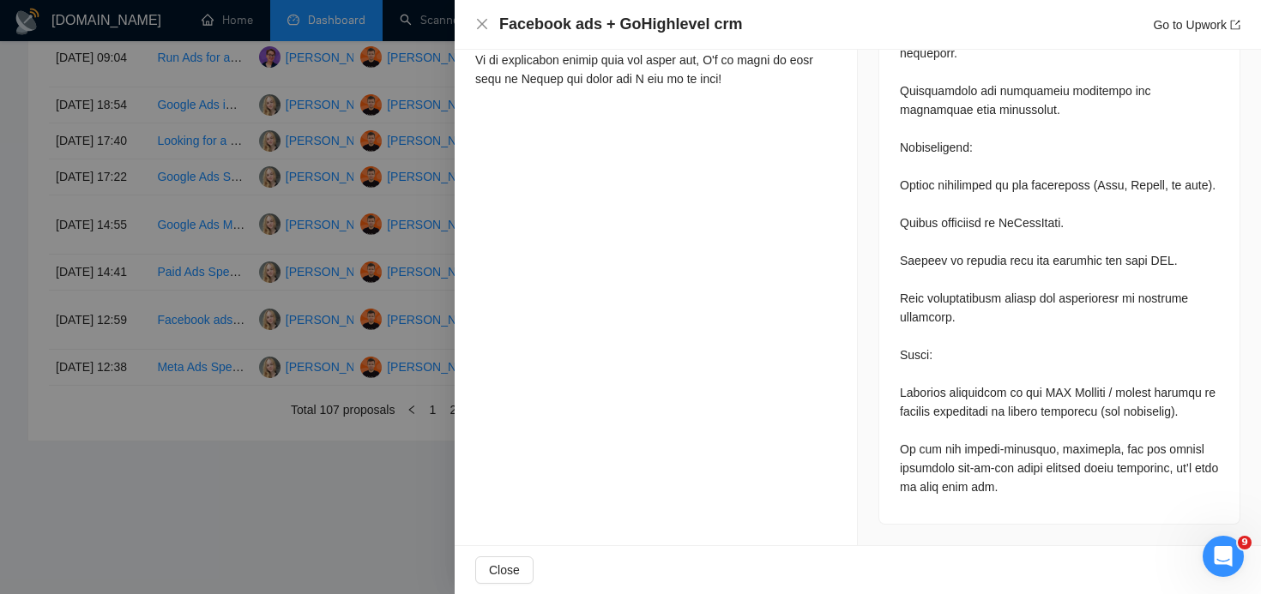
click at [1065, 411] on div at bounding box center [1059, 156] width 319 height 679
drag, startPoint x: 958, startPoint y: 359, endPoint x: 895, endPoint y: 359, distance: 62.6
click at [895, 359] on div at bounding box center [1059, 160] width 360 height 727
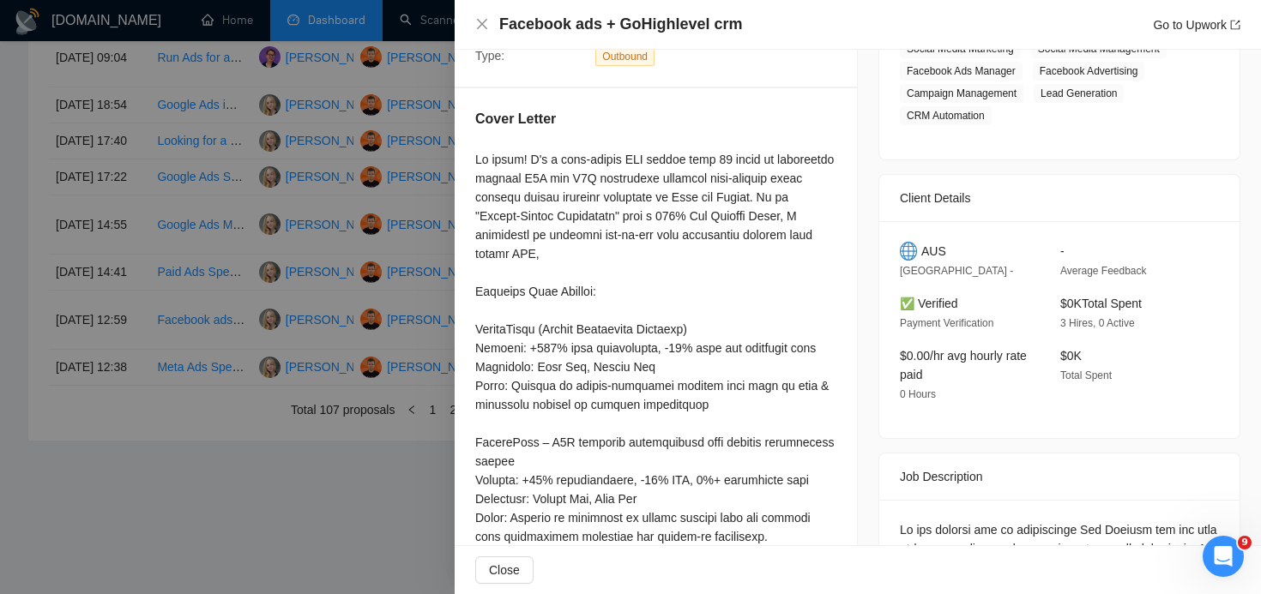
scroll to position [280, 0]
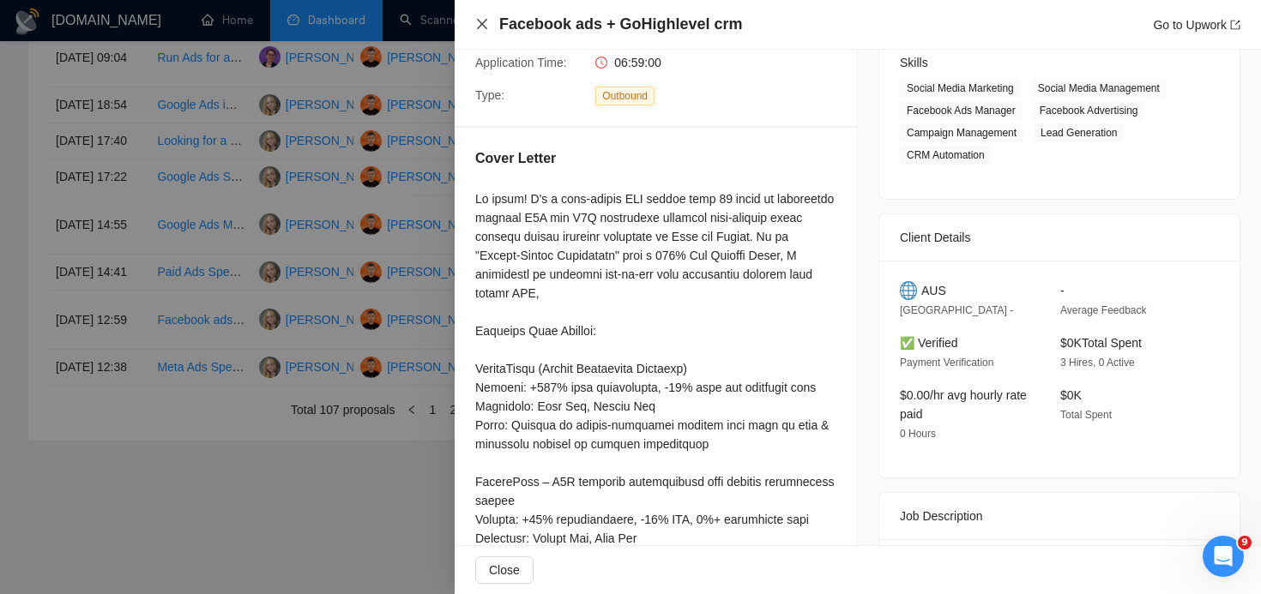
click at [481, 21] on icon "close" at bounding box center [482, 24] width 14 height 14
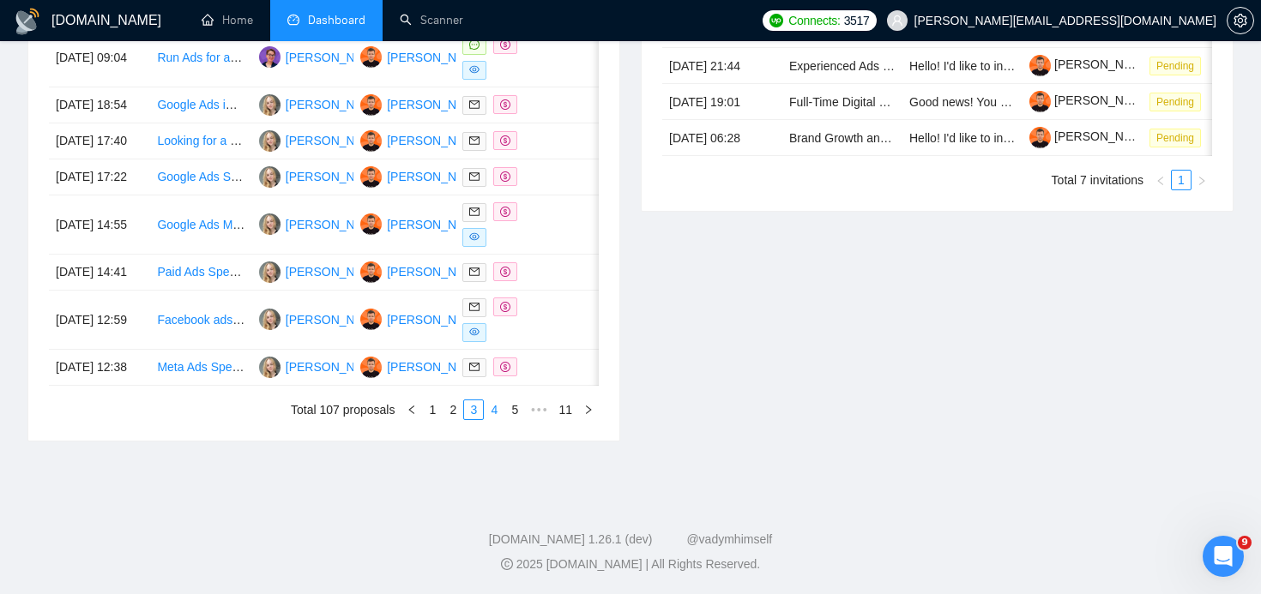
click at [493, 403] on link "4" at bounding box center [494, 409] width 19 height 19
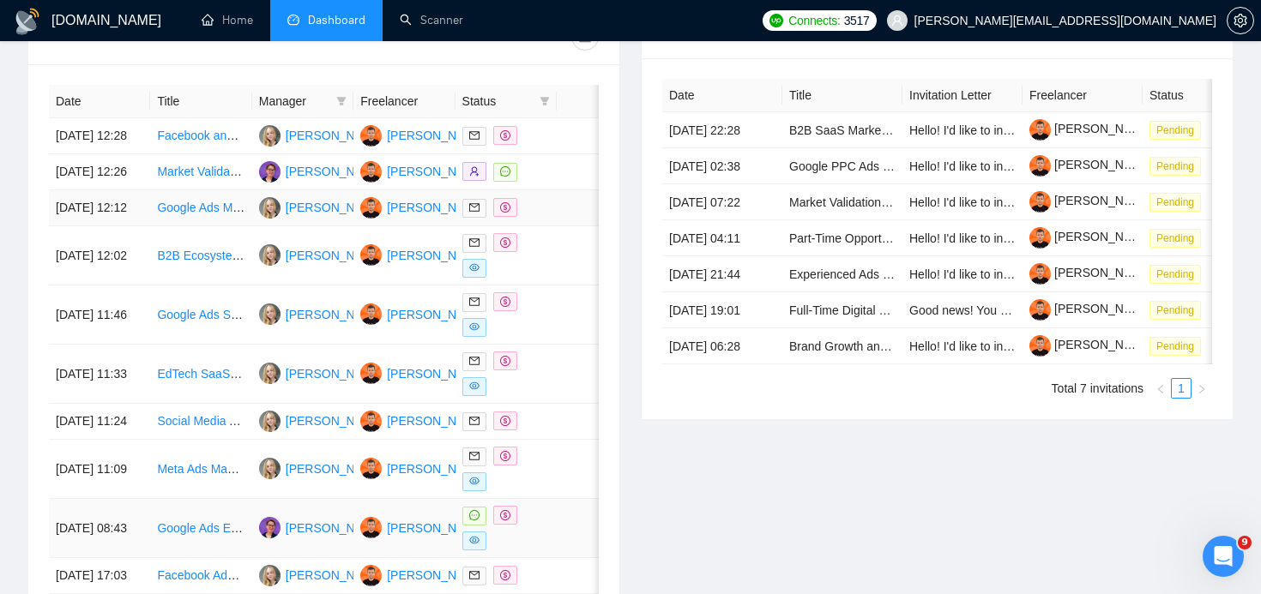
scroll to position [713, 0]
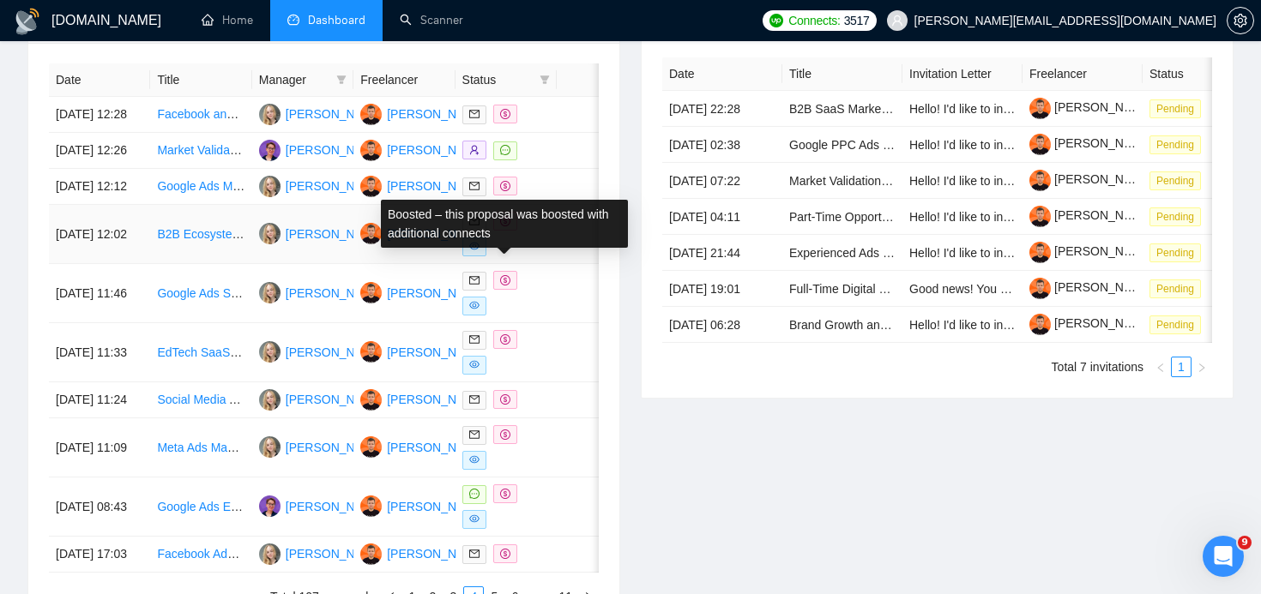
click at [506, 226] on icon "dollar" at bounding box center [505, 221] width 10 height 10
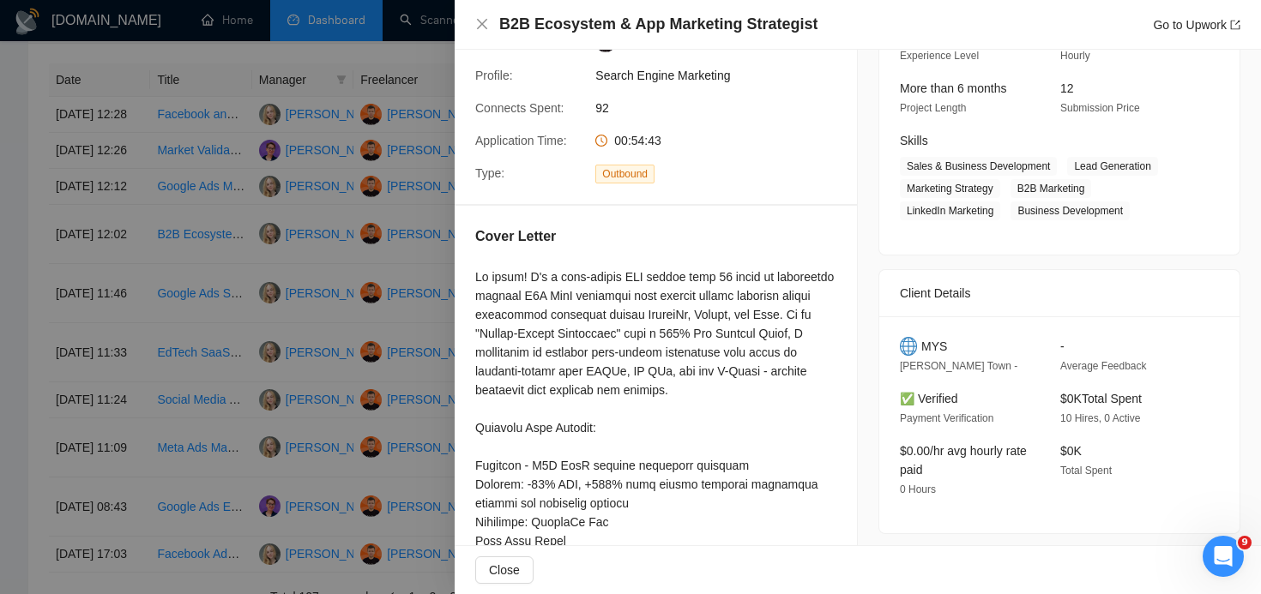
scroll to position [198, 0]
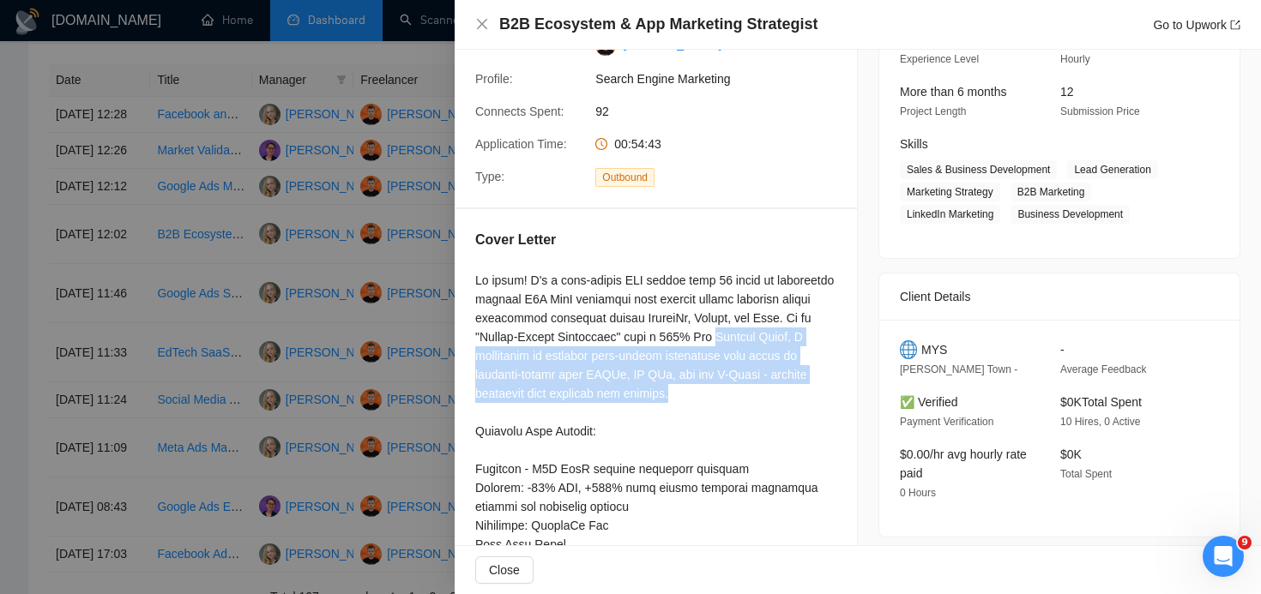
drag, startPoint x: 746, startPoint y: 401, endPoint x: 473, endPoint y: 347, distance: 278.9
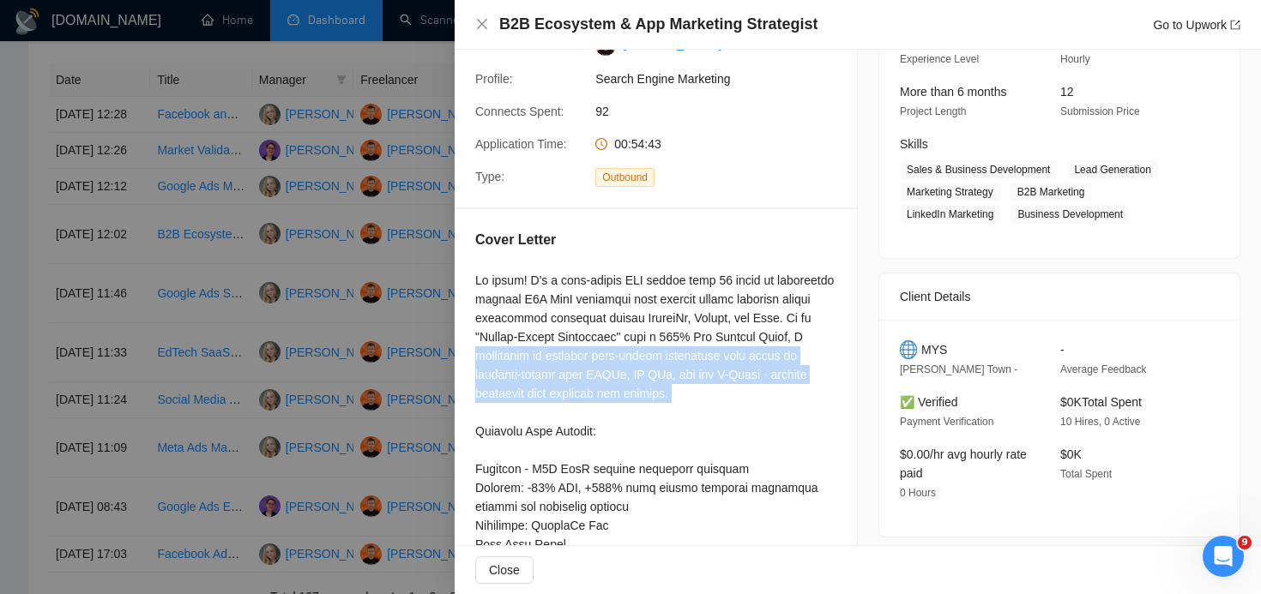
drag, startPoint x: 566, startPoint y: 351, endPoint x: 798, endPoint y: 419, distance: 241.5
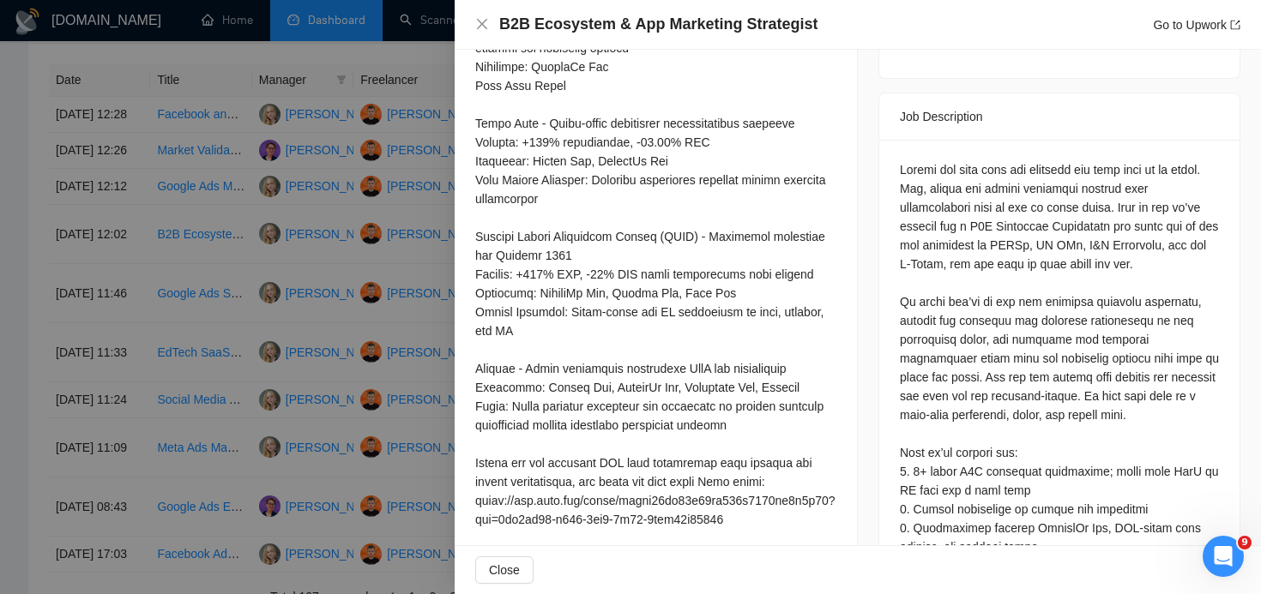
scroll to position [611, 0]
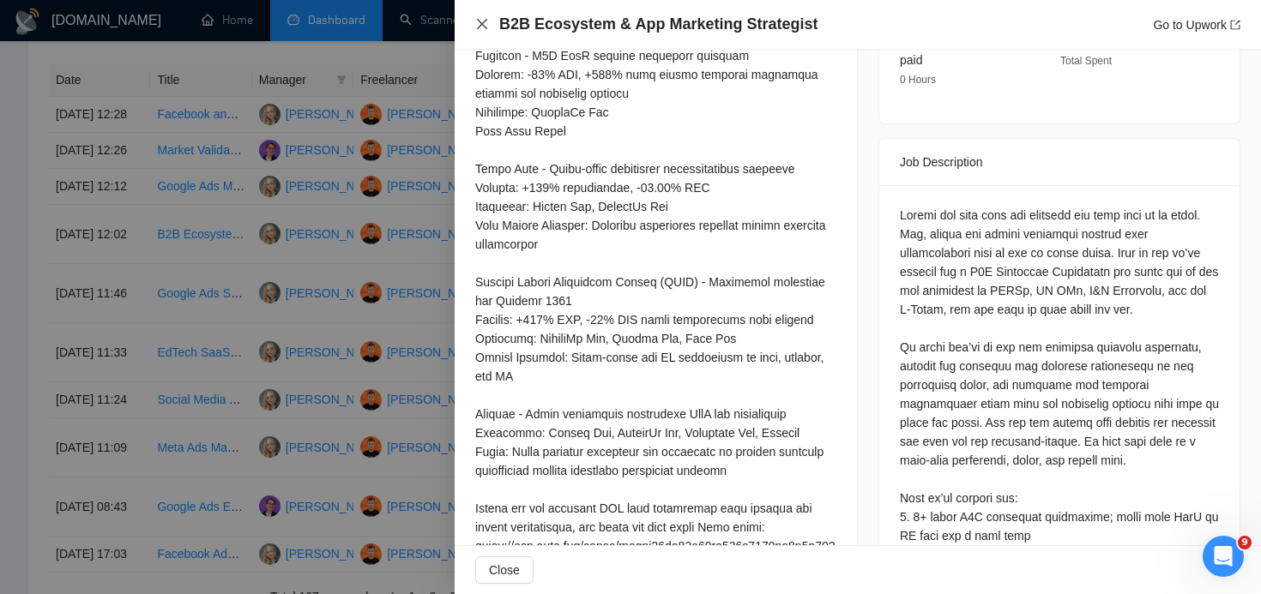
click at [483, 26] on icon "close" at bounding box center [482, 24] width 10 height 10
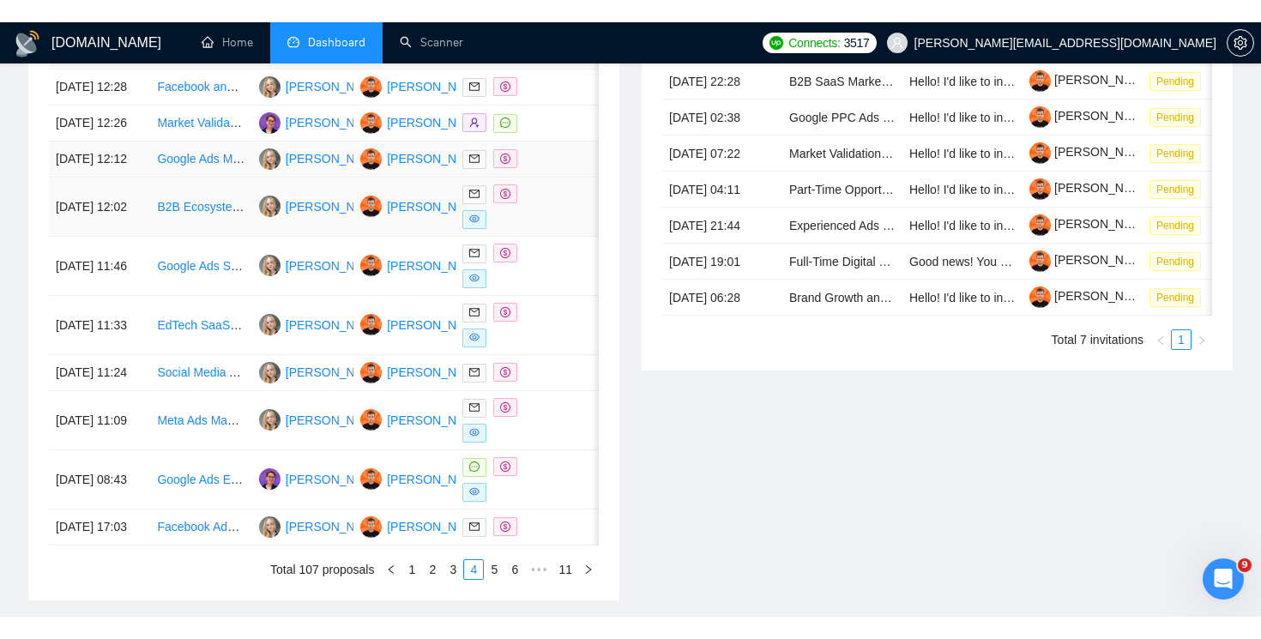
scroll to position [792, 0]
